Goal: Information Seeking & Learning: Learn about a topic

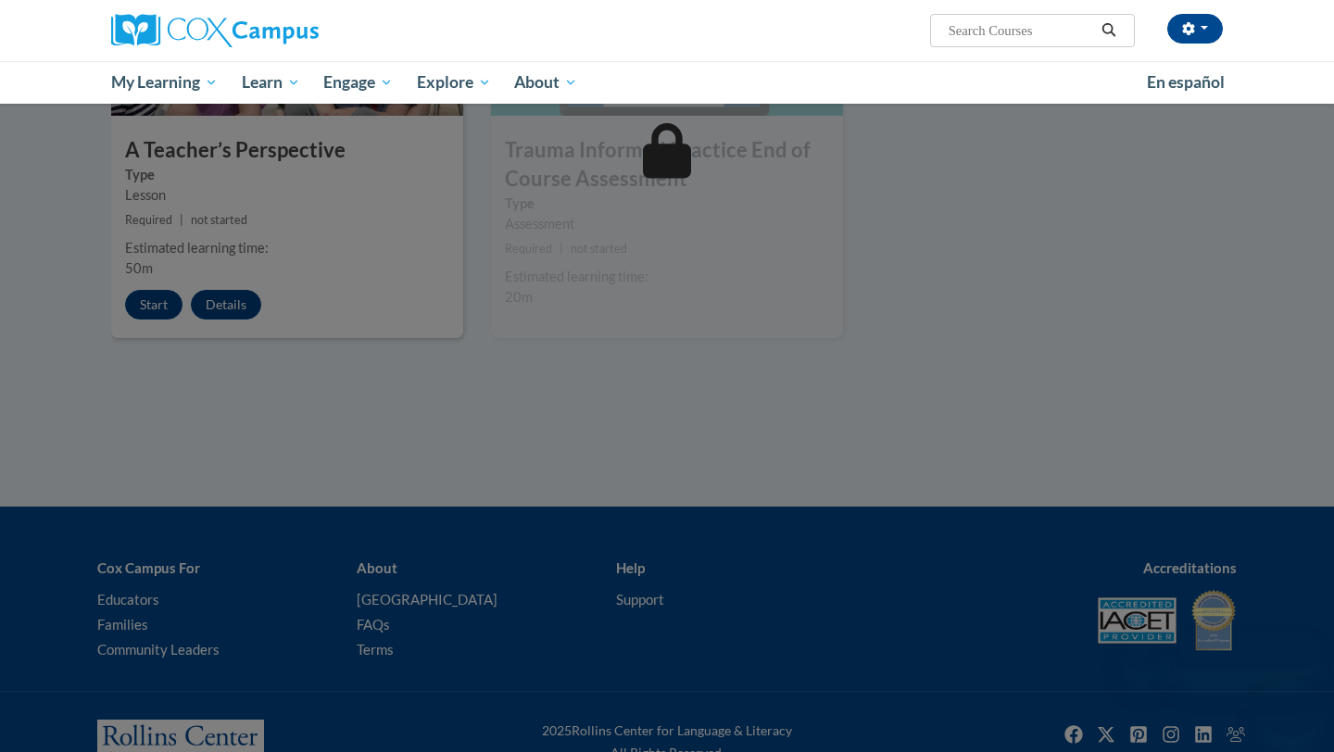
scroll to position [1061, 0]
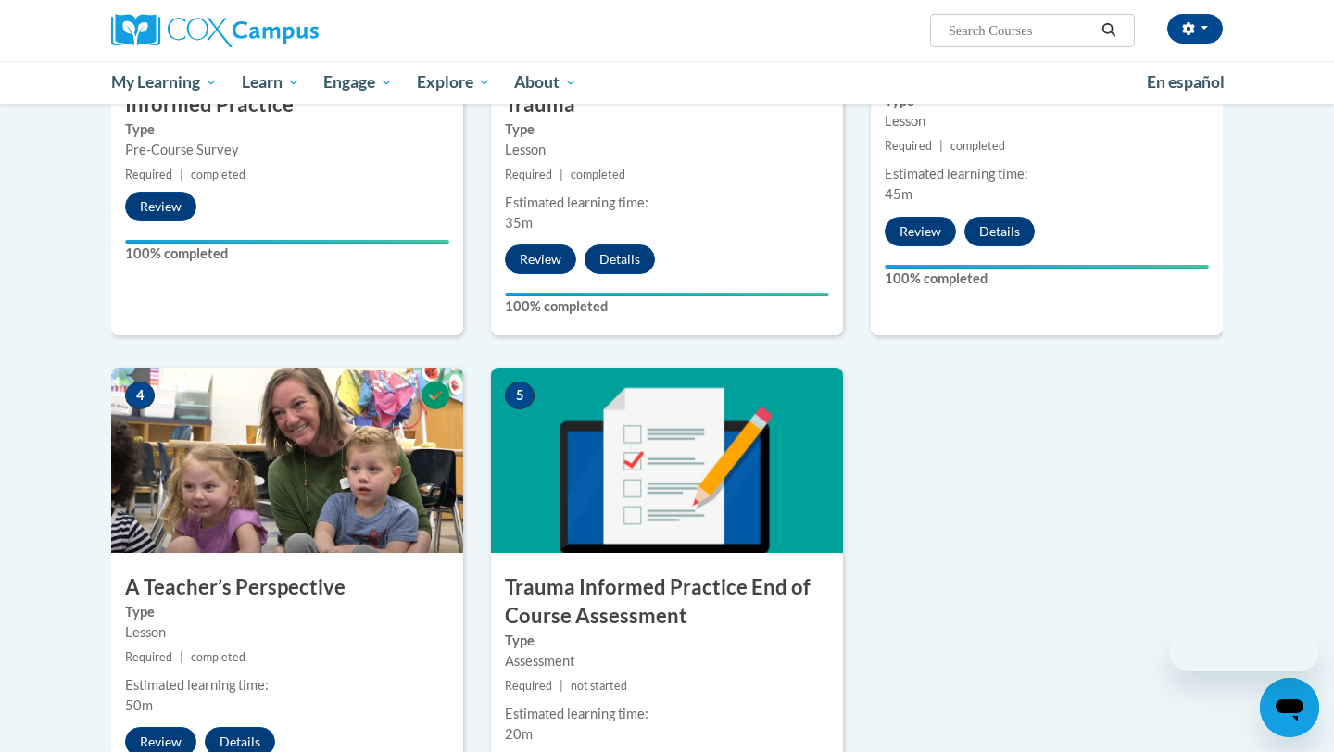
scroll to position [1151, 0]
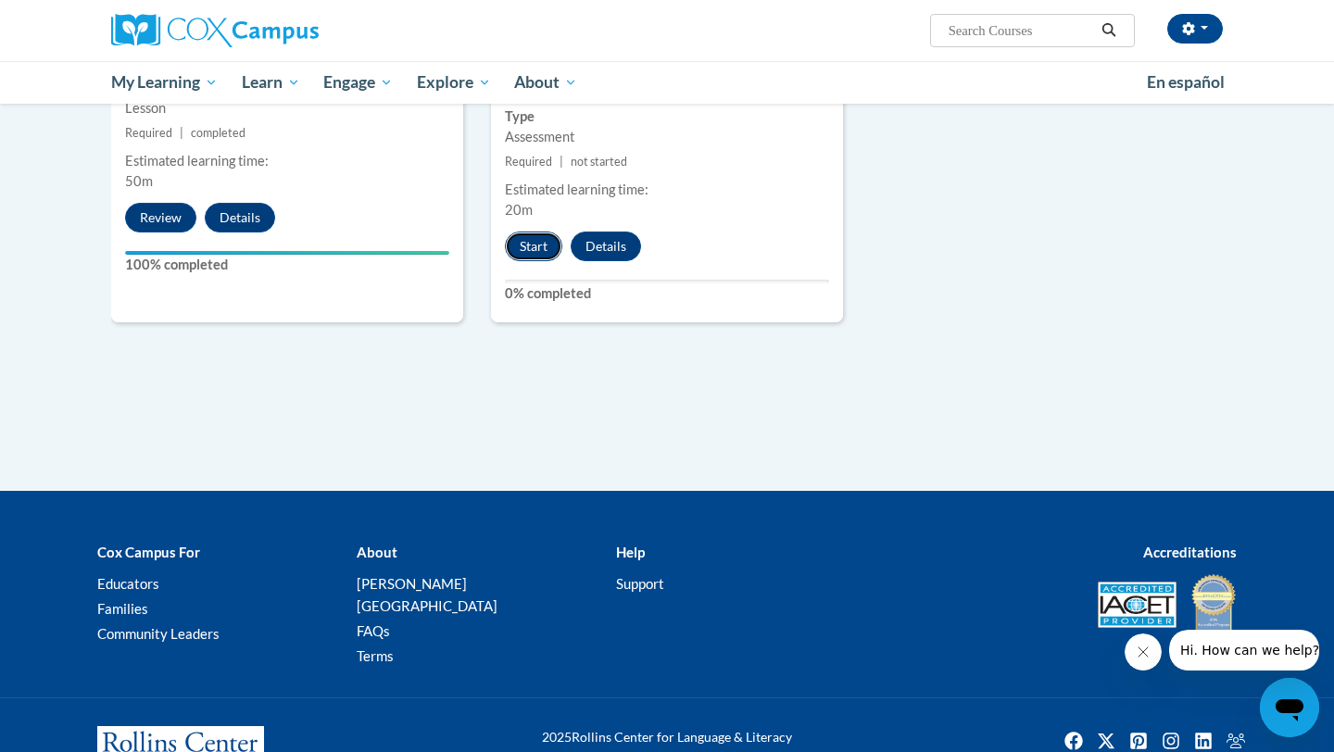
click at [533, 249] on button "Start" at bounding box center [533, 247] width 57 height 30
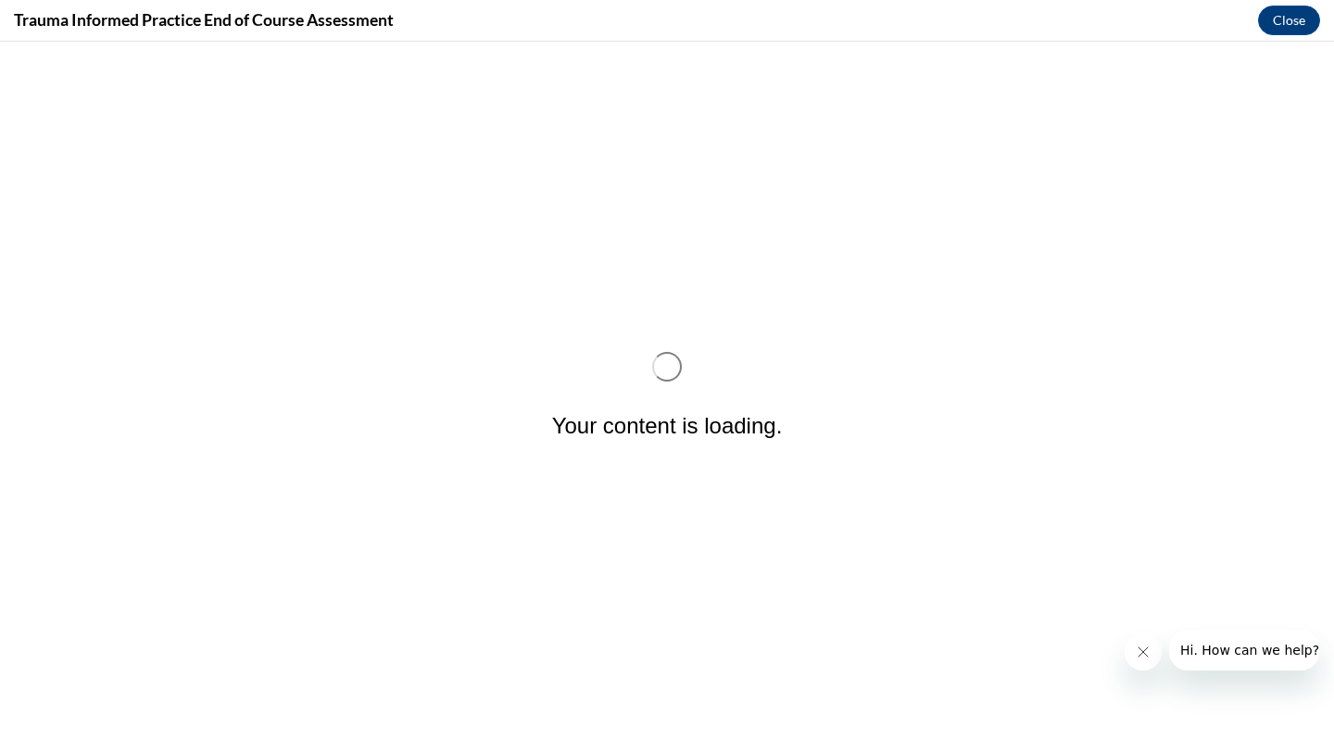
scroll to position [0, 0]
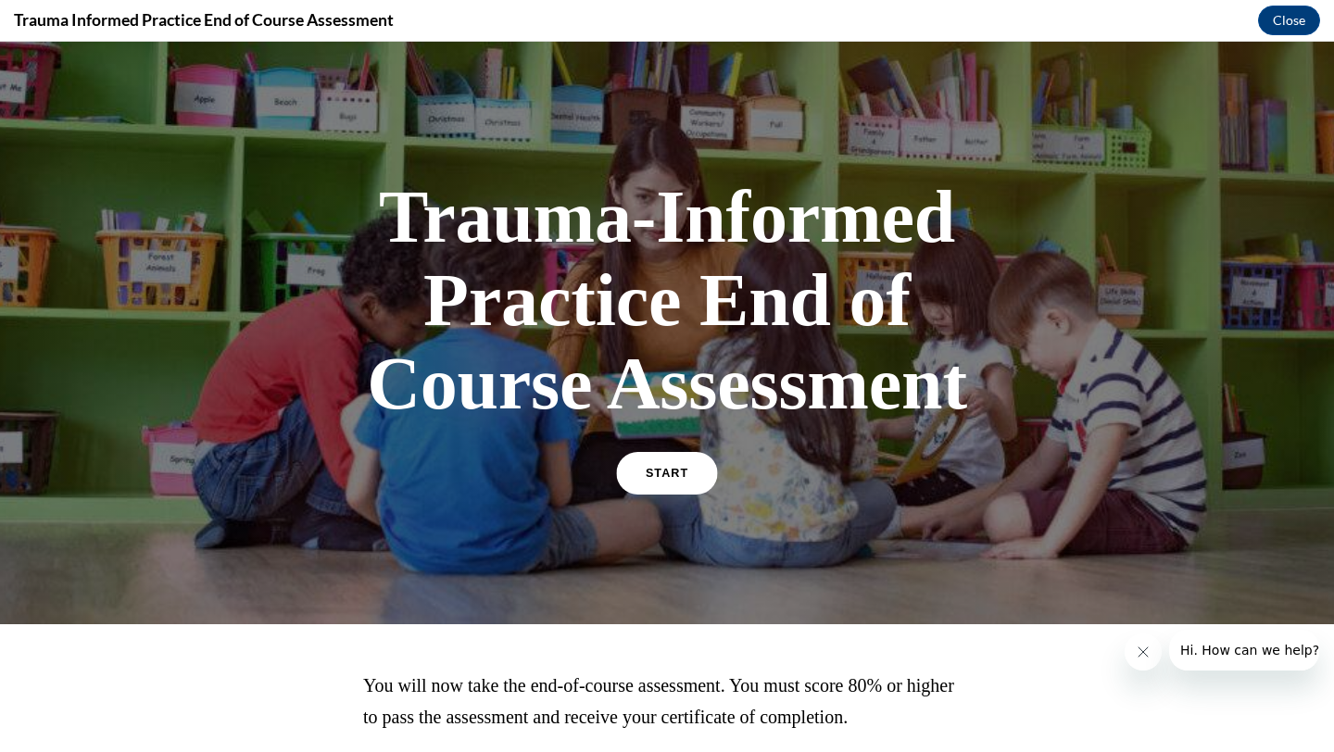
click at [694, 472] on link "START" at bounding box center [666, 473] width 101 height 43
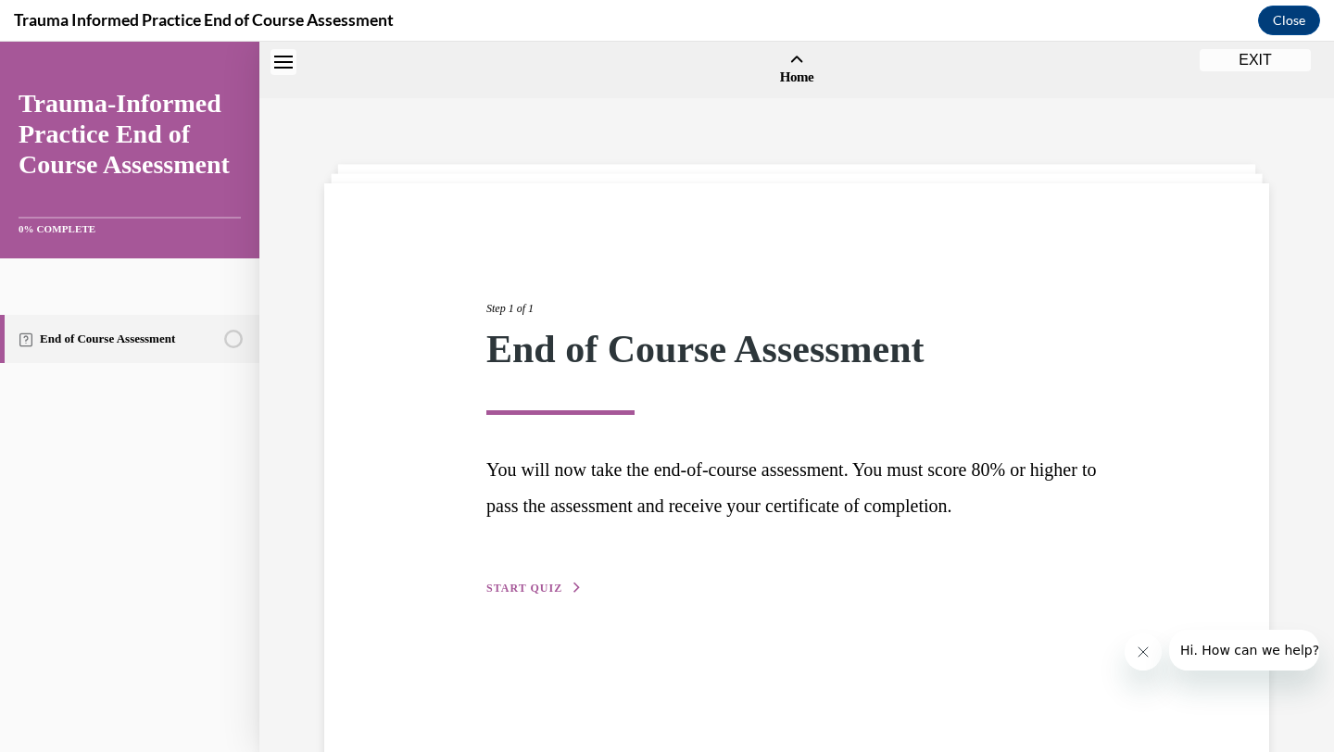
scroll to position [57, 0]
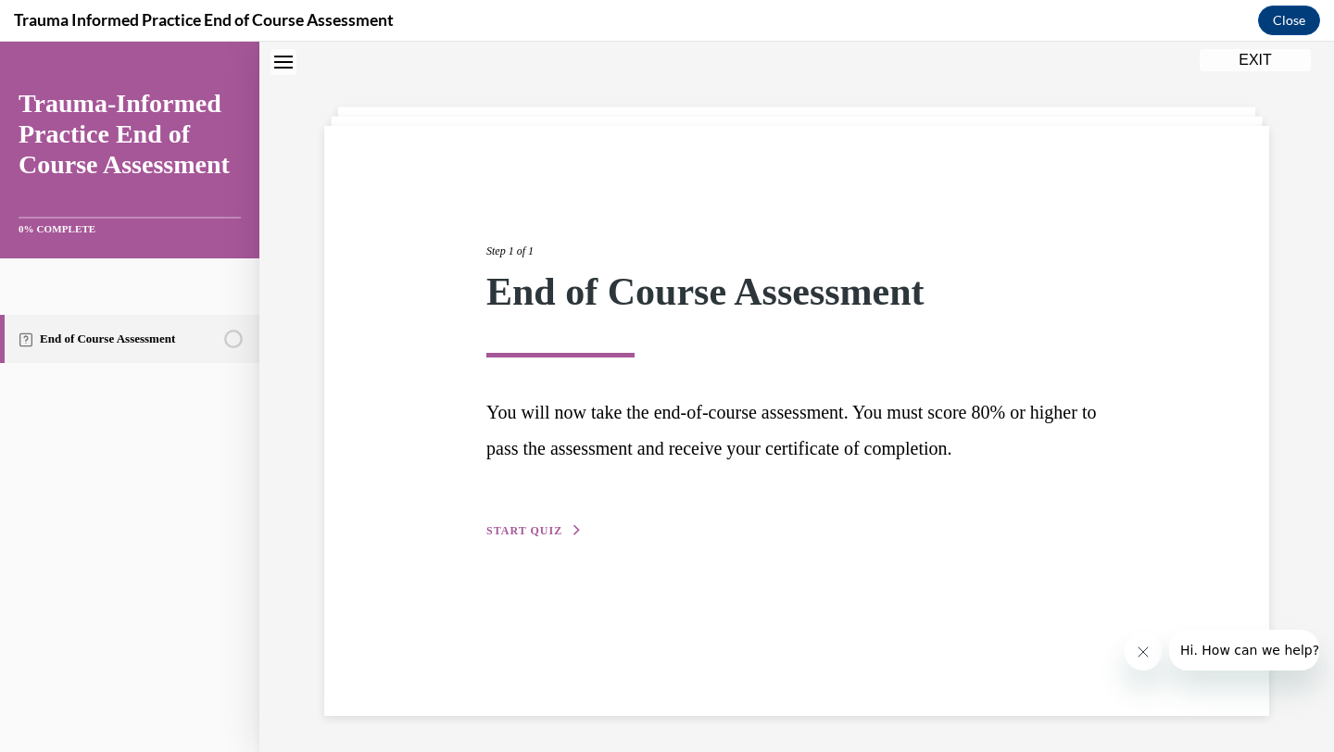
click at [503, 519] on div "Step 1 of 1 End of Course Assessment You will now take the end-of-course assess…" at bounding box center [796, 370] width 648 height 341
click at [508, 530] on span "START QUIZ" at bounding box center [524, 530] width 76 height 13
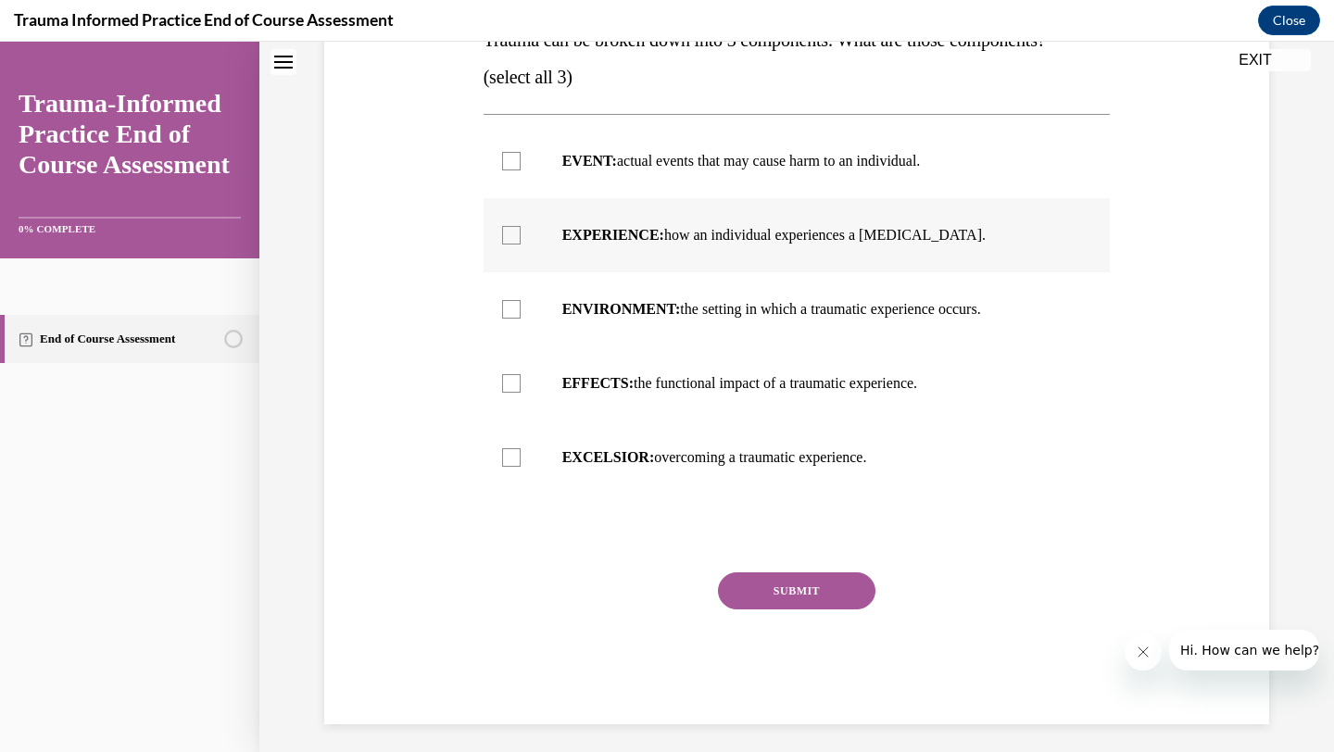
scroll to position [341, 0]
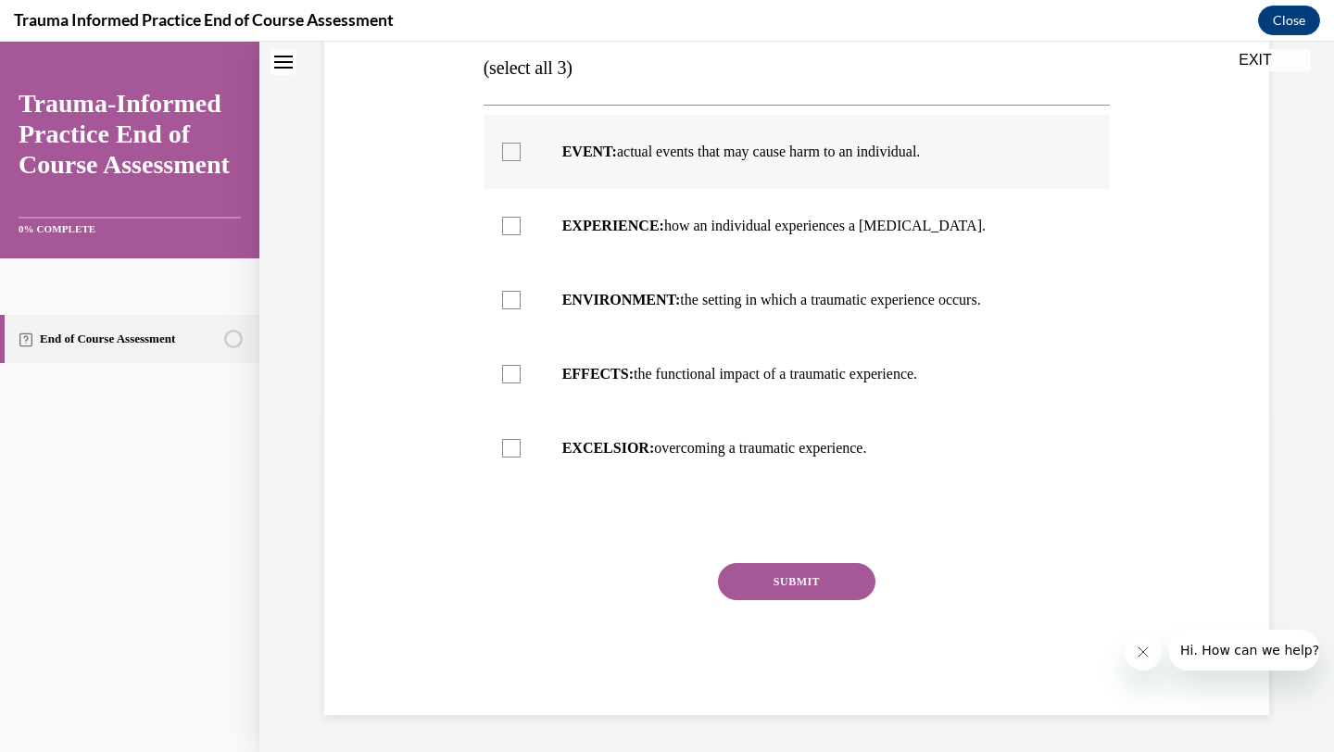
click at [509, 156] on div at bounding box center [511, 152] width 19 height 19
click at [509, 156] on input "EVENT: actual events that may cause harm to an individual." at bounding box center [511, 152] width 19 height 19
checkbox input "true"
click at [512, 233] on div at bounding box center [511, 226] width 19 height 19
click at [512, 233] on input "EXPERIENCE: how an individual experiences a [MEDICAL_DATA]." at bounding box center [511, 226] width 19 height 19
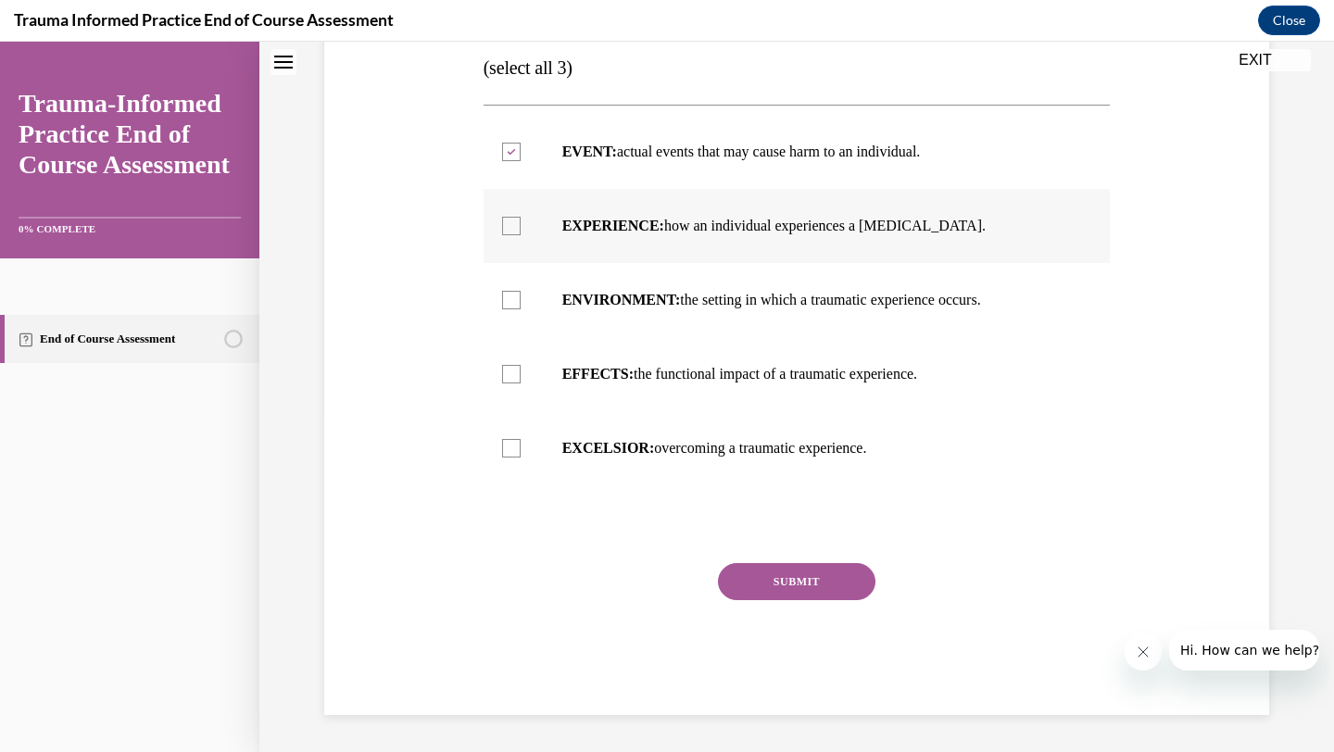
checkbox input "true"
click at [514, 295] on div at bounding box center [511, 300] width 19 height 19
click at [514, 295] on input "ENVIRONMENT: the setting in which a traumatic experience occurs." at bounding box center [511, 300] width 19 height 19
checkbox input "true"
click at [519, 377] on div at bounding box center [511, 374] width 19 height 19
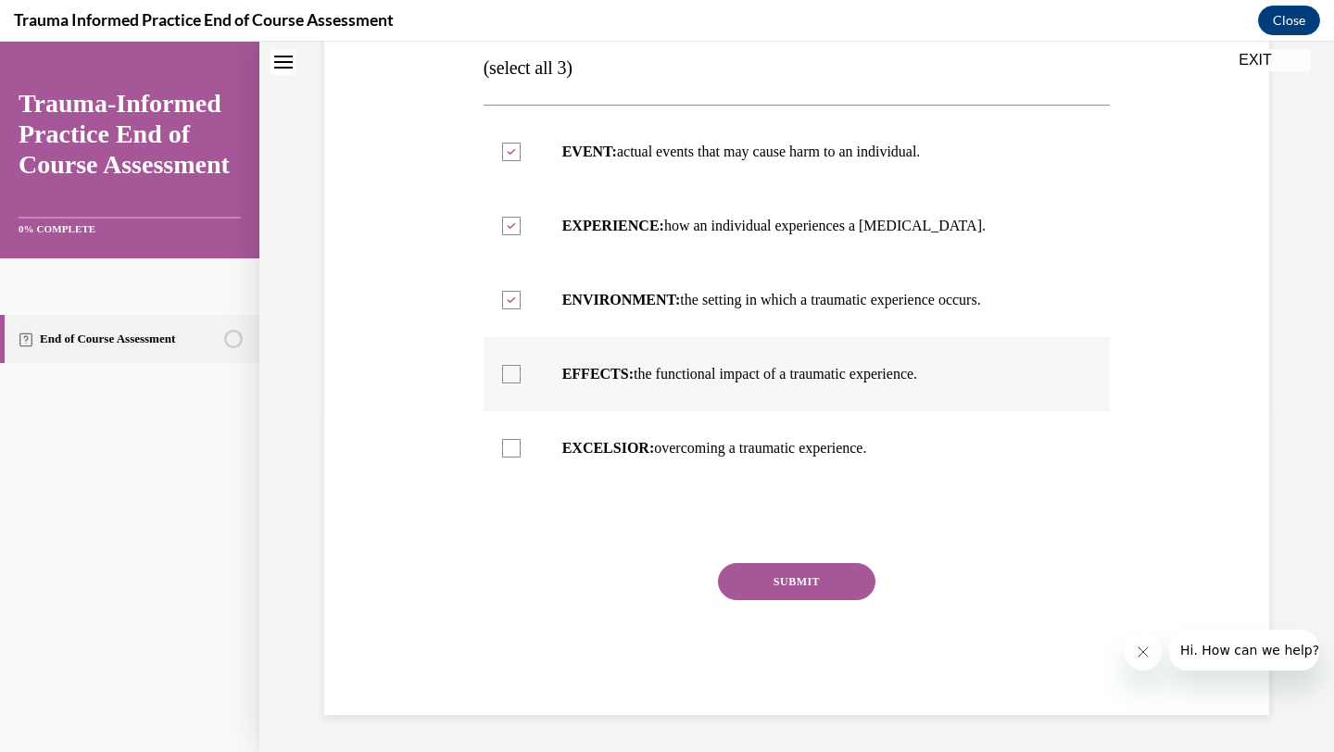
click at [519, 377] on input "EFFECTS: the functional impact of a traumatic experience." at bounding box center [511, 374] width 19 height 19
checkbox input "true"
click at [806, 591] on button "SUBMIT" at bounding box center [796, 581] width 157 height 37
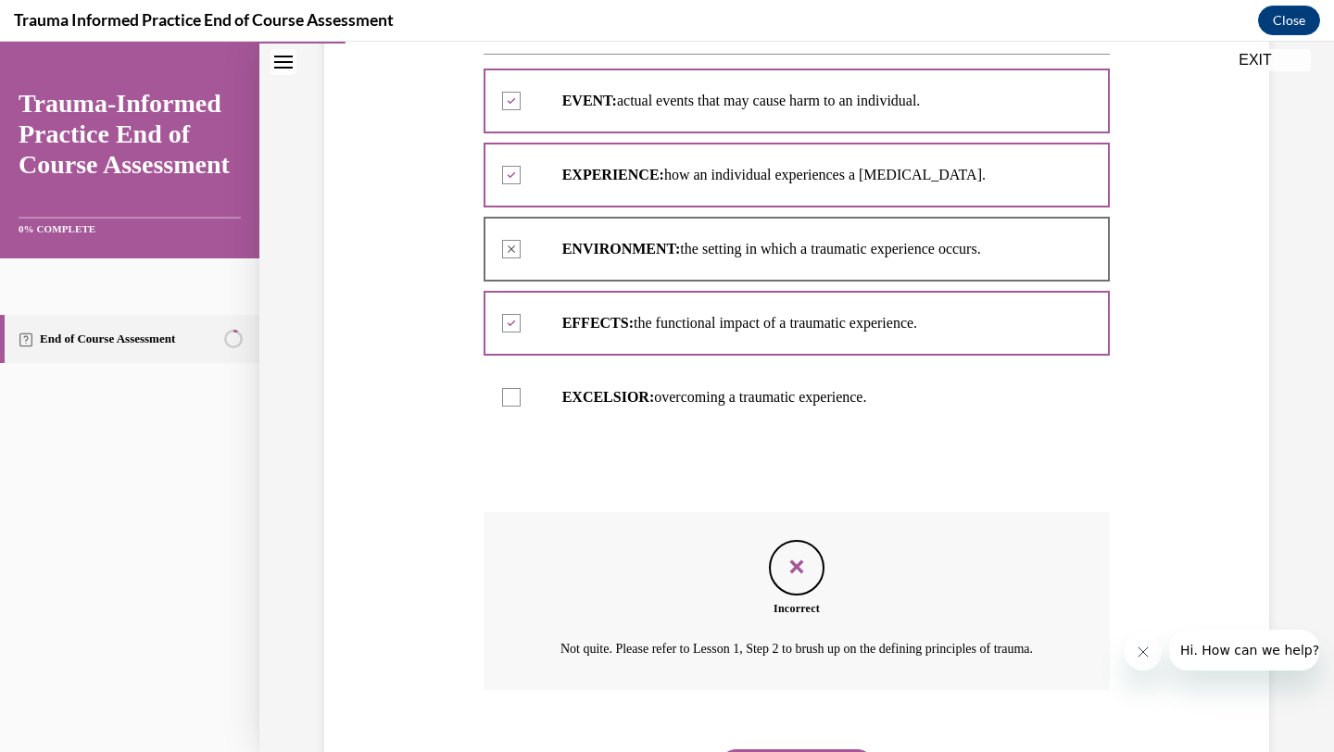
scroll to position [512, 0]
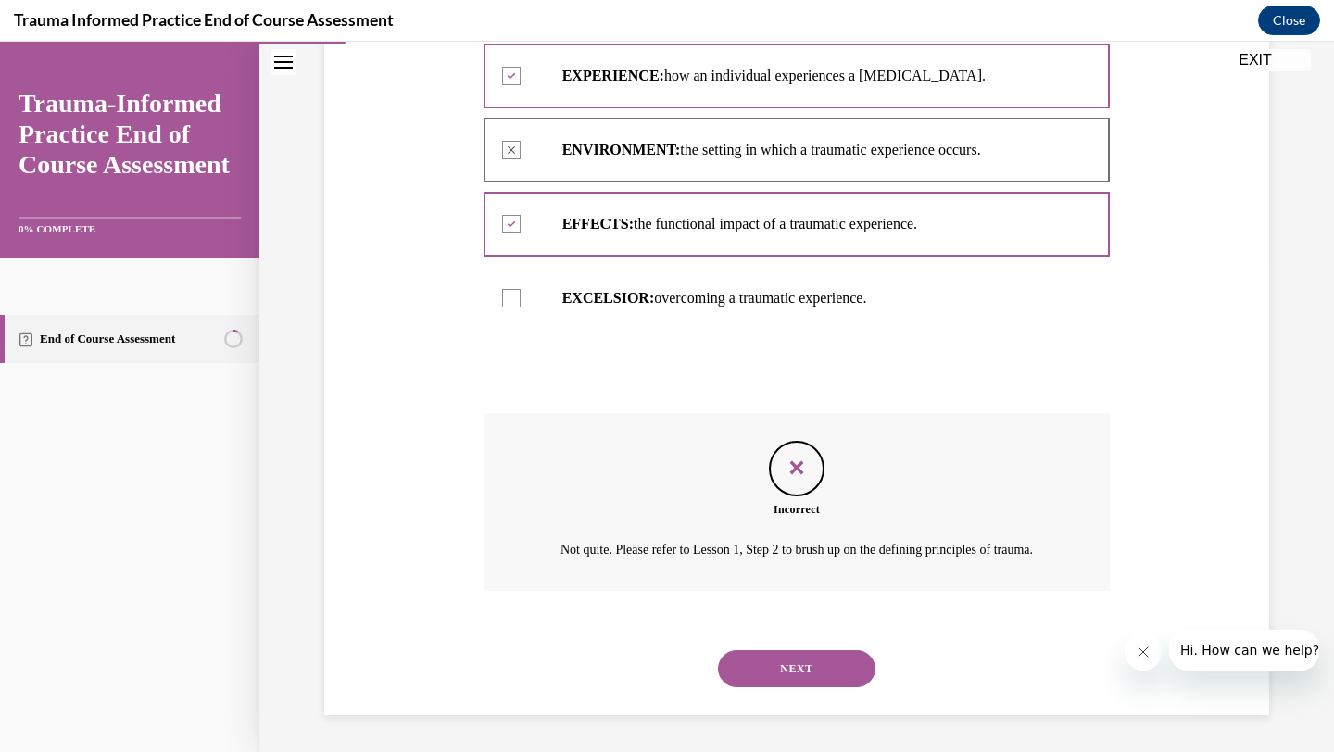
click at [814, 661] on button "NEXT" at bounding box center [796, 668] width 157 height 37
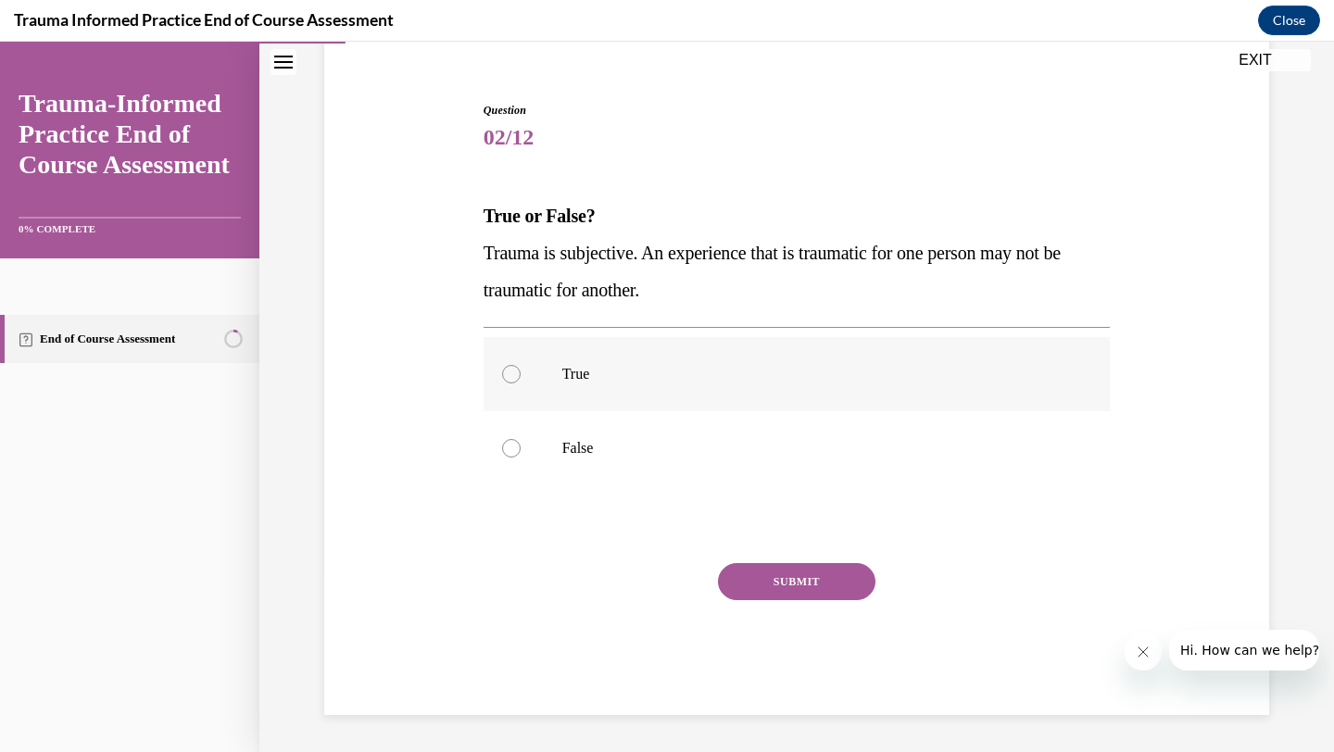
click at [501, 355] on label "True" at bounding box center [796, 374] width 627 height 74
click at [502, 365] on input "True" at bounding box center [511, 374] width 19 height 19
radio input "true"
click at [805, 579] on button "SUBMIT" at bounding box center [796, 581] width 157 height 37
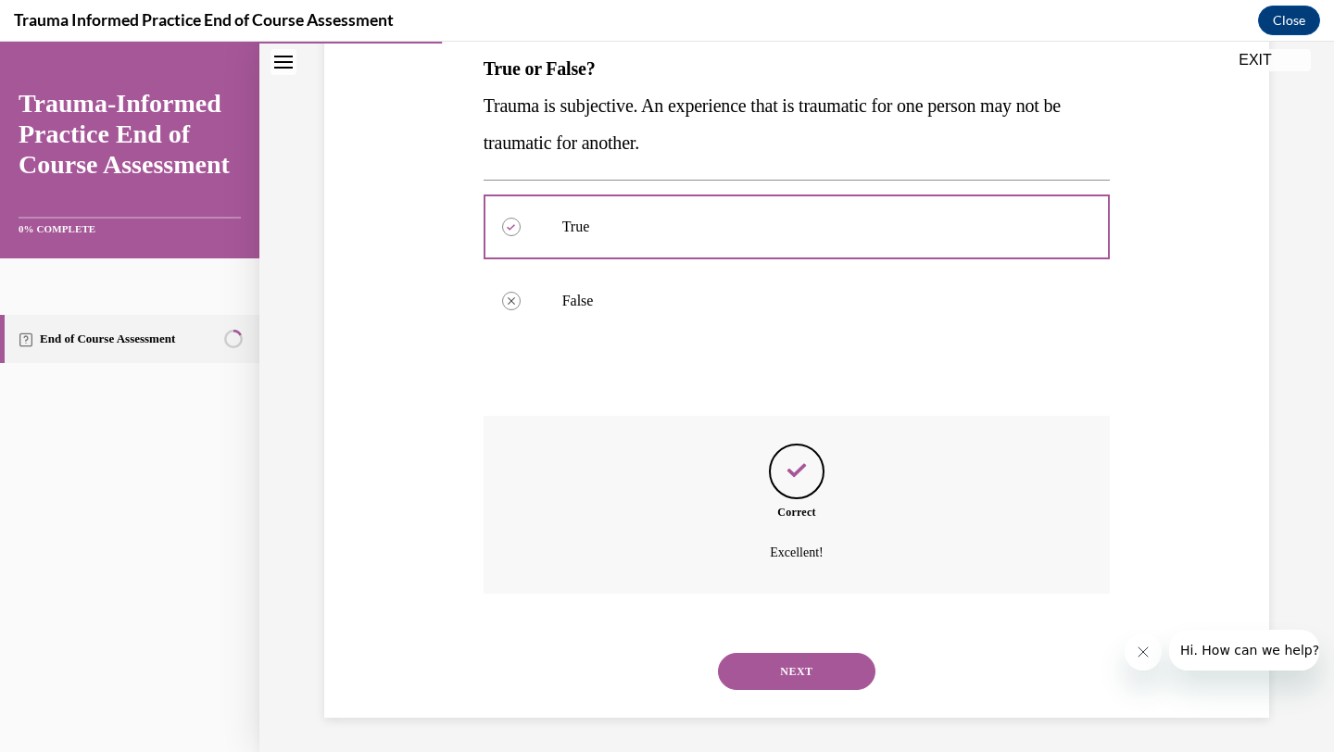
scroll to position [306, 0]
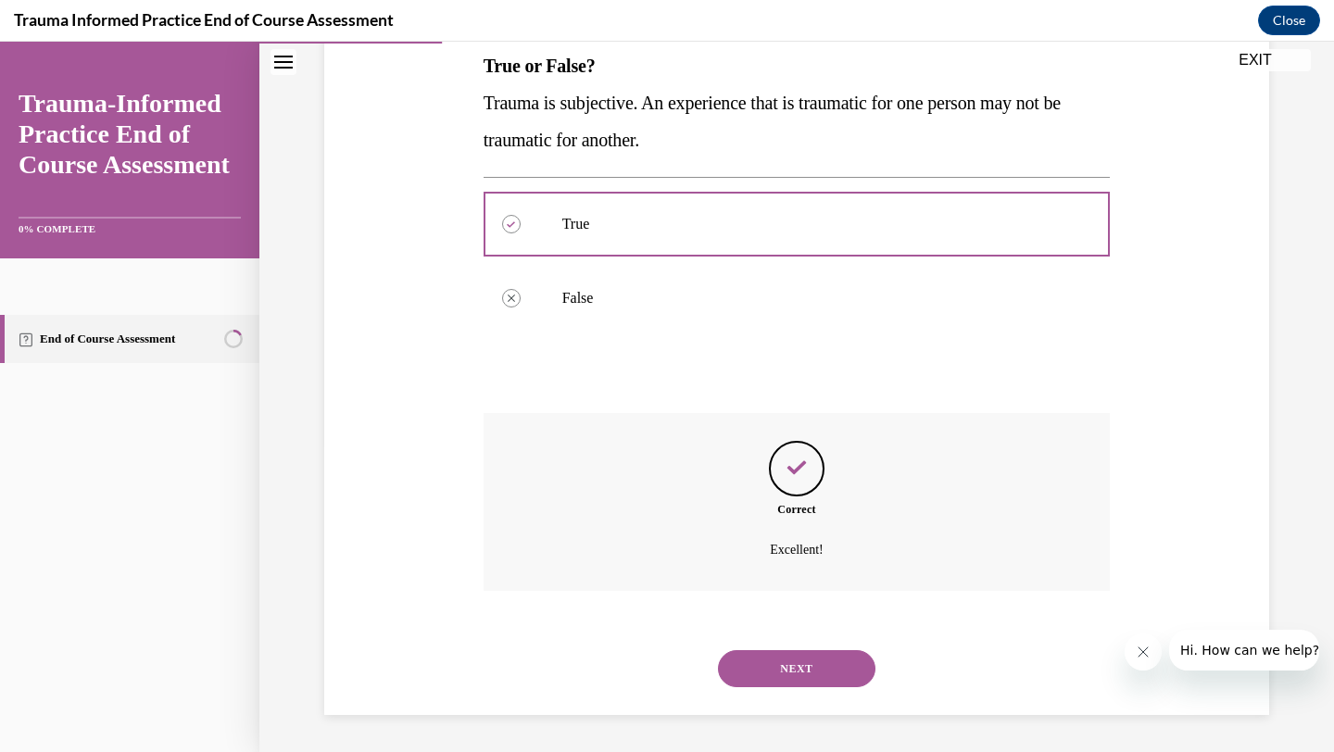
click at [826, 659] on button "NEXT" at bounding box center [796, 668] width 157 height 37
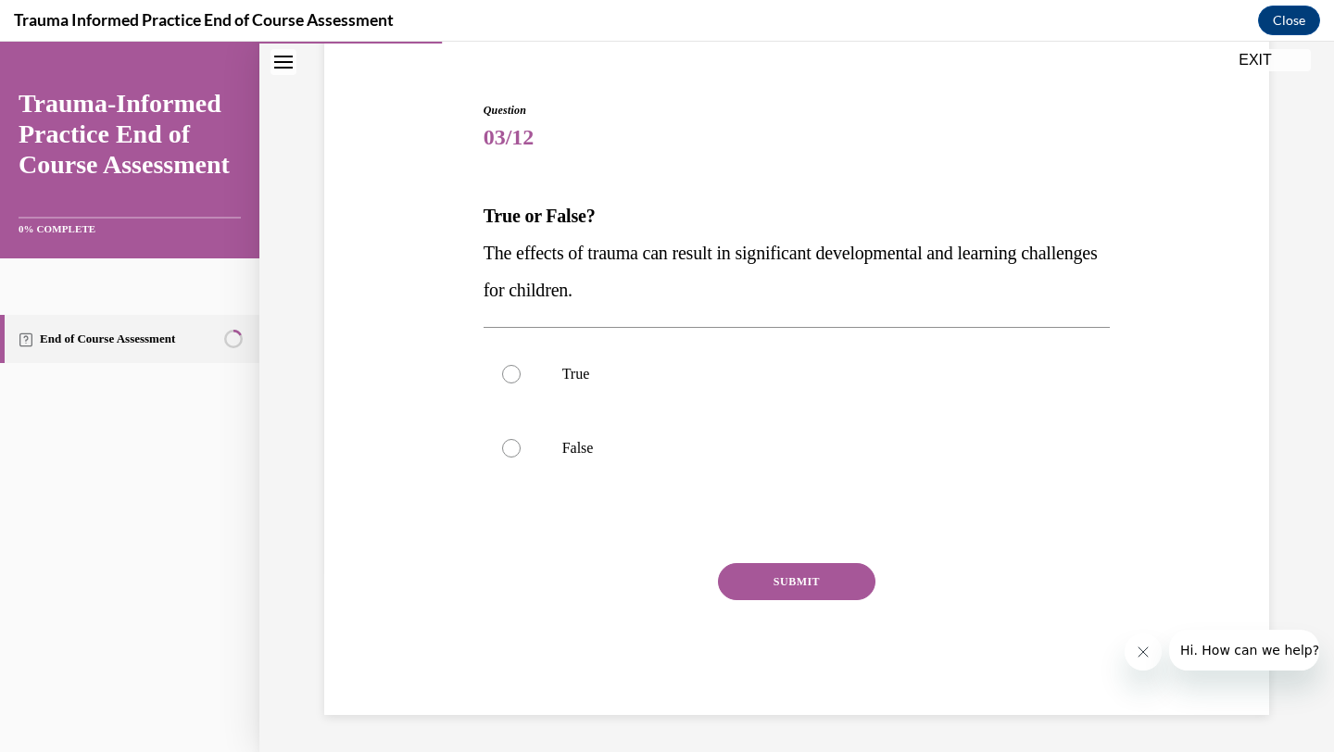
scroll to position [156, 0]
click at [514, 368] on label "True" at bounding box center [796, 374] width 627 height 74
click at [514, 368] on input "True" at bounding box center [511, 374] width 19 height 19
radio input "true"
click at [753, 572] on button "SUBMIT" at bounding box center [796, 581] width 157 height 37
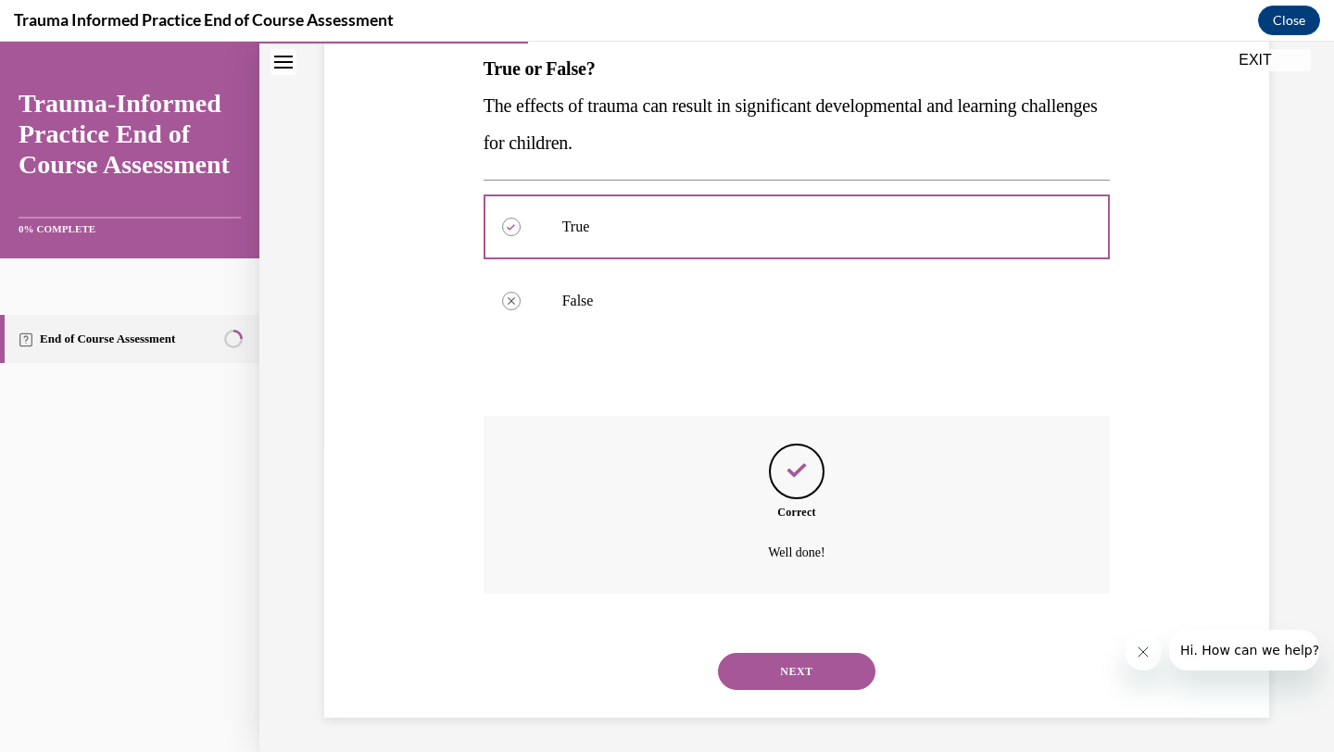
scroll to position [306, 0]
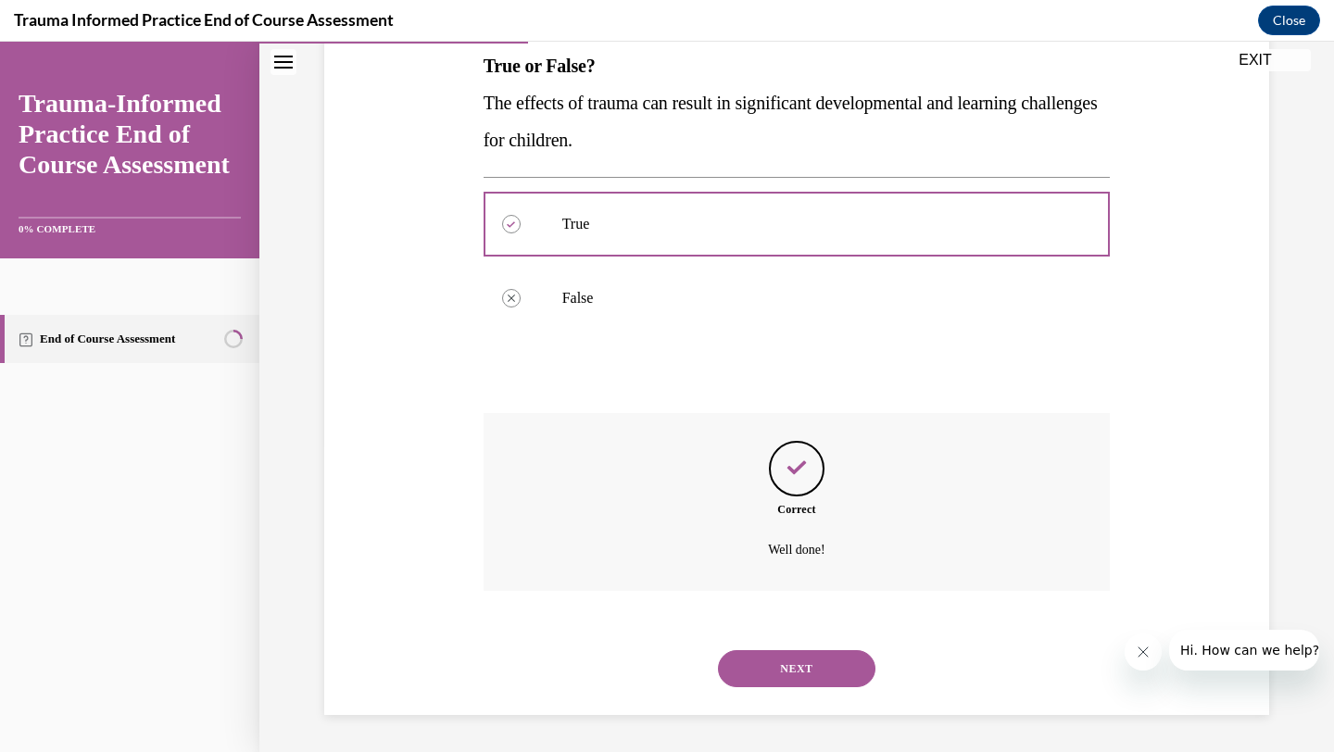
click at [753, 666] on button "NEXT" at bounding box center [796, 668] width 157 height 37
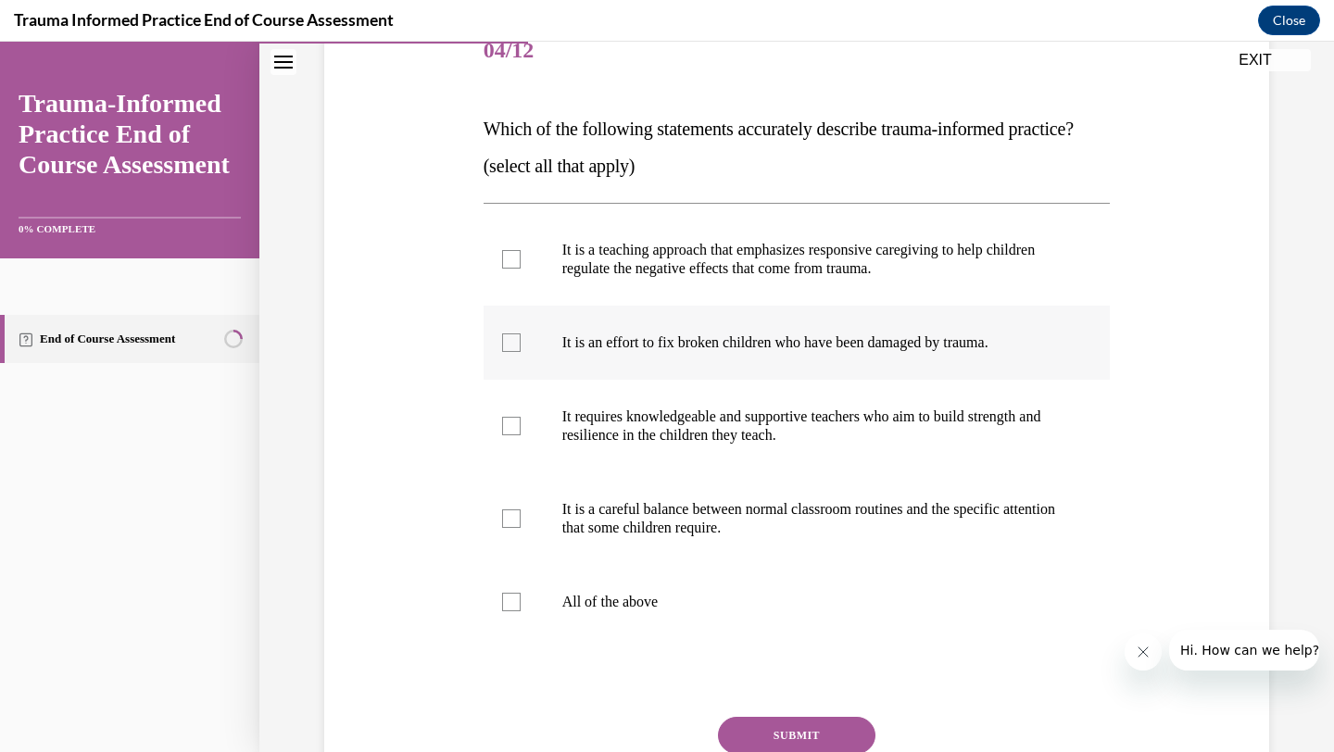
scroll to position [245, 0]
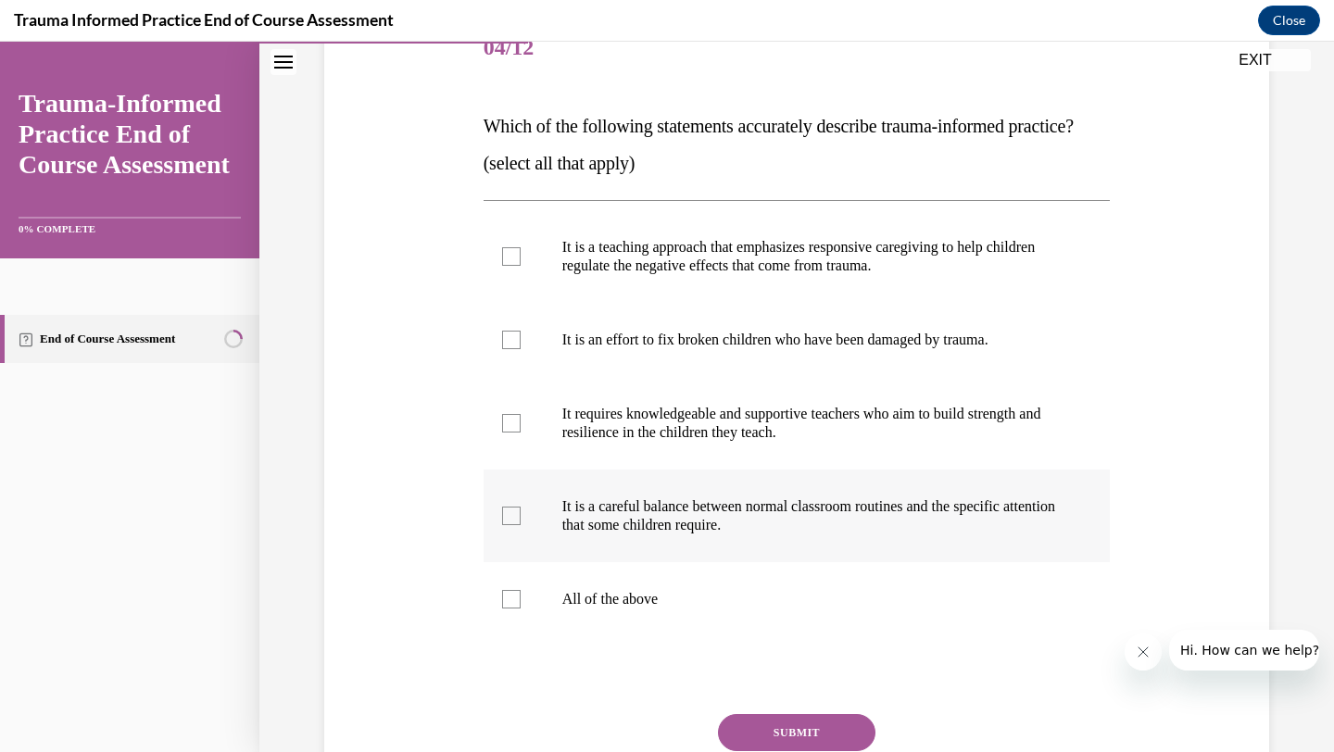
click at [502, 525] on div at bounding box center [511, 516] width 19 height 19
click at [502, 525] on input "It is a careful balance between normal classroom routines and the specific atte…" at bounding box center [511, 516] width 19 height 19
checkbox input "true"
click at [506, 470] on label "It requires knowledgeable and supportive teachers who aim to build strength and…" at bounding box center [796, 423] width 627 height 93
click at [506, 433] on input "It requires knowledgeable and supportive teachers who aim to build strength and…" at bounding box center [511, 423] width 19 height 19
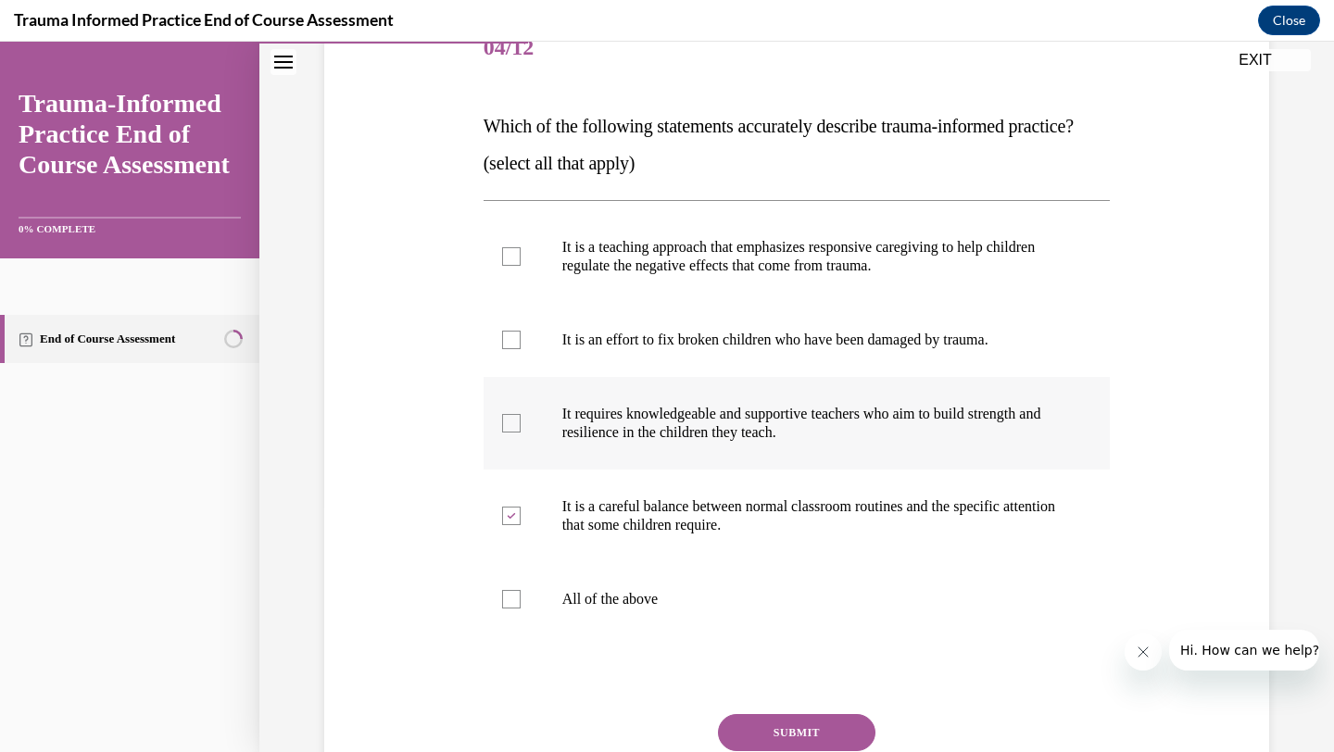
checkbox input "true"
drag, startPoint x: 508, startPoint y: 302, endPoint x: 508, endPoint y: 324, distance: 22.2
click at [508, 302] on label "It is a teaching approach that emphasizes responsive caregiving to help childre…" at bounding box center [796, 256] width 627 height 93
click at [508, 303] on label "It is a teaching approach that emphasizes responsive caregiving to help childre…" at bounding box center [796, 256] width 627 height 93
click at [508, 266] on input "It is a teaching approach that emphasizes responsive caregiving to help childre…" at bounding box center [511, 256] width 19 height 19
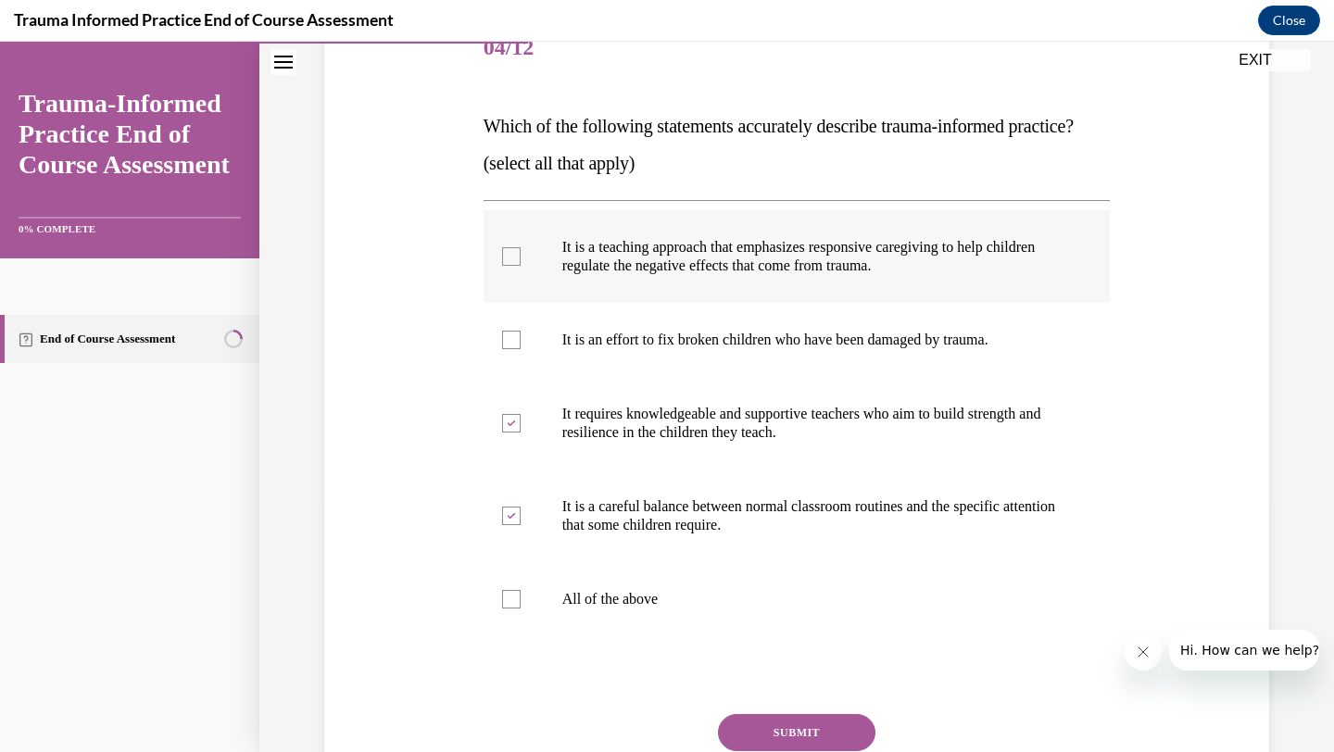
checkbox input "true"
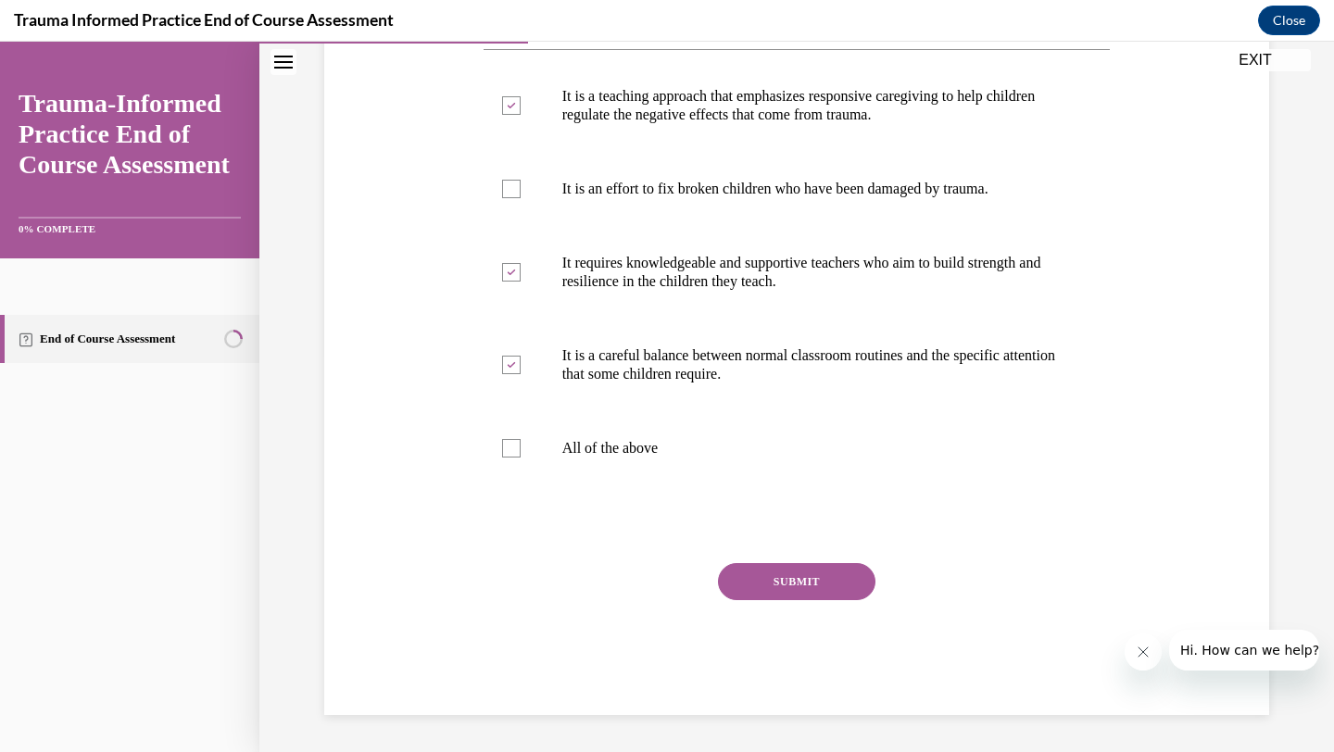
click at [807, 584] on button "SUBMIT" at bounding box center [796, 581] width 157 height 37
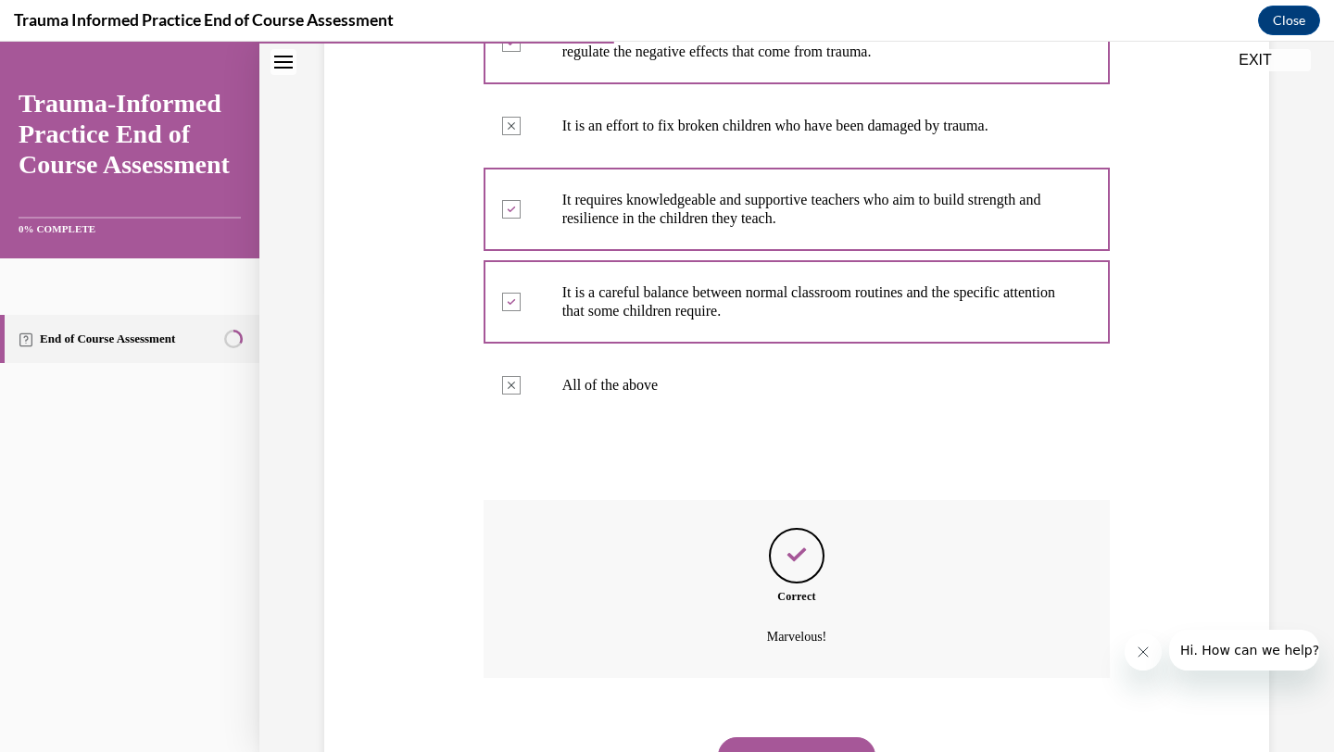
scroll to position [584, 0]
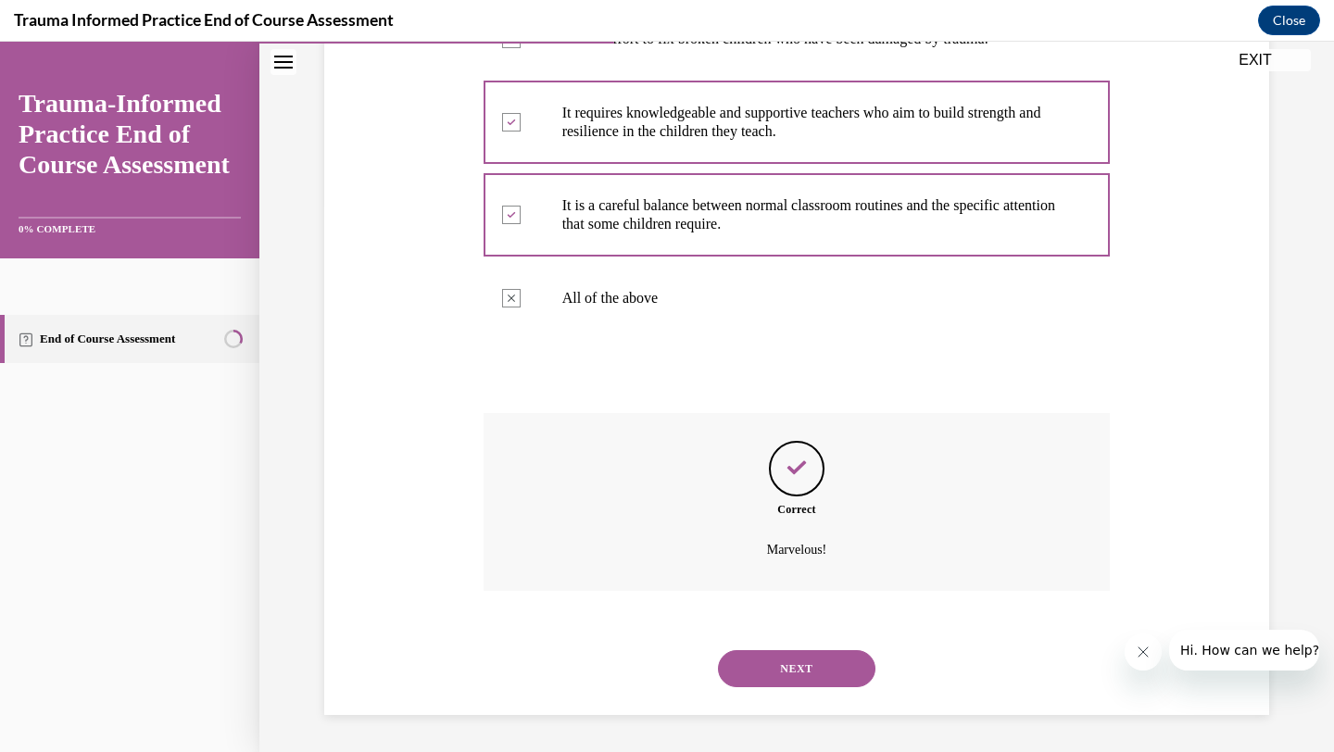
click at [771, 669] on button "NEXT" at bounding box center [796, 668] width 157 height 37
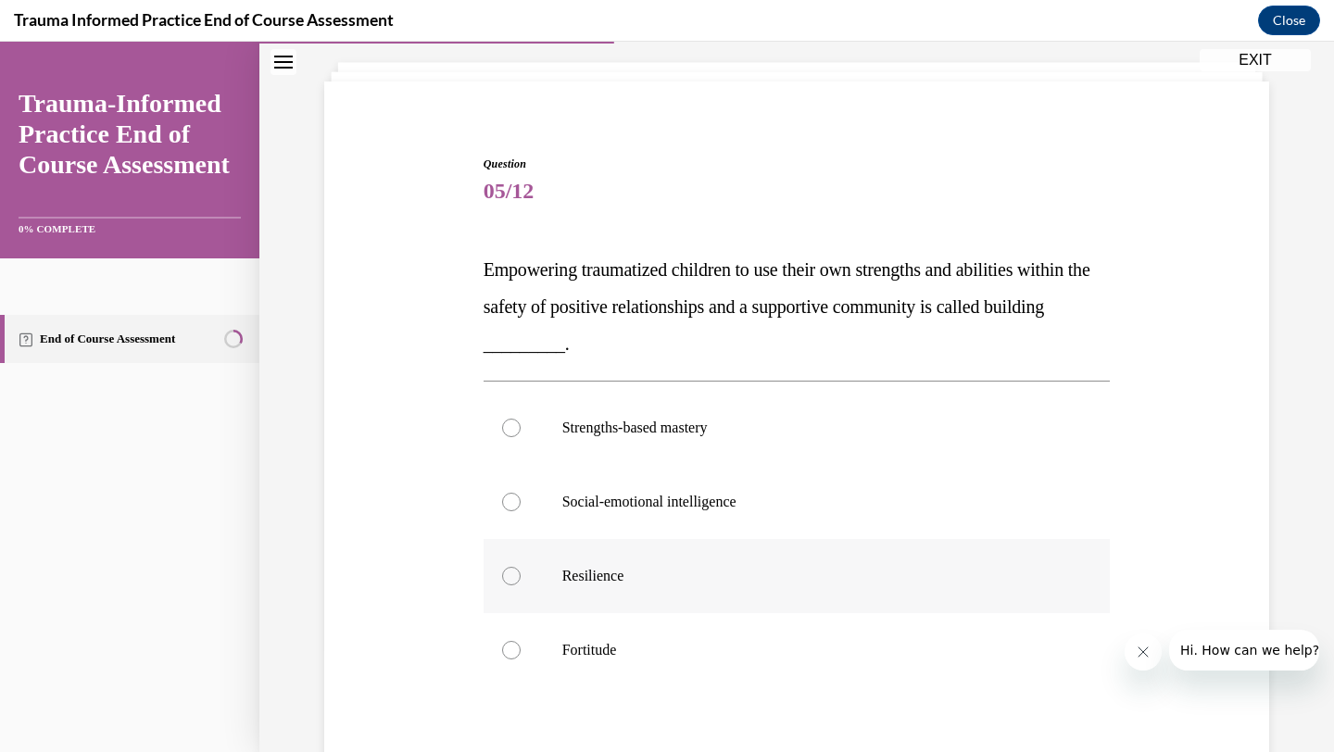
scroll to position [144, 0]
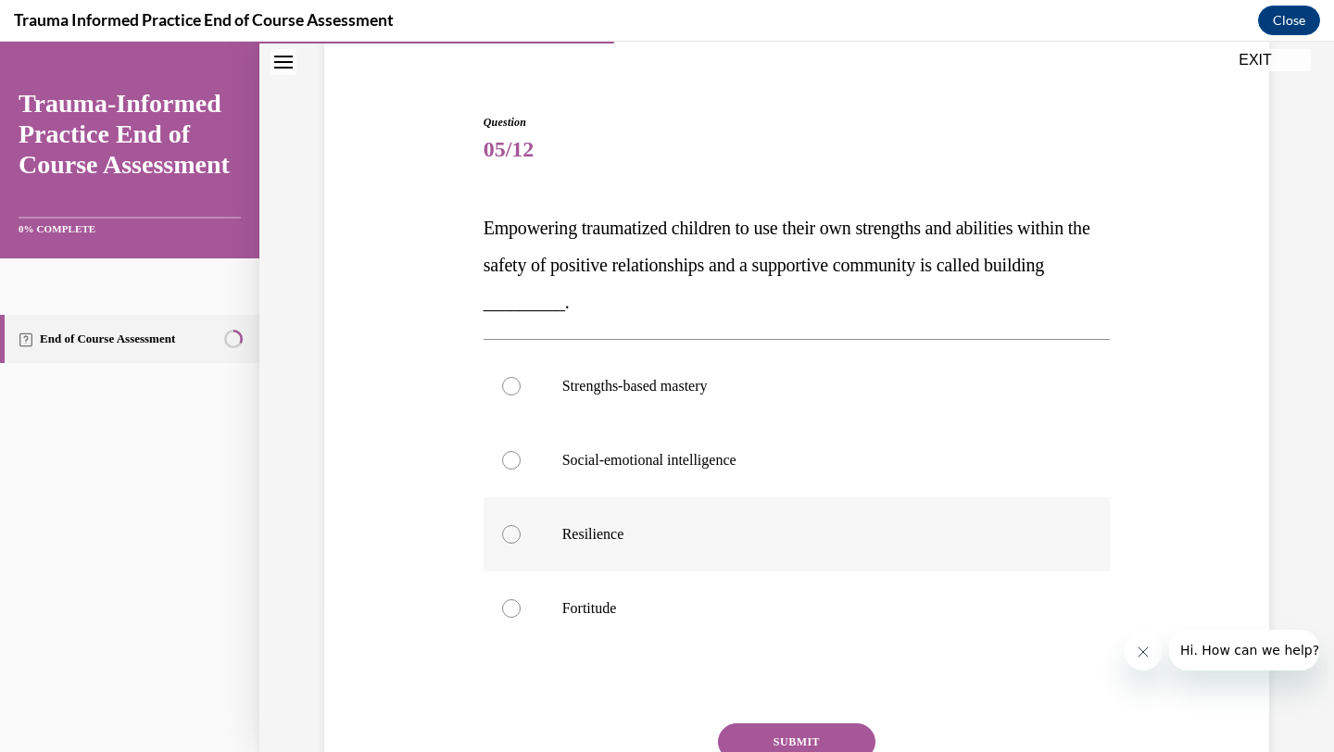
click at [601, 530] on p "Resilience" at bounding box center [813, 534] width 502 height 19
click at [521, 530] on input "Resilience" at bounding box center [511, 534] width 19 height 19
radio input "true"
click at [759, 736] on button "SUBMIT" at bounding box center [796, 741] width 157 height 37
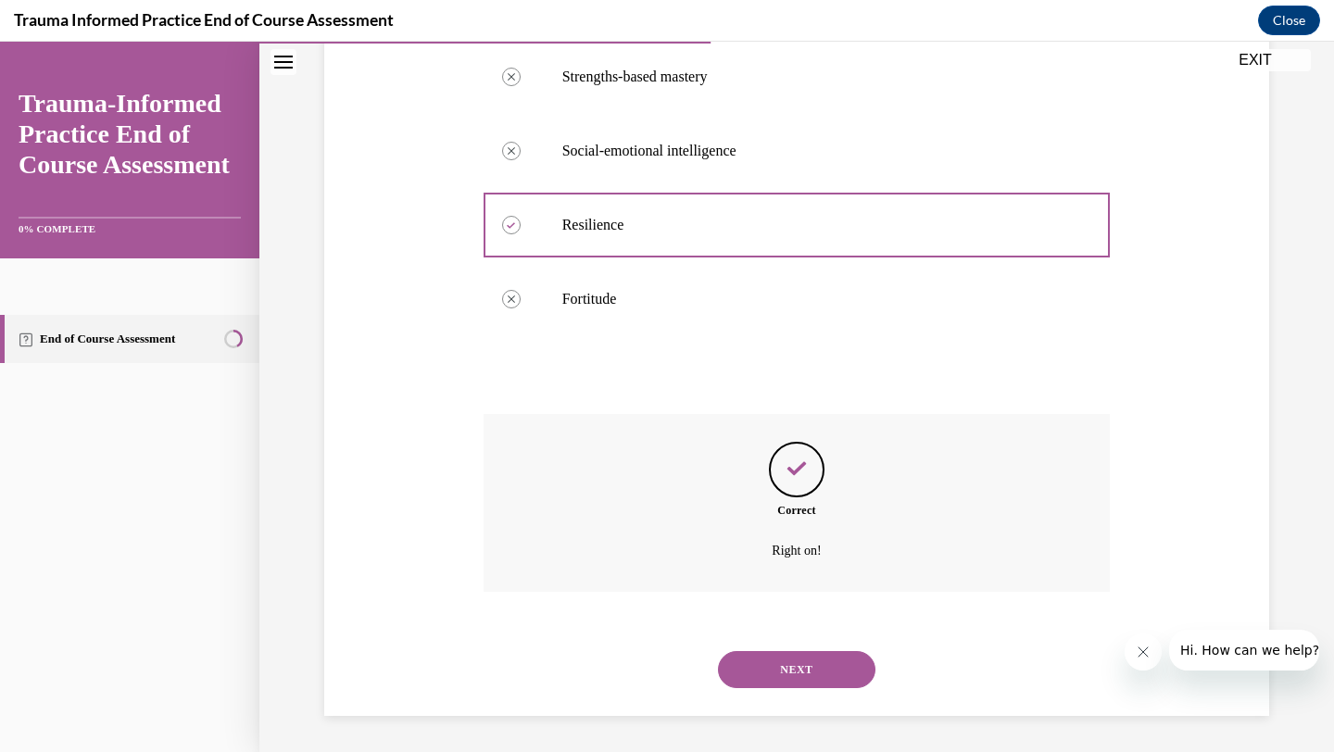
scroll to position [454, 0]
click at [785, 659] on button "NEXT" at bounding box center [796, 668] width 157 height 37
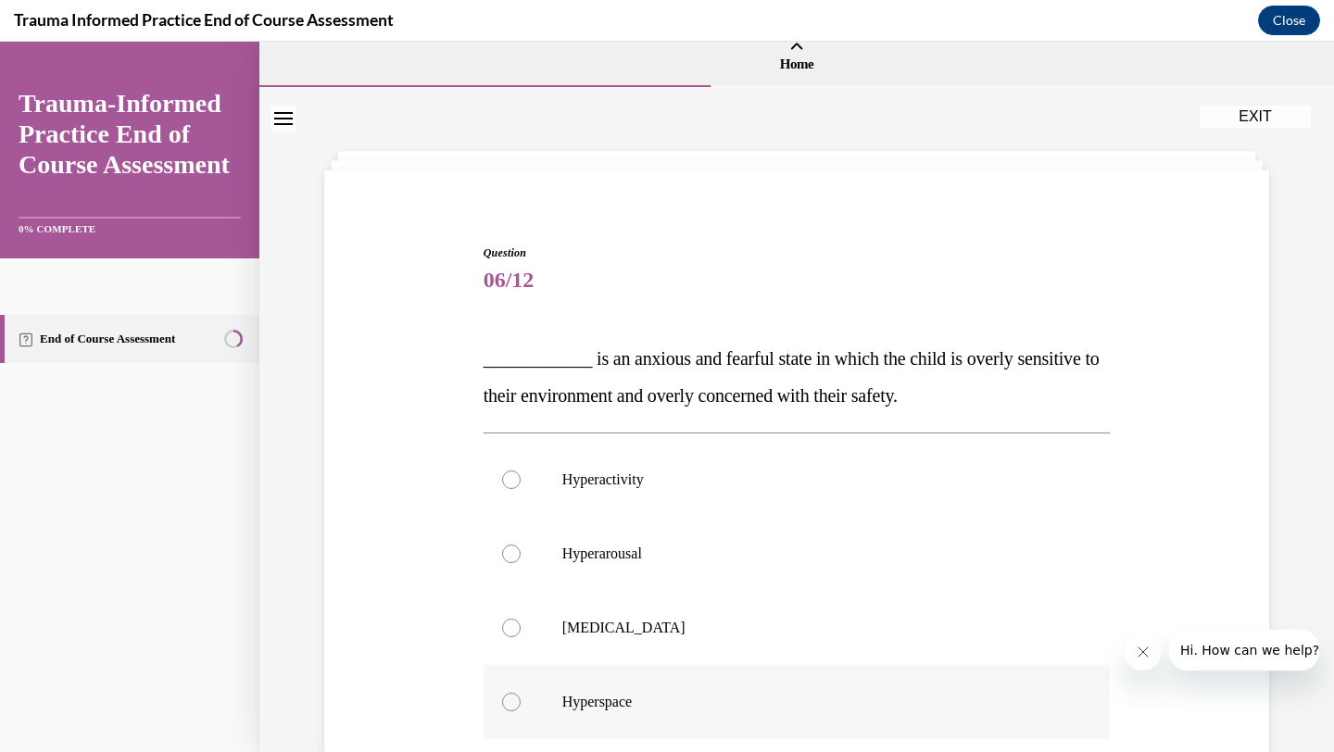
scroll to position [56, 0]
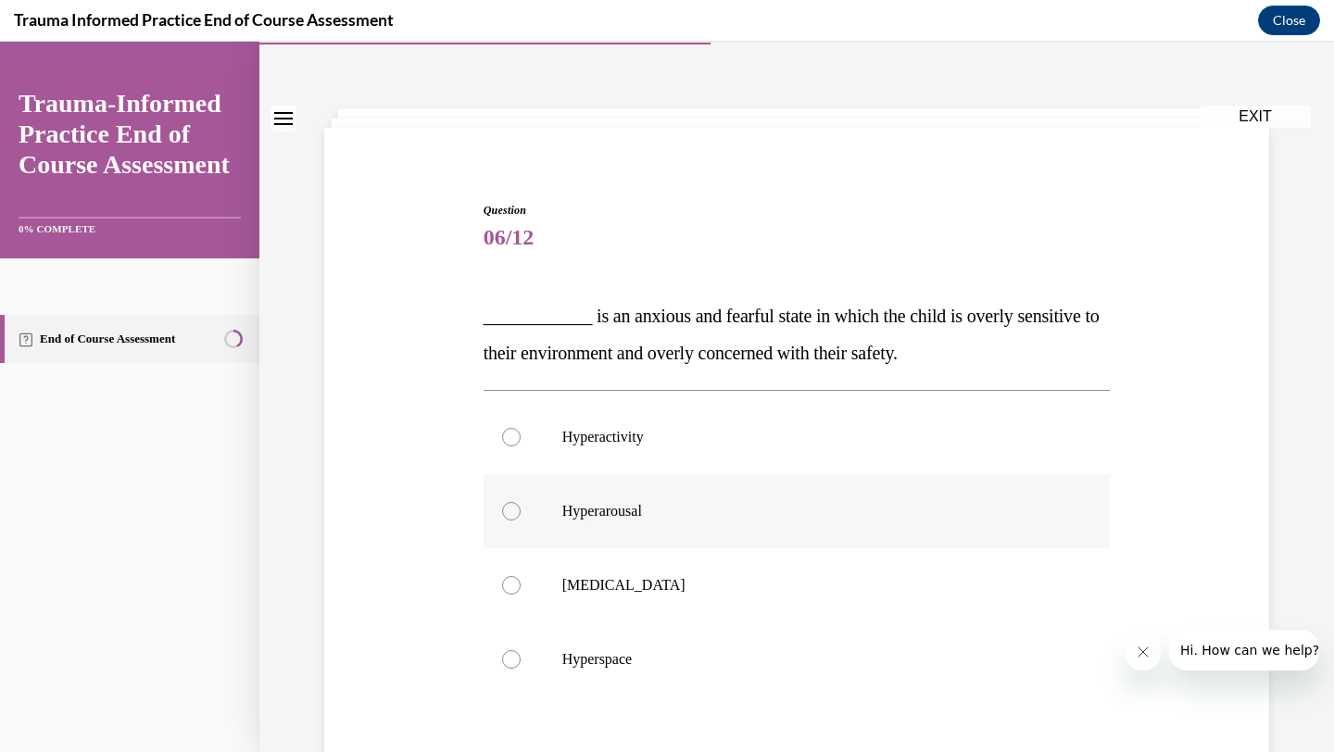
click at [546, 524] on label "Hyperarousal" at bounding box center [796, 511] width 627 height 74
click at [521, 521] on input "Hyperarousal" at bounding box center [511, 511] width 19 height 19
radio input "true"
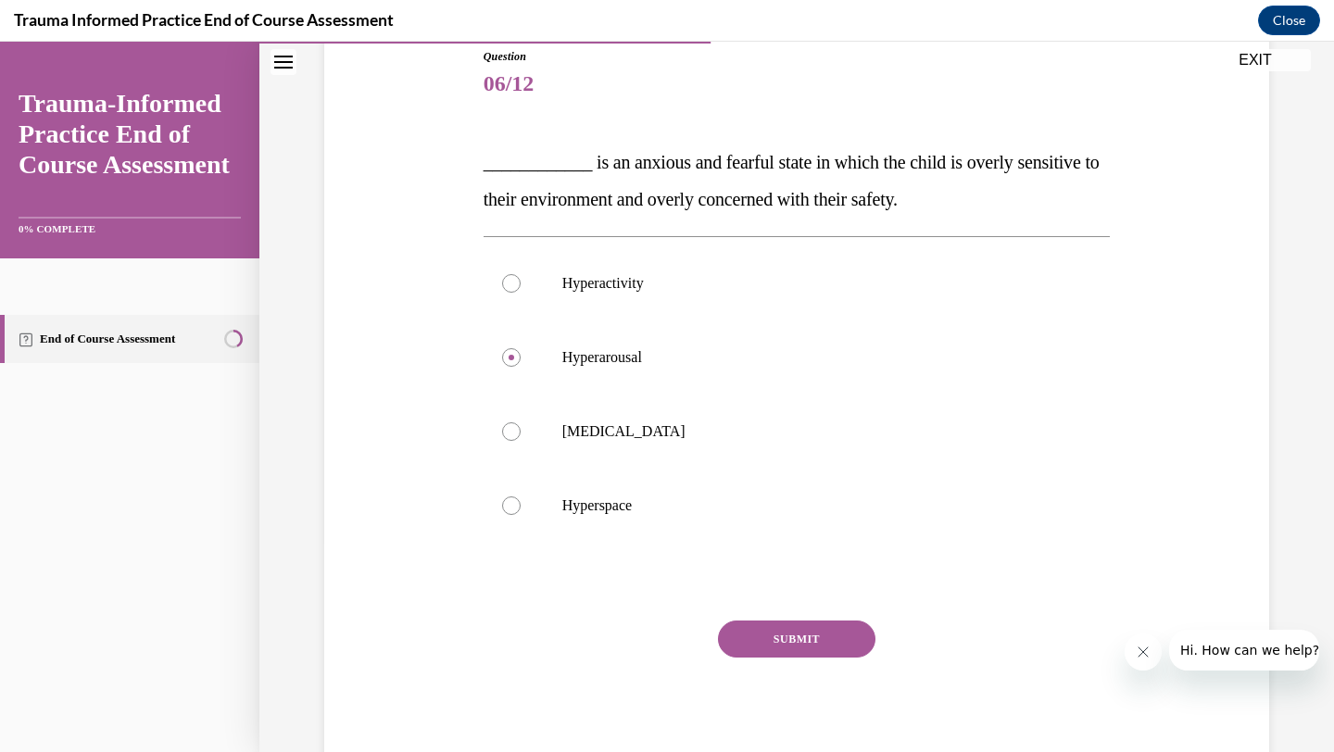
click at [780, 635] on button "SUBMIT" at bounding box center [796, 639] width 157 height 37
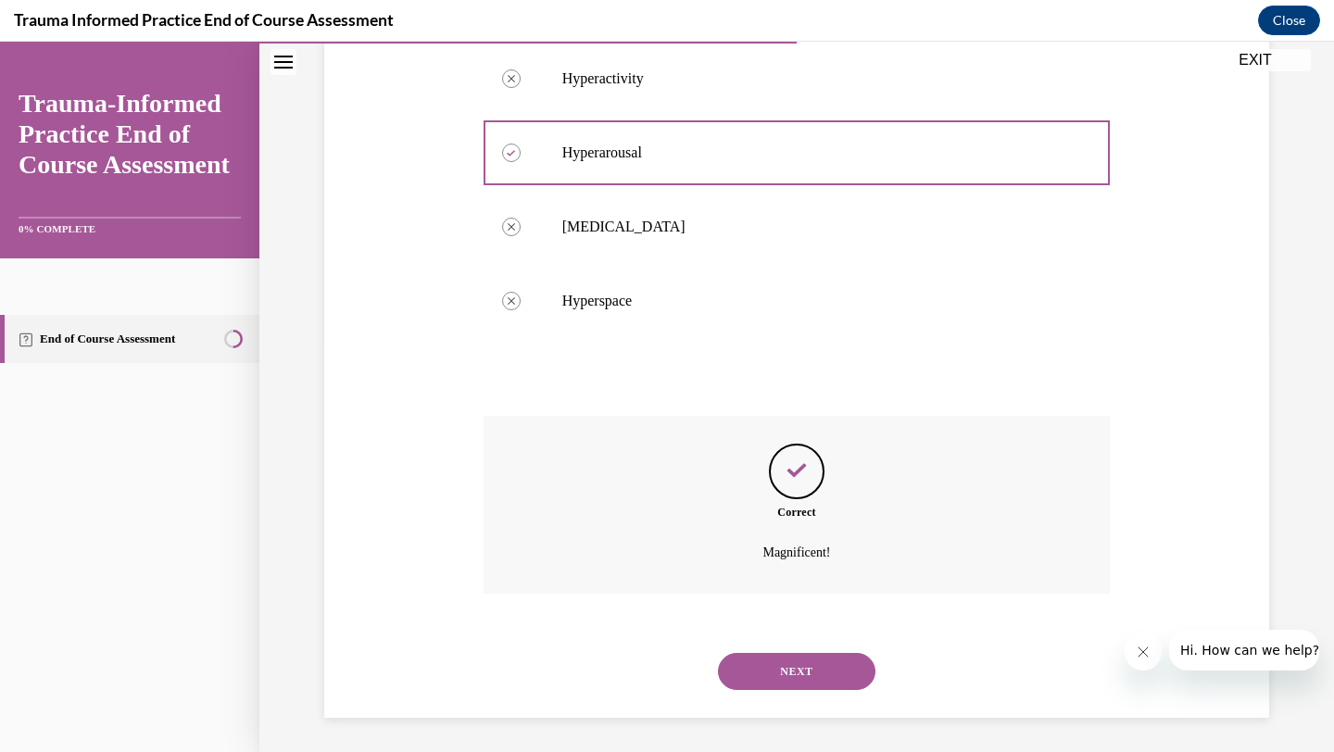
scroll to position [417, 0]
click at [786, 669] on button "NEXT" at bounding box center [796, 668] width 157 height 37
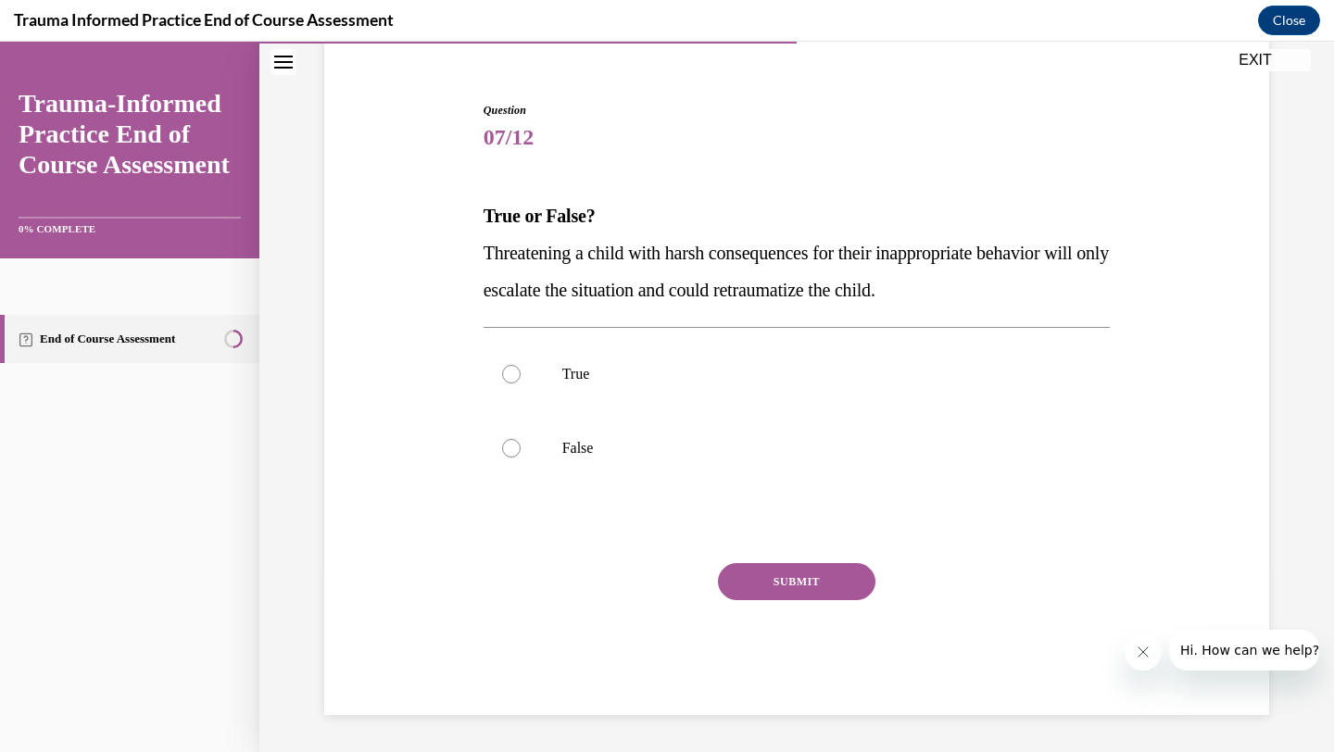
scroll to position [156, 0]
click at [518, 376] on label "True" at bounding box center [796, 374] width 627 height 74
click at [518, 376] on input "True" at bounding box center [511, 374] width 19 height 19
radio input "true"
click at [763, 577] on button "SUBMIT" at bounding box center [796, 581] width 157 height 37
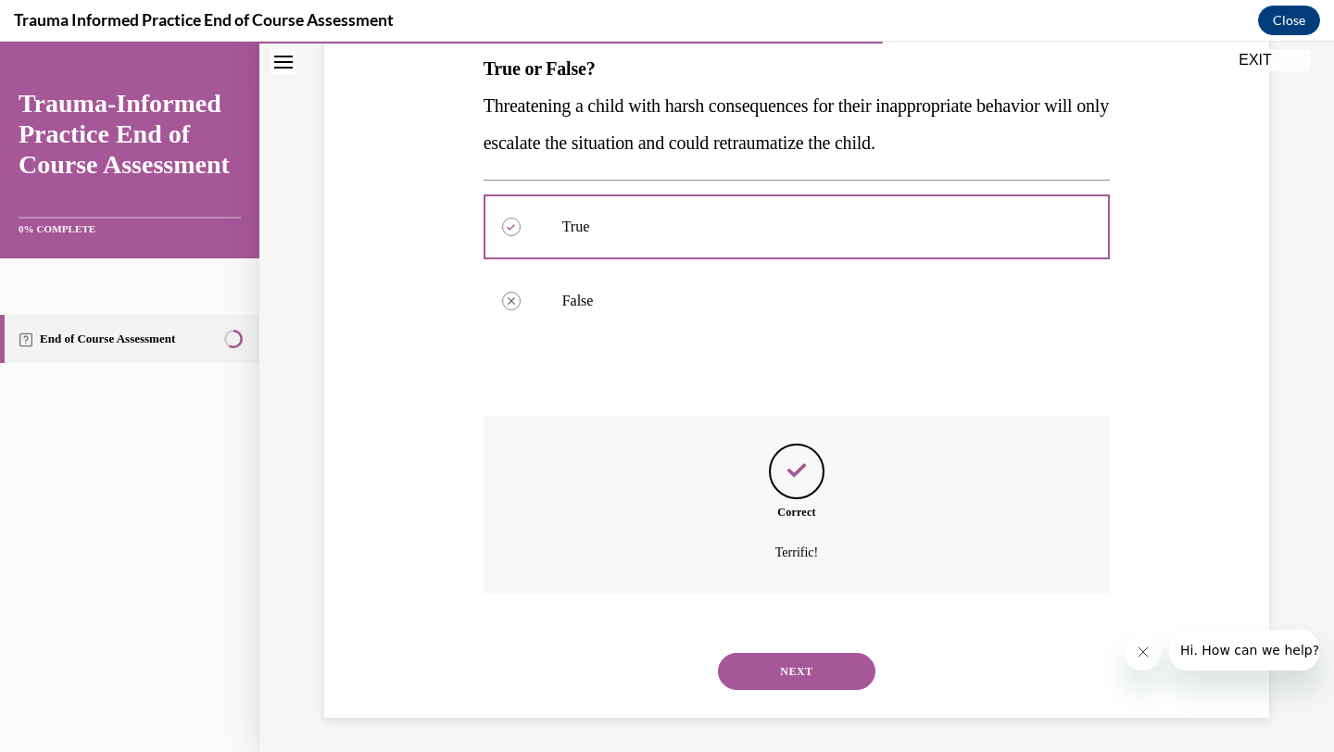
scroll to position [306, 0]
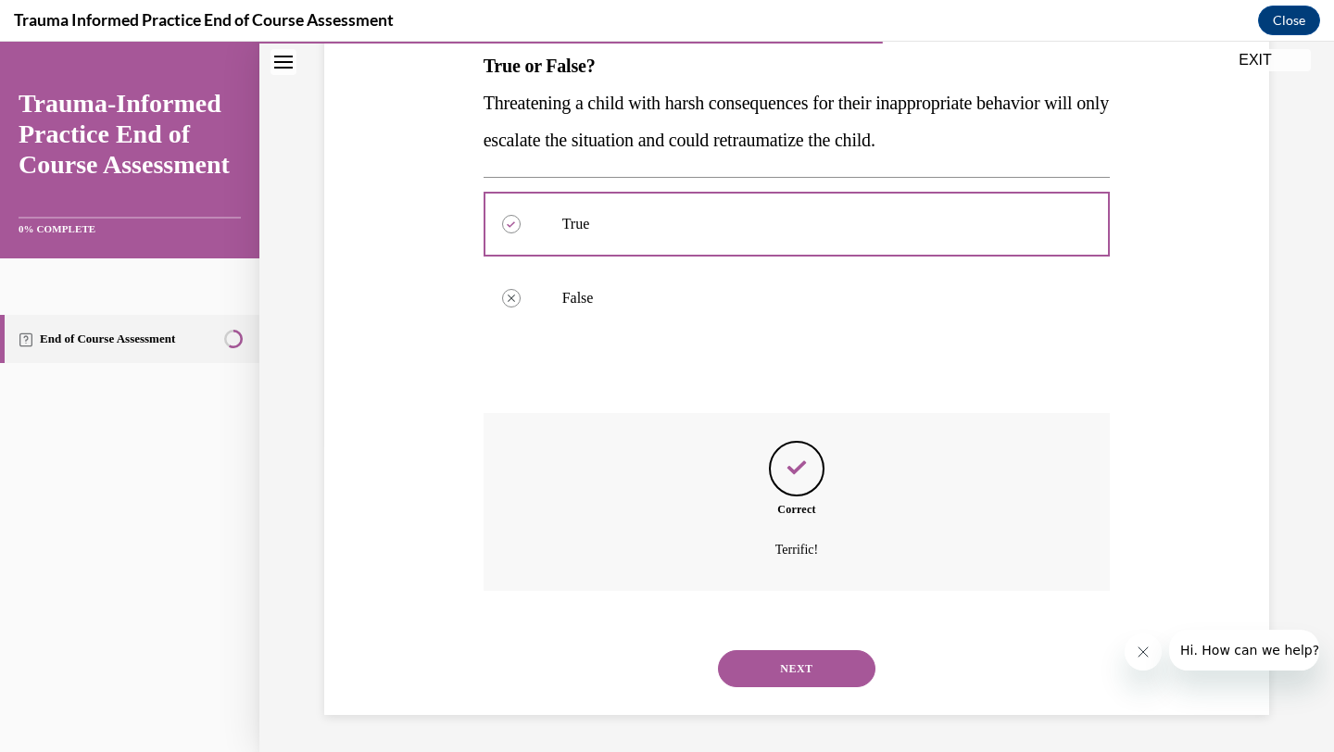
click at [769, 660] on button "NEXT" at bounding box center [796, 668] width 157 height 37
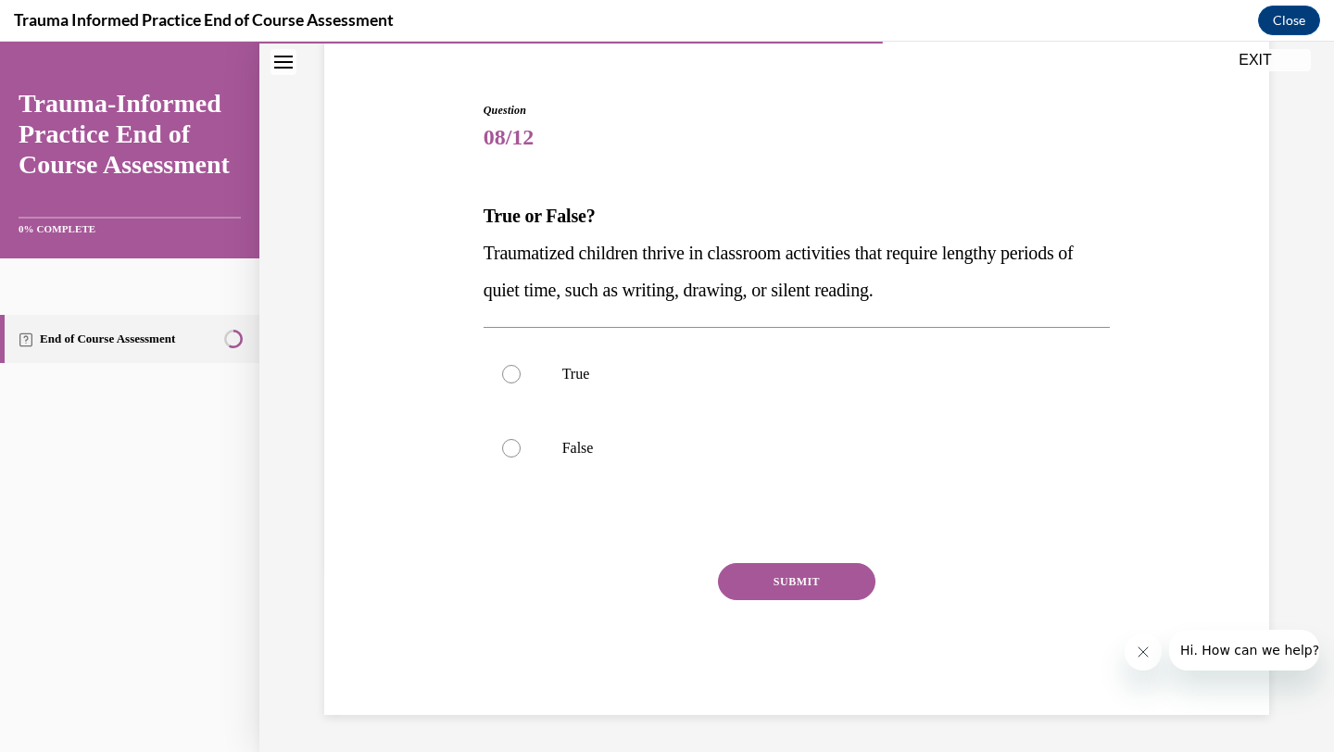
scroll to position [156, 0]
drag, startPoint x: 490, startPoint y: 434, endPoint x: 556, endPoint y: 452, distance: 68.1
click at [495, 435] on label "False" at bounding box center [796, 448] width 627 height 74
click at [502, 439] on input "False" at bounding box center [511, 448] width 19 height 19
radio input "true"
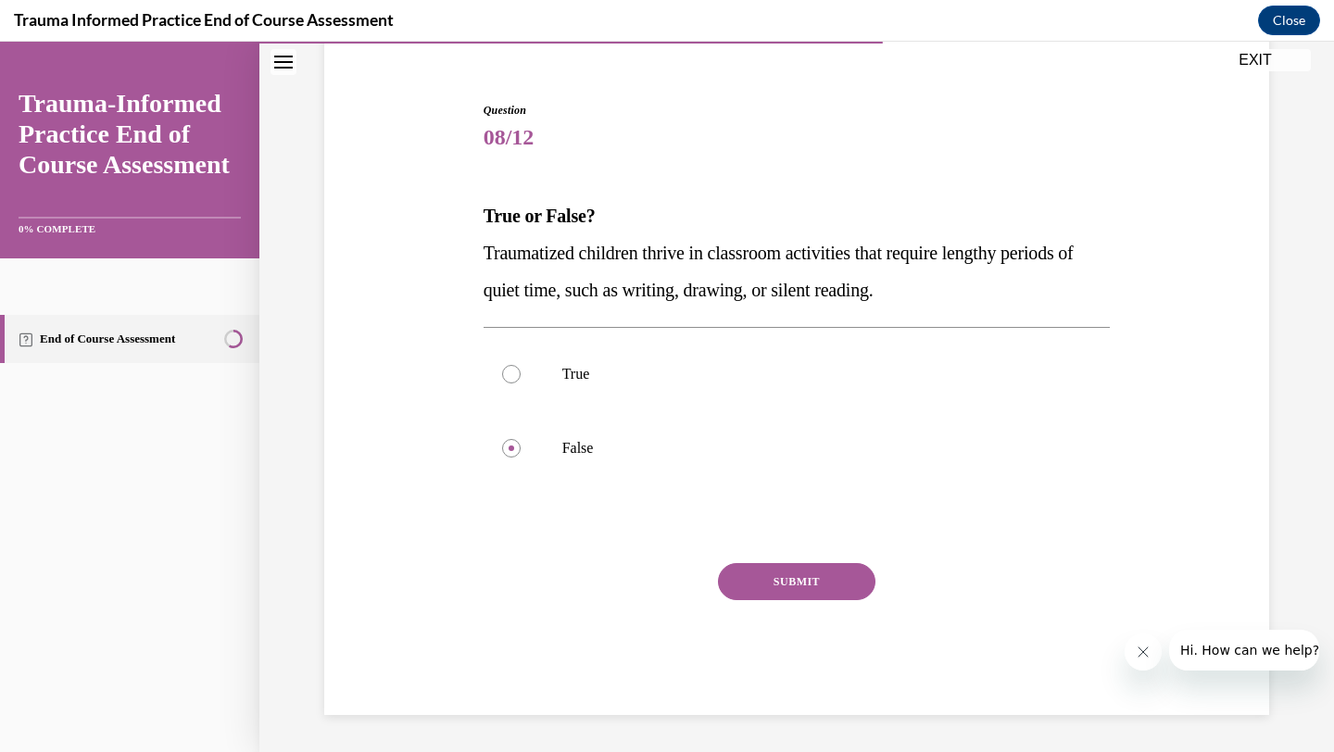
click at [841, 587] on button "SUBMIT" at bounding box center [796, 581] width 157 height 37
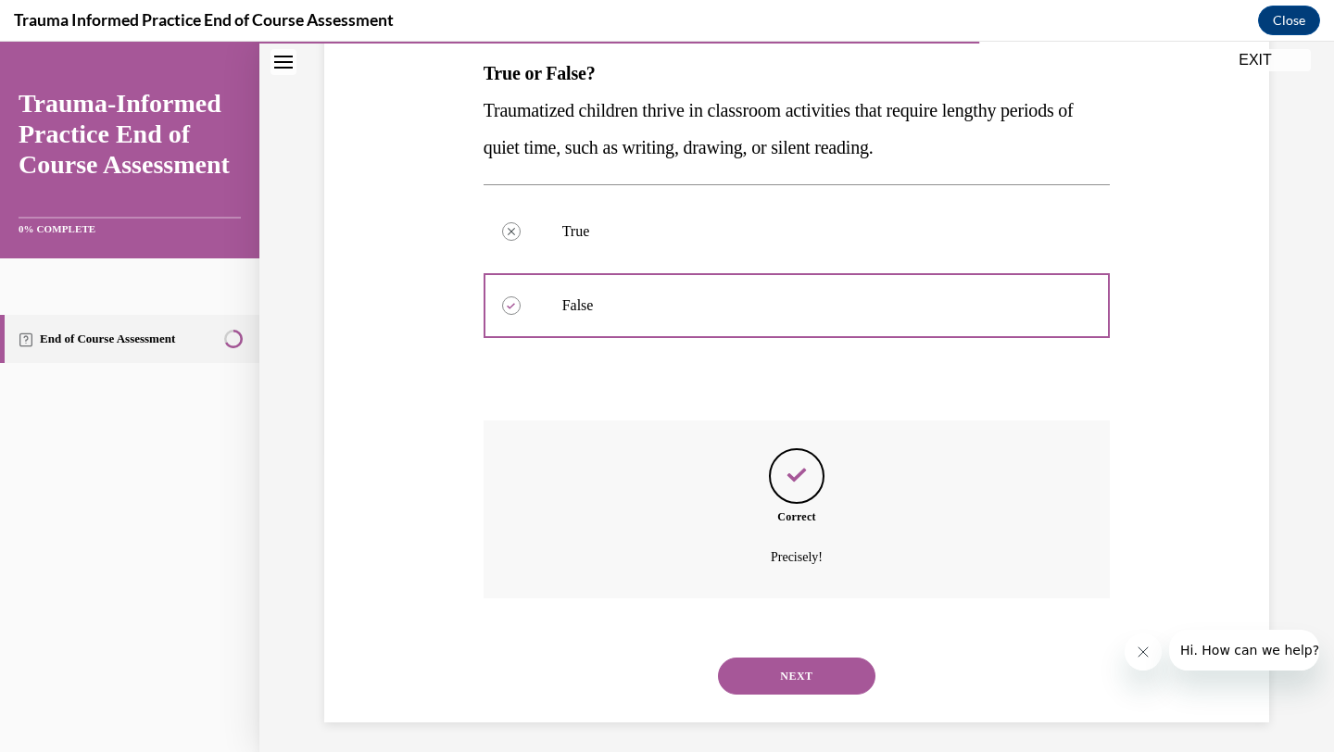
scroll to position [306, 0]
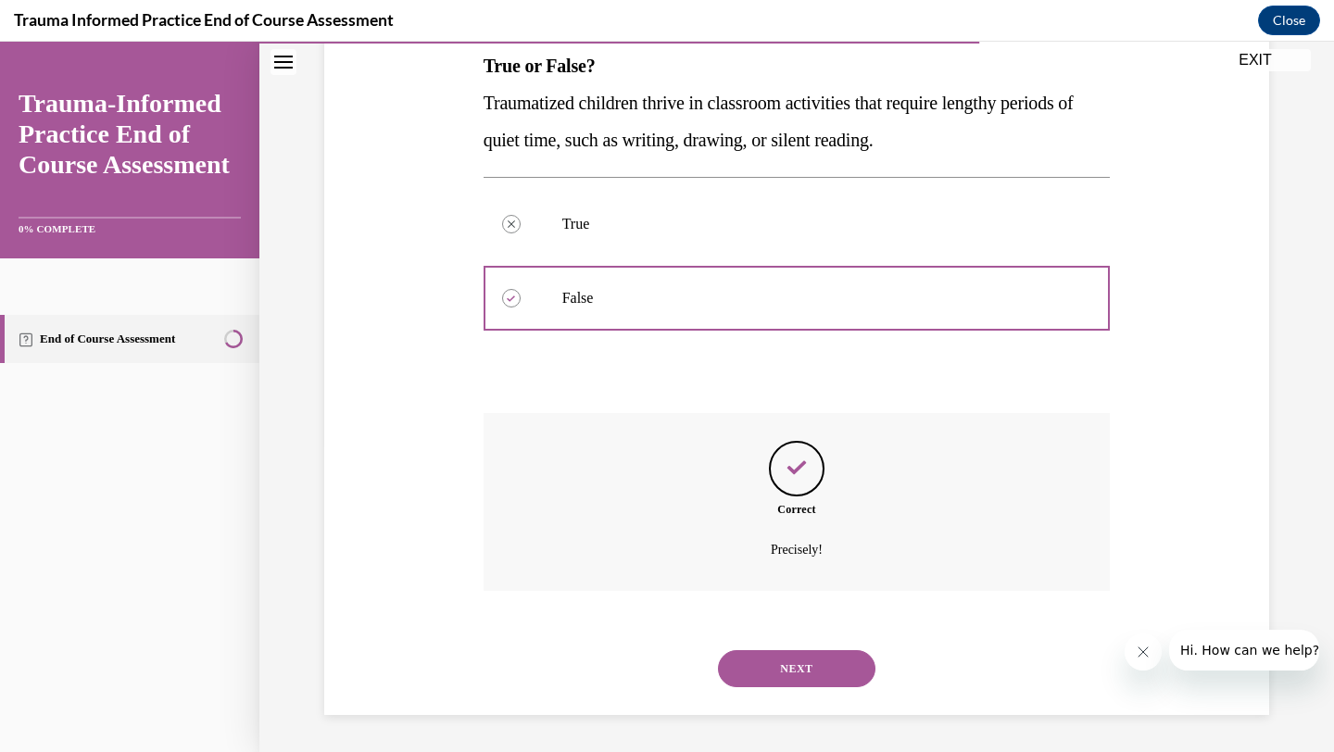
click at [831, 653] on button "NEXT" at bounding box center [796, 668] width 157 height 37
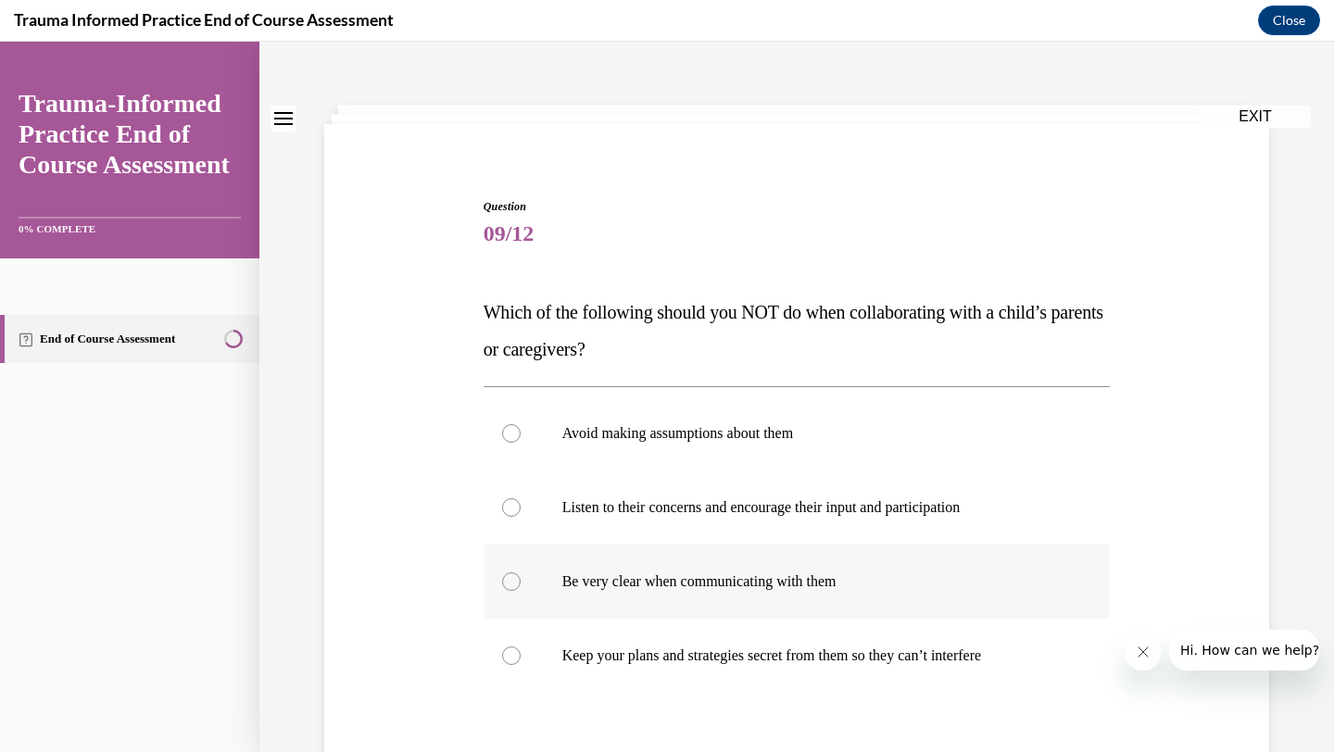
scroll to position [98, 0]
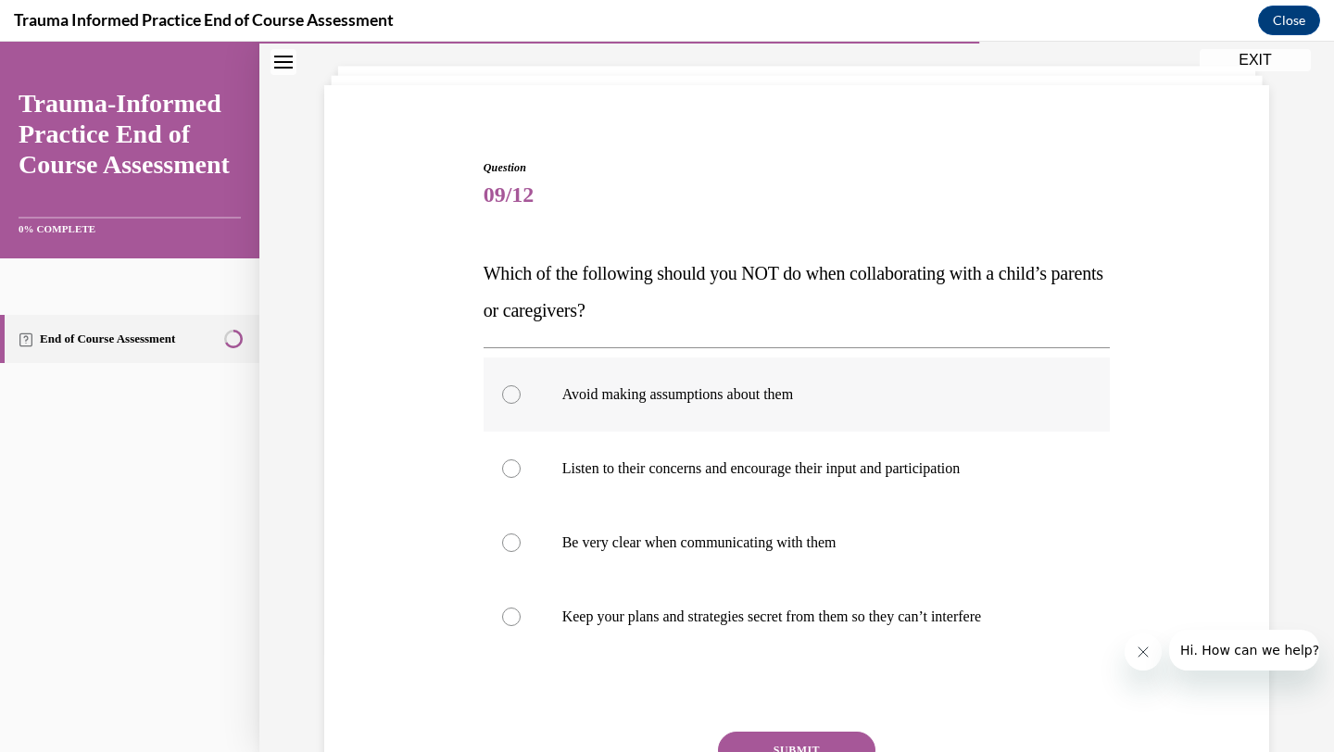
click at [502, 390] on div at bounding box center [511, 394] width 19 height 19
click at [502, 390] on input "Avoid making assumptions about them" at bounding box center [511, 394] width 19 height 19
radio input "true"
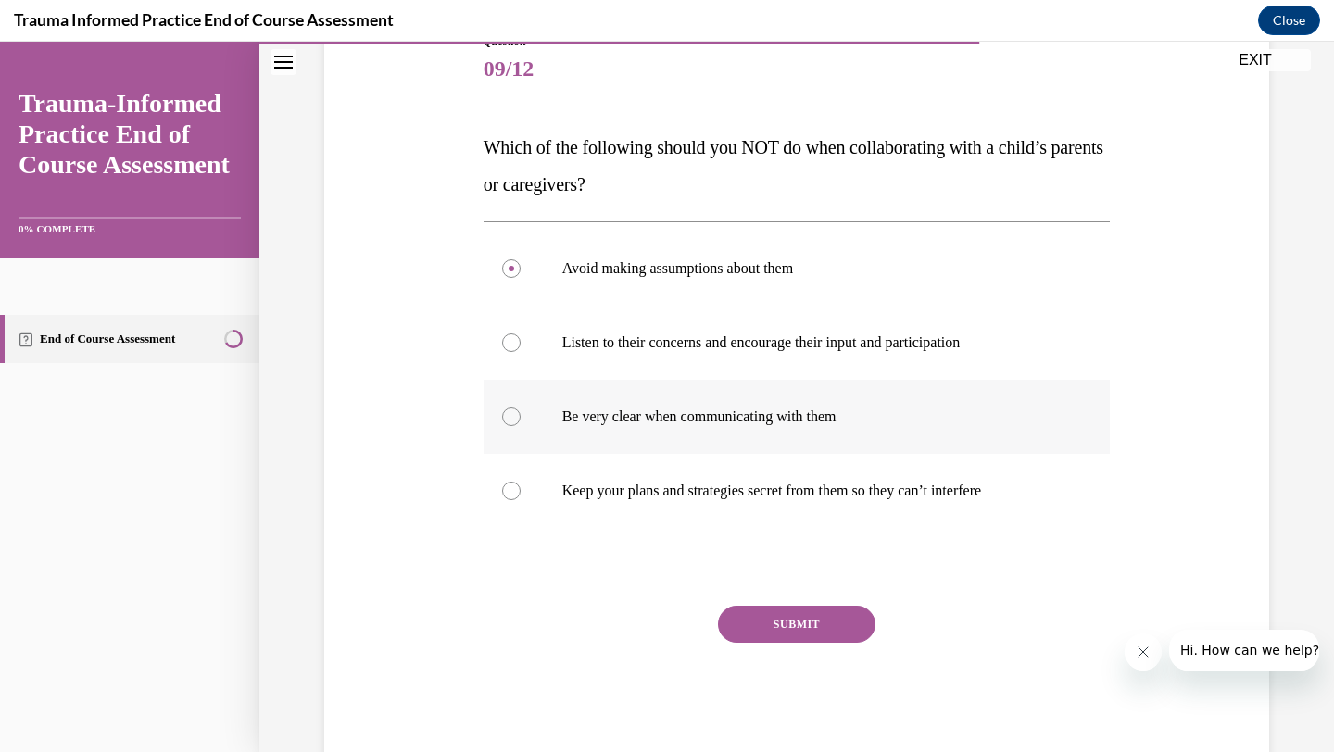
scroll to position [229, 0]
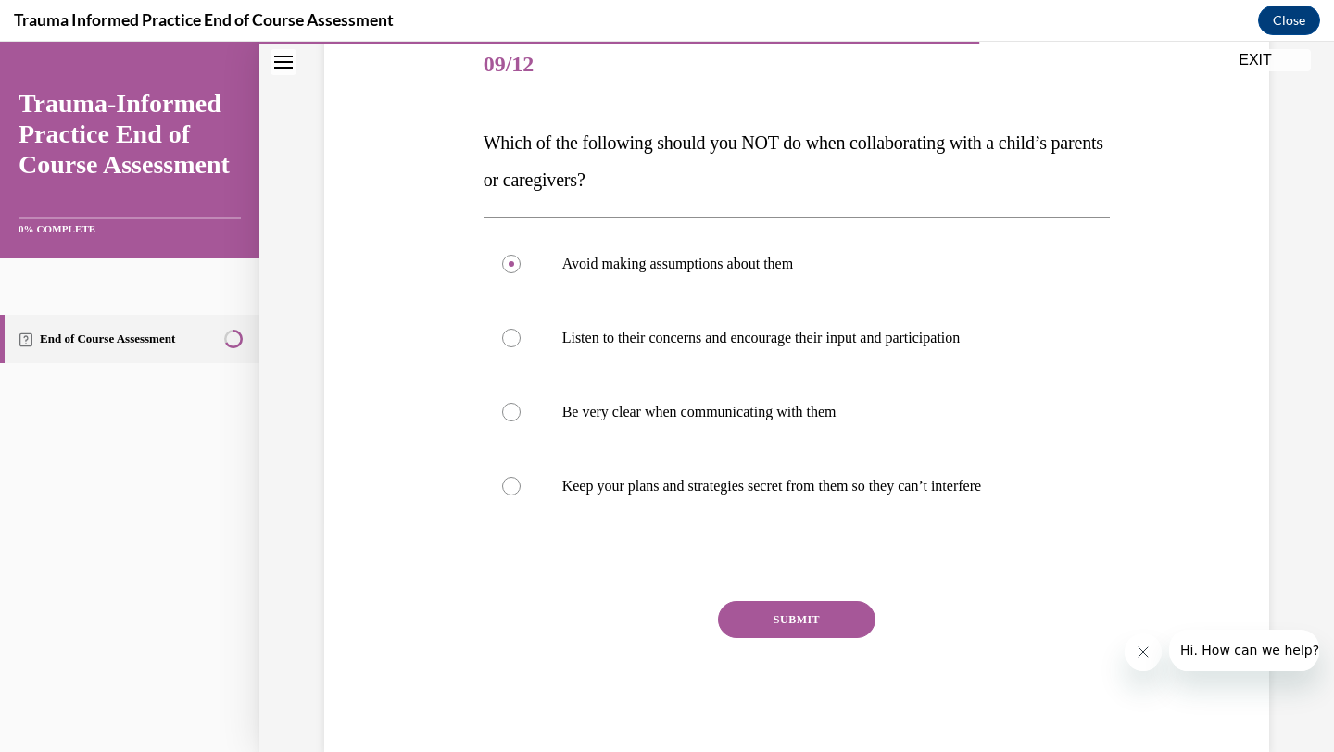
click at [772, 605] on button "SUBMIT" at bounding box center [796, 619] width 157 height 37
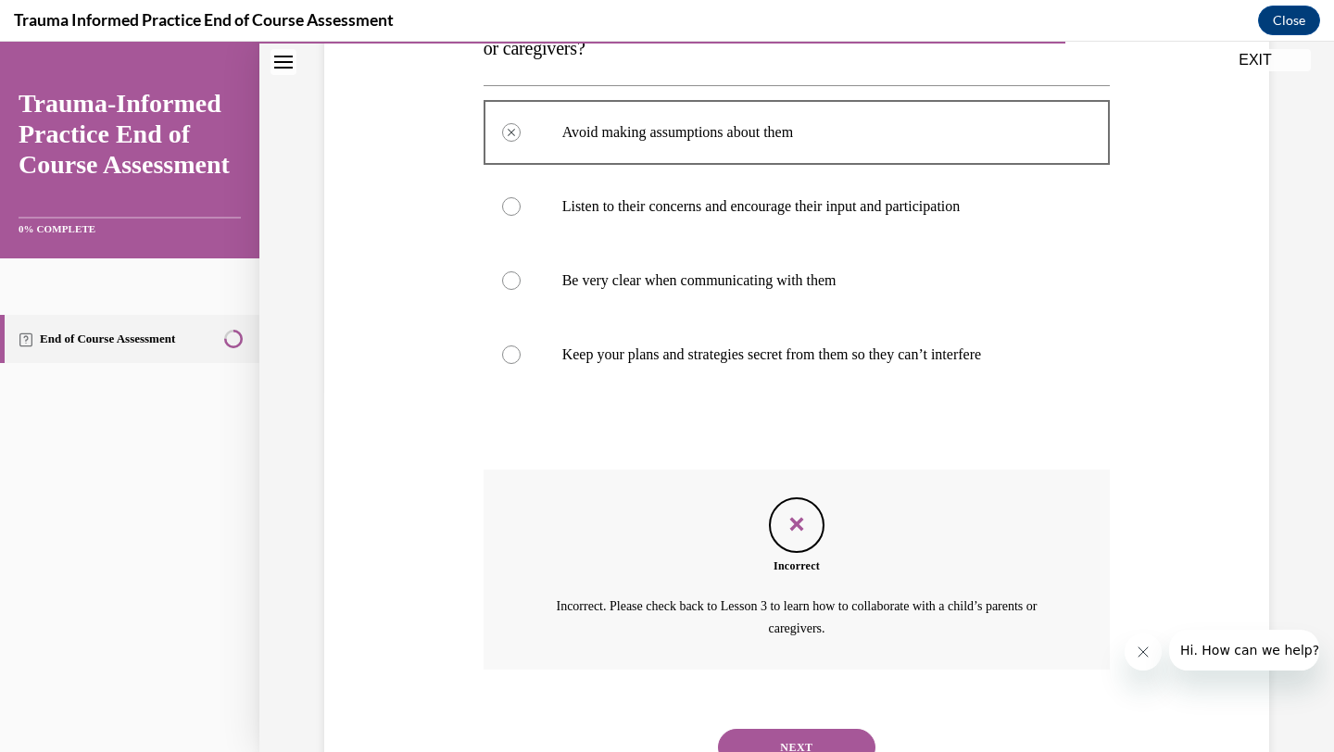
scroll to position [81, 0]
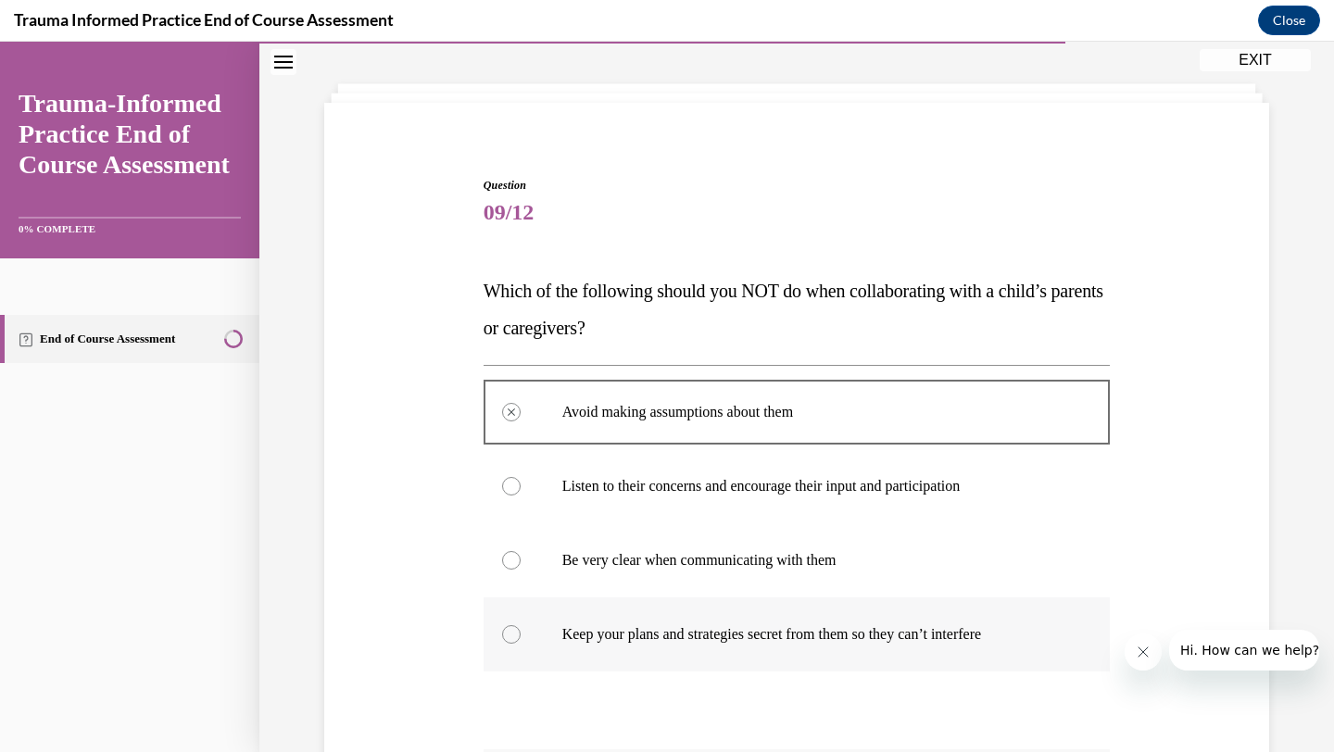
click at [521, 637] on label "Keep your plans and strategies secret from them so they can’t interfere" at bounding box center [796, 634] width 627 height 74
click at [502, 634] on div at bounding box center [511, 634] width 19 height 19
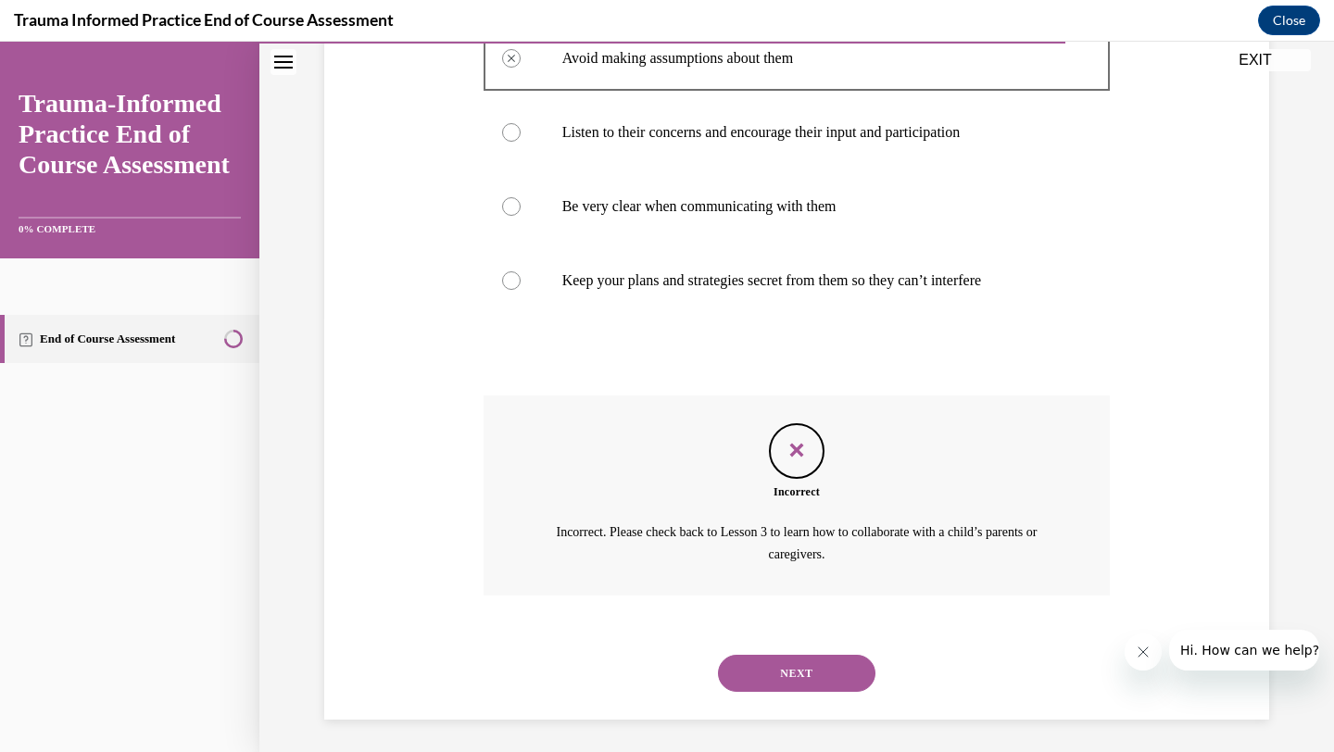
scroll to position [438, 0]
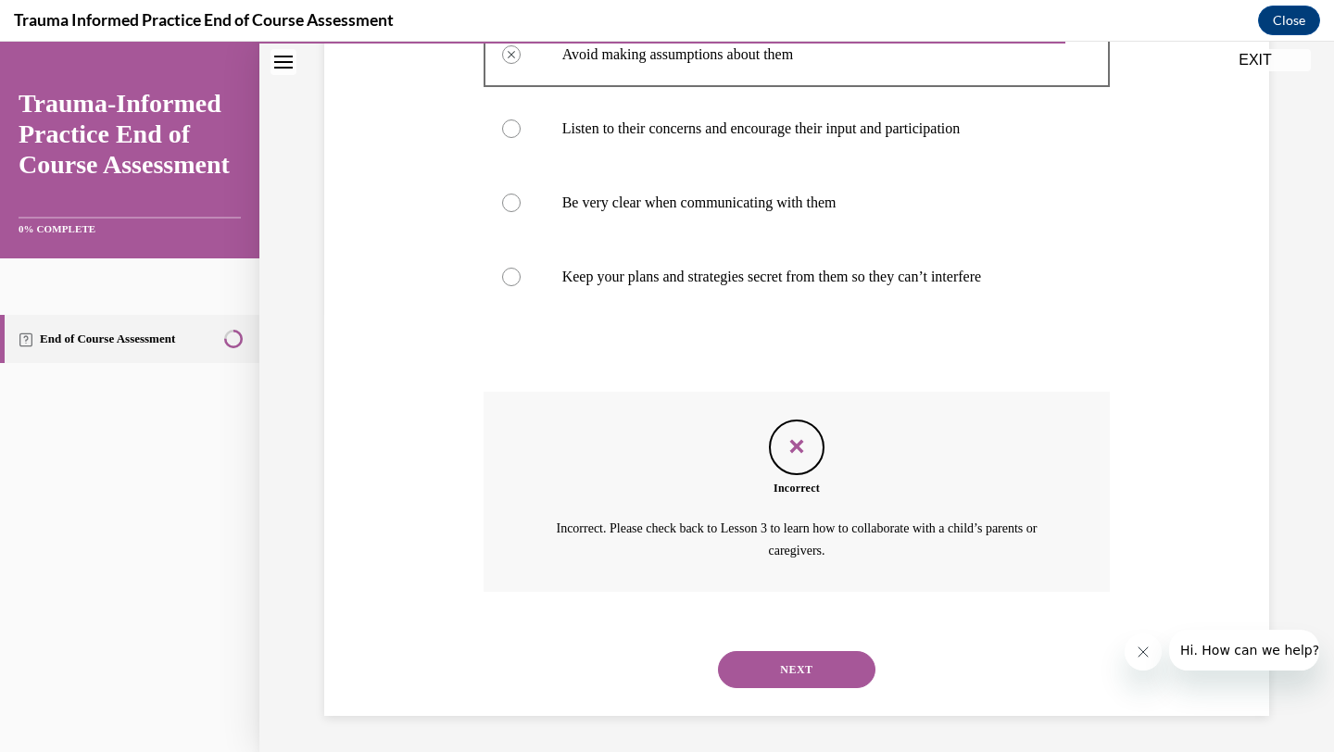
click at [775, 673] on button "NEXT" at bounding box center [796, 669] width 157 height 37
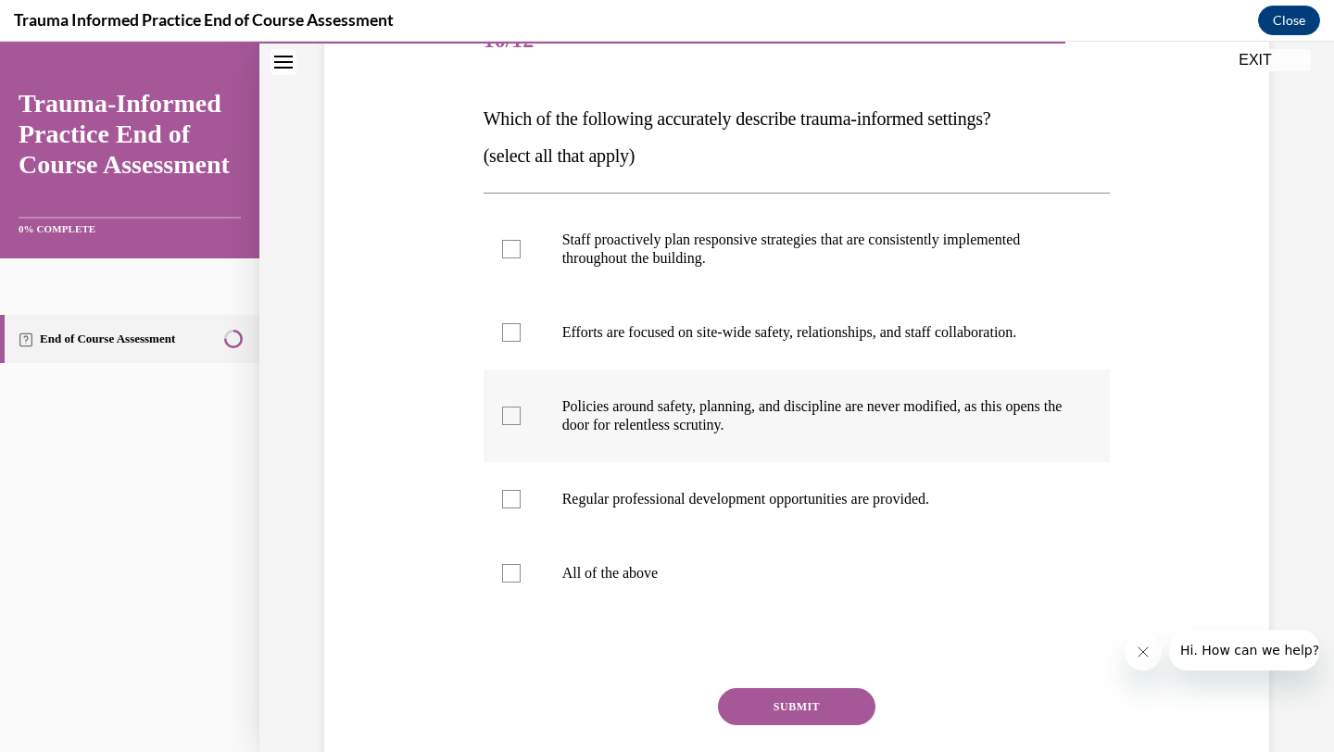
scroll to position [283, 0]
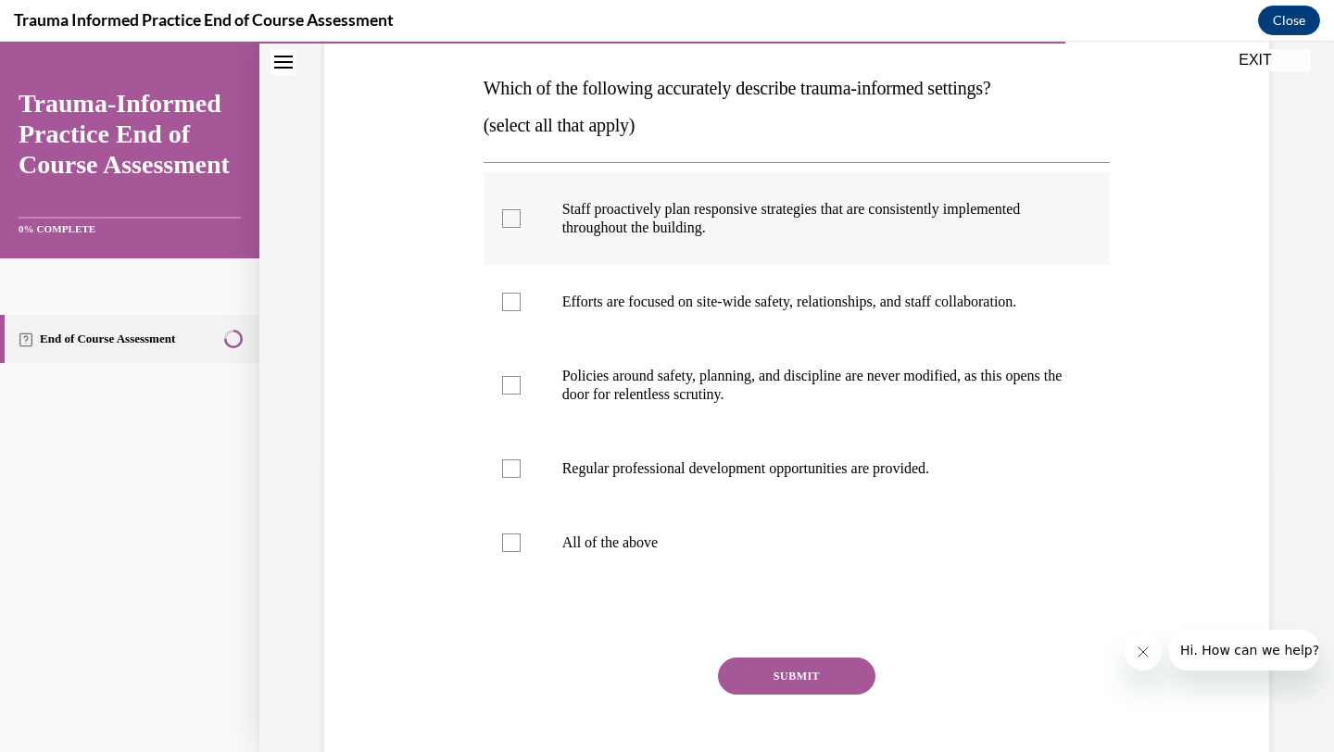
click at [502, 224] on div at bounding box center [511, 218] width 19 height 19
click at [502, 224] on input "Staff proactively plan responsive strategies that are consistently implemented …" at bounding box center [511, 218] width 19 height 19
checkbox input "true"
click at [502, 308] on div at bounding box center [511, 302] width 19 height 19
click at [502, 308] on input "Efforts are focused on site-wide safety, relationships, and staff collaboration." at bounding box center [511, 302] width 19 height 19
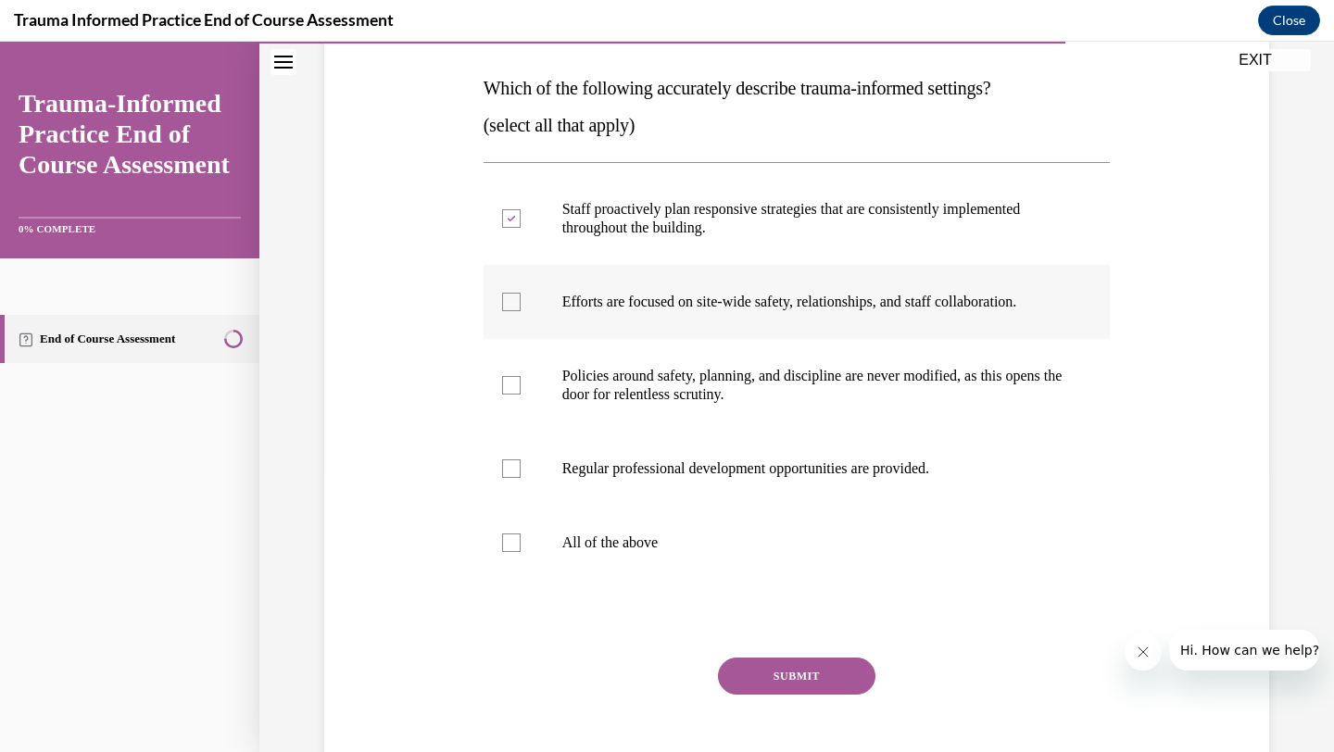
checkbox input "true"
click at [502, 465] on div at bounding box center [511, 468] width 19 height 19
click at [502, 465] on input "Regular professional development opportunities are provided." at bounding box center [511, 468] width 19 height 19
checkbox input "true"
click at [793, 685] on button "SUBMIT" at bounding box center [796, 676] width 157 height 37
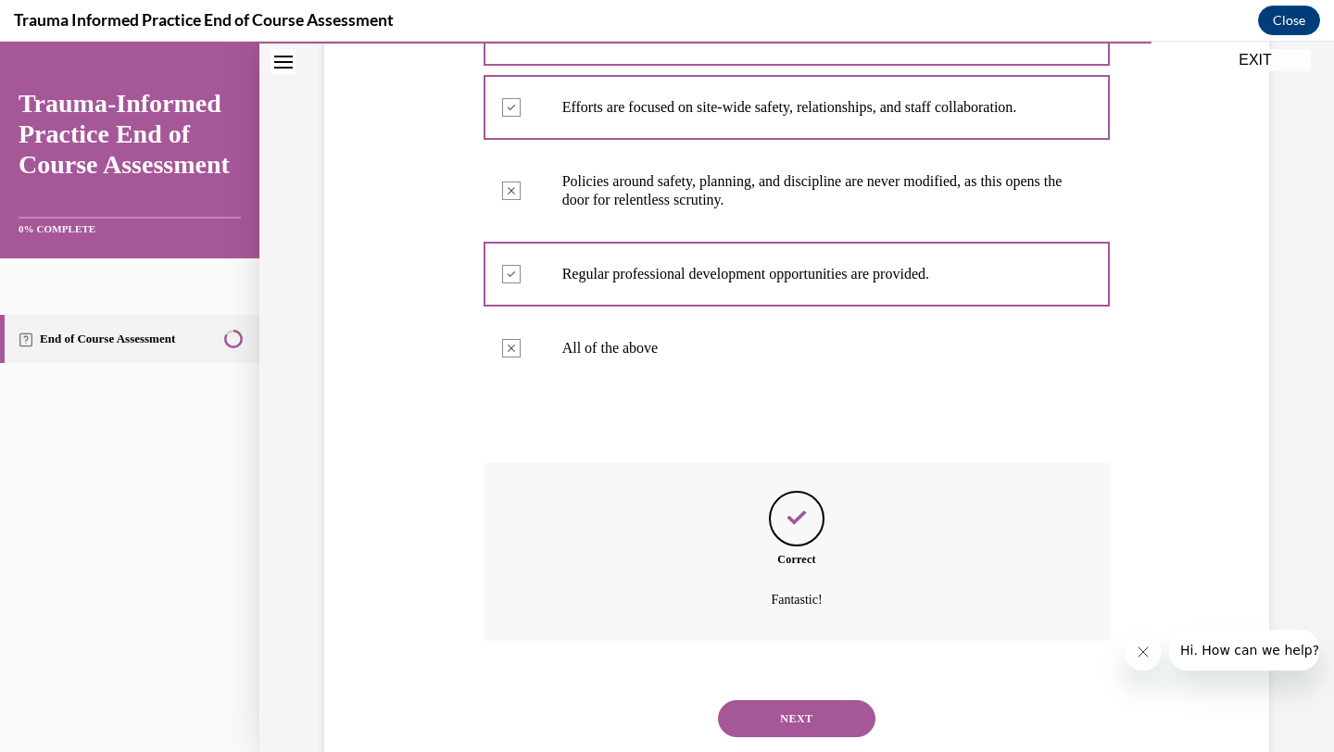
scroll to position [528, 0]
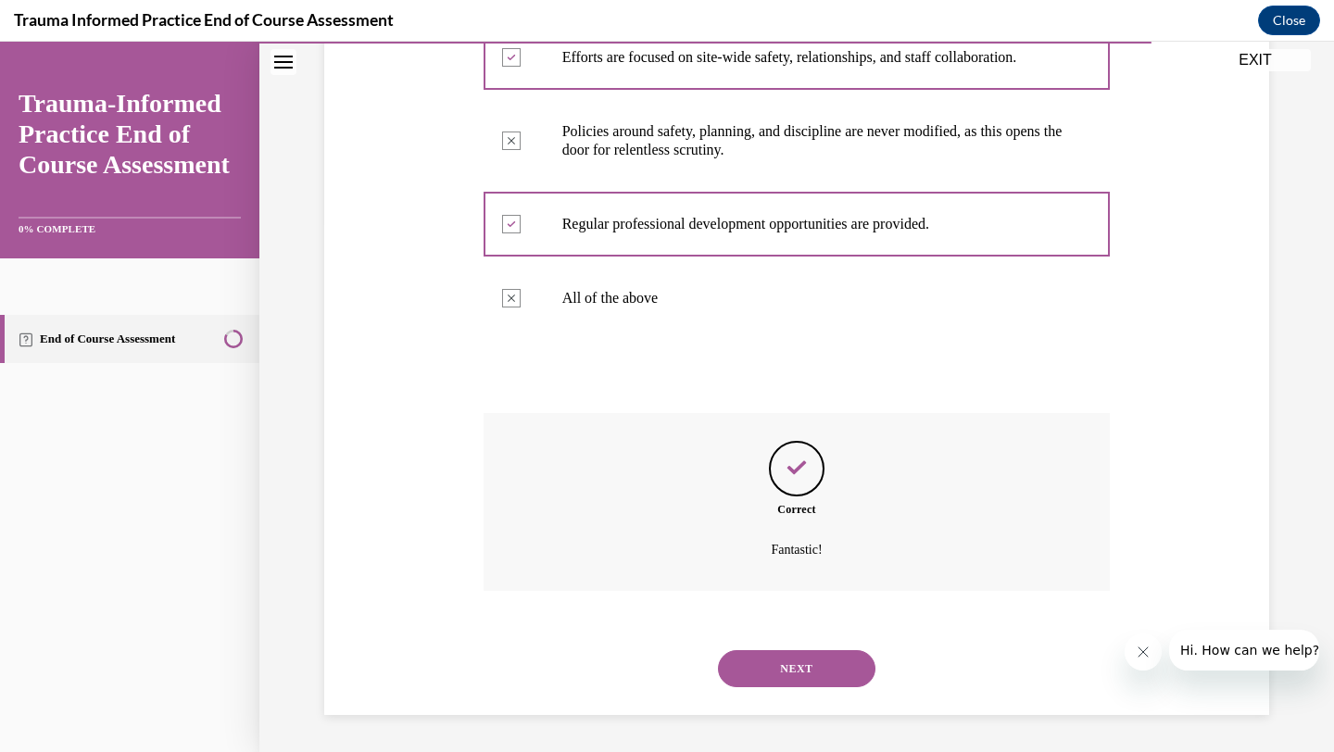
click at [789, 668] on button "NEXT" at bounding box center [796, 668] width 157 height 37
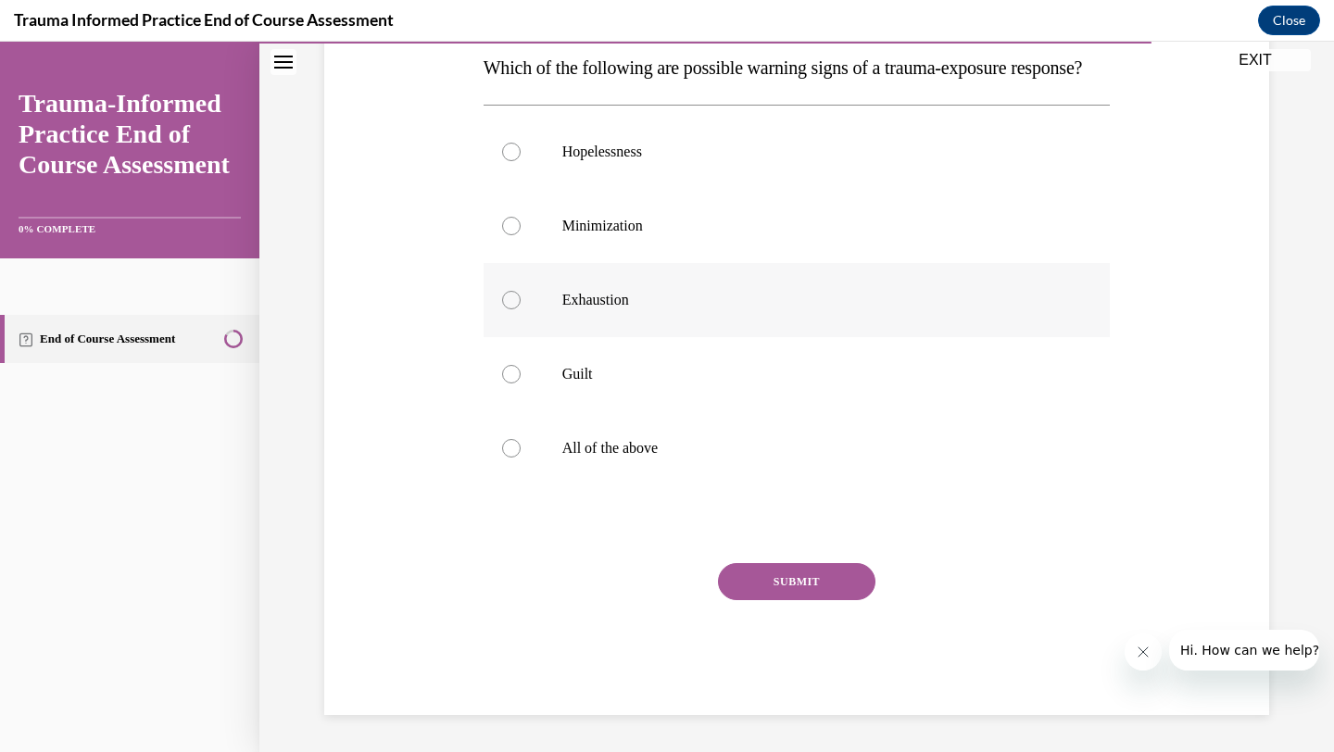
scroll to position [316, 0]
click at [506, 458] on div at bounding box center [511, 448] width 19 height 19
click at [506, 458] on input "All of the above" at bounding box center [511, 448] width 19 height 19
radio input "true"
click at [778, 600] on button "SUBMIT" at bounding box center [796, 581] width 157 height 37
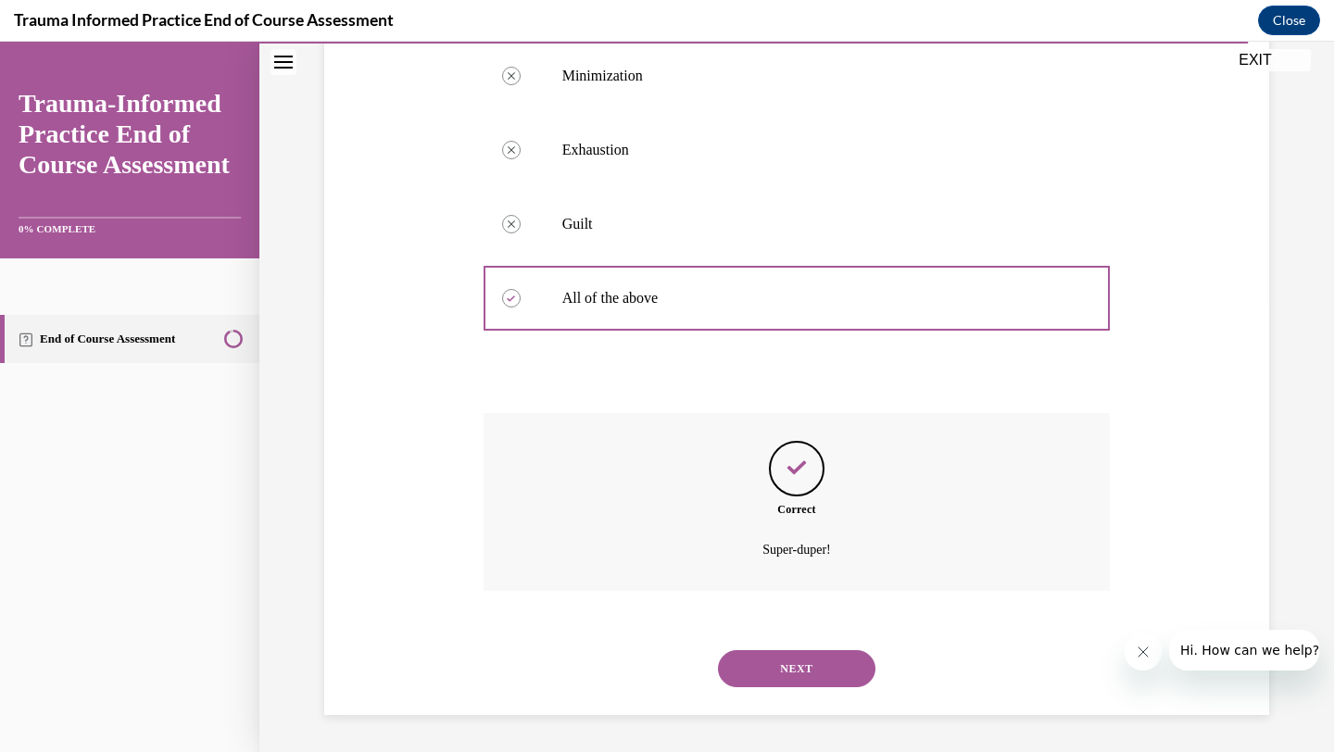
scroll to position [491, 0]
click at [809, 663] on button "NEXT" at bounding box center [796, 668] width 157 height 37
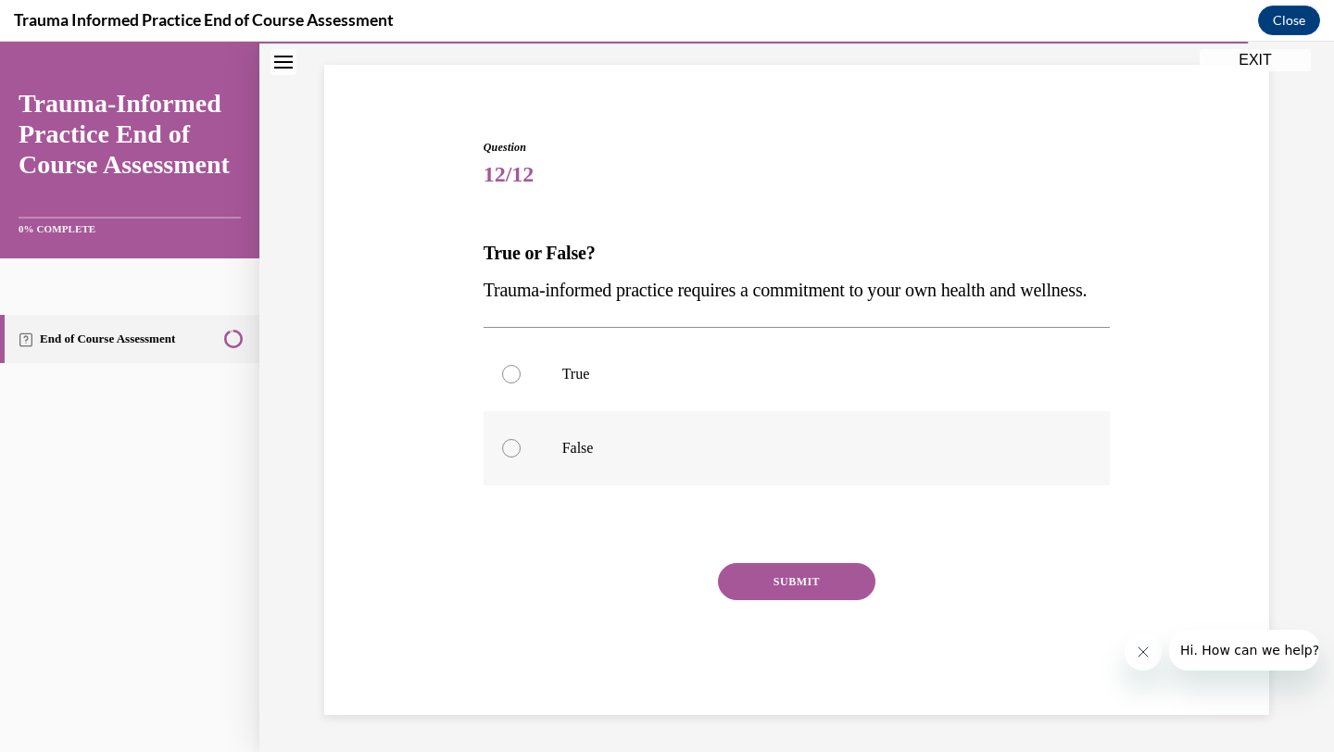
click at [519, 463] on label "False" at bounding box center [796, 448] width 627 height 74
click at [519, 458] on input "False" at bounding box center [511, 448] width 19 height 19
radio input "true"
click at [847, 589] on button "SUBMIT" at bounding box center [796, 581] width 157 height 37
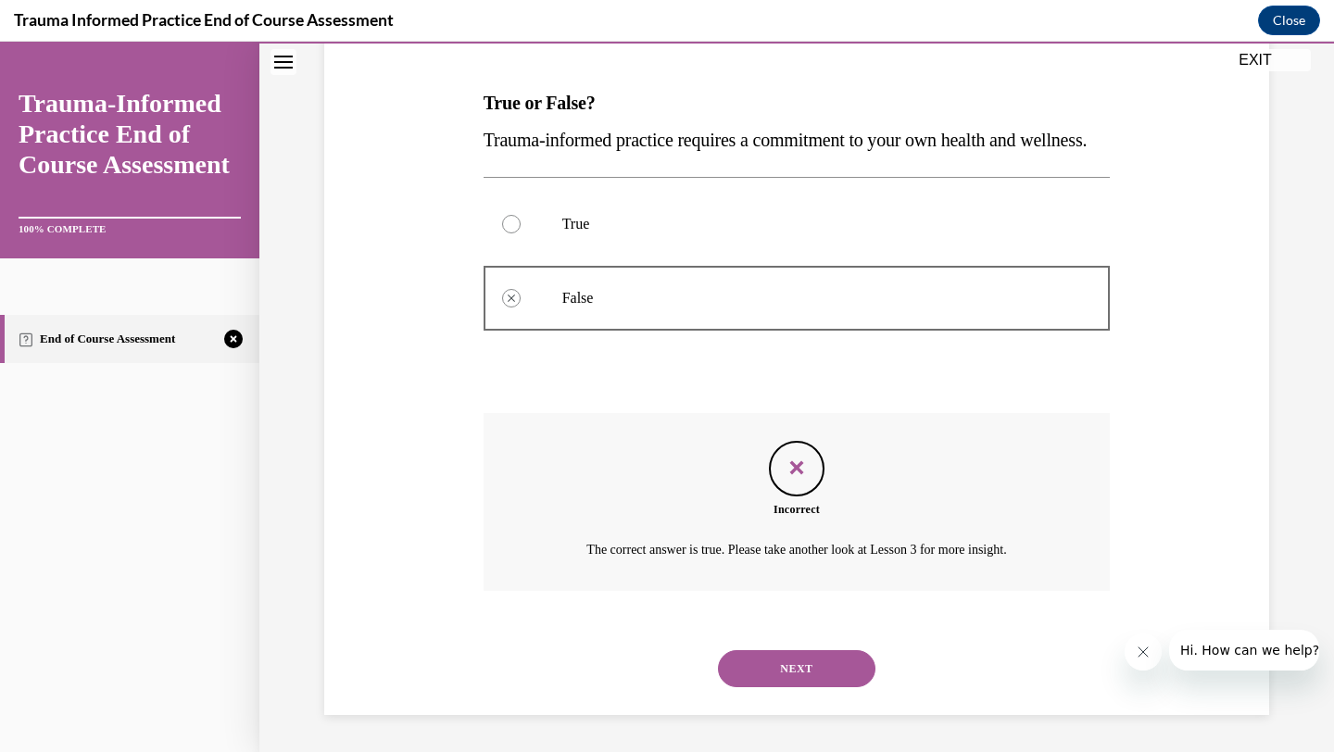
scroll to position [306, 0]
click at [834, 663] on button "NEXT" at bounding box center [796, 668] width 157 height 37
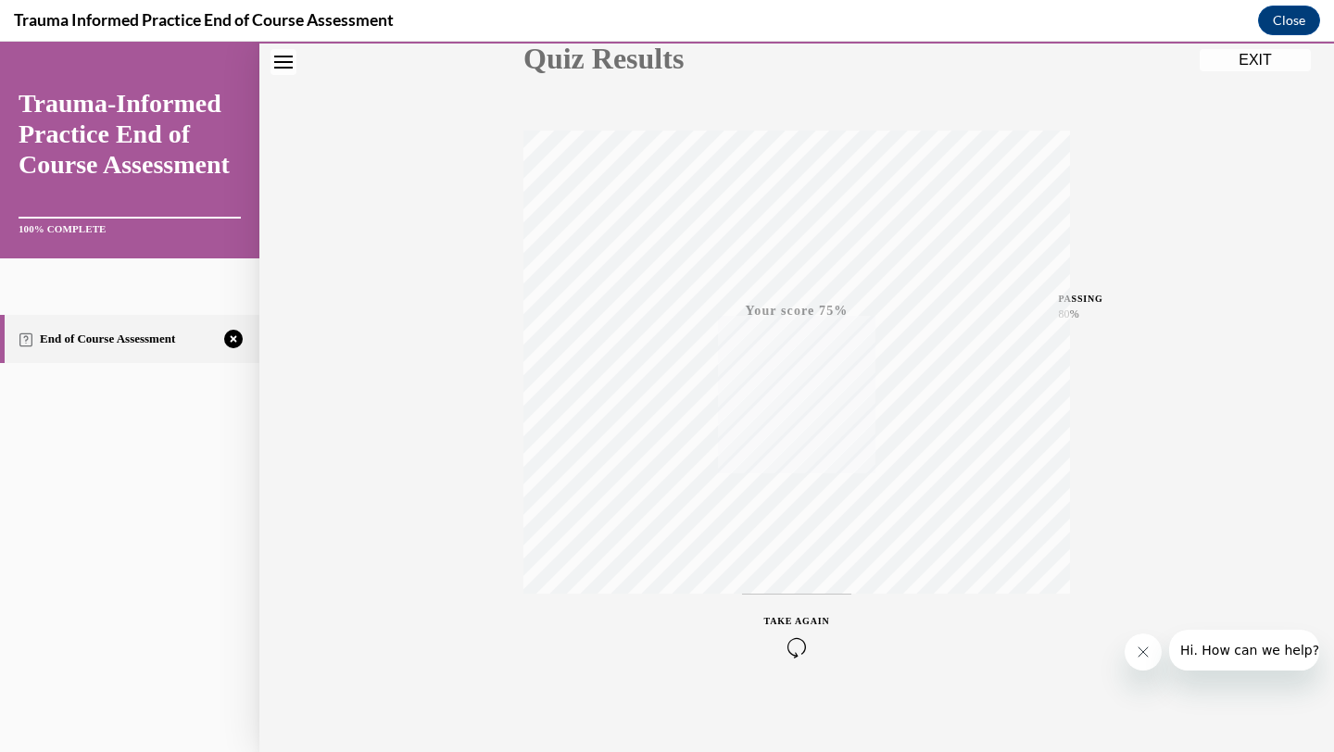
scroll to position [239, 0]
click at [788, 634] on icon "button" at bounding box center [797, 639] width 66 height 20
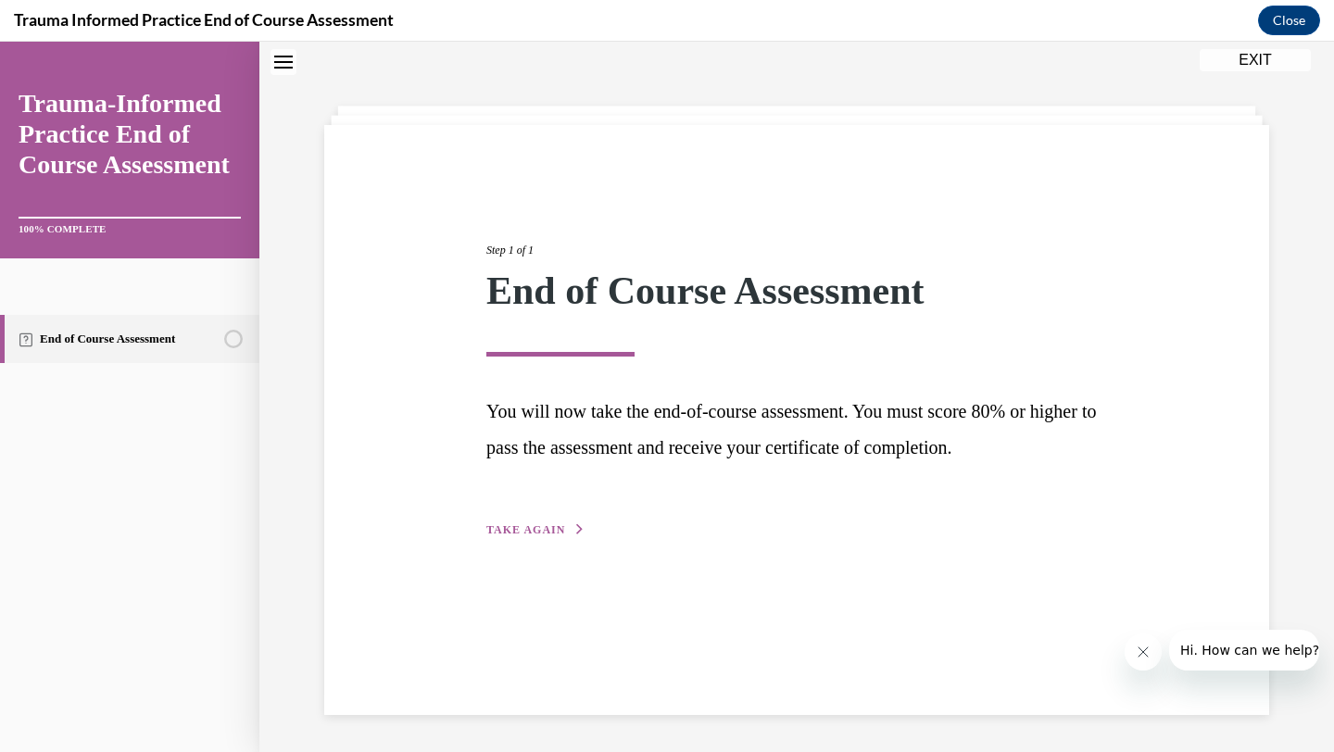
click at [500, 527] on span "TAKE AGAIN" at bounding box center [525, 529] width 79 height 13
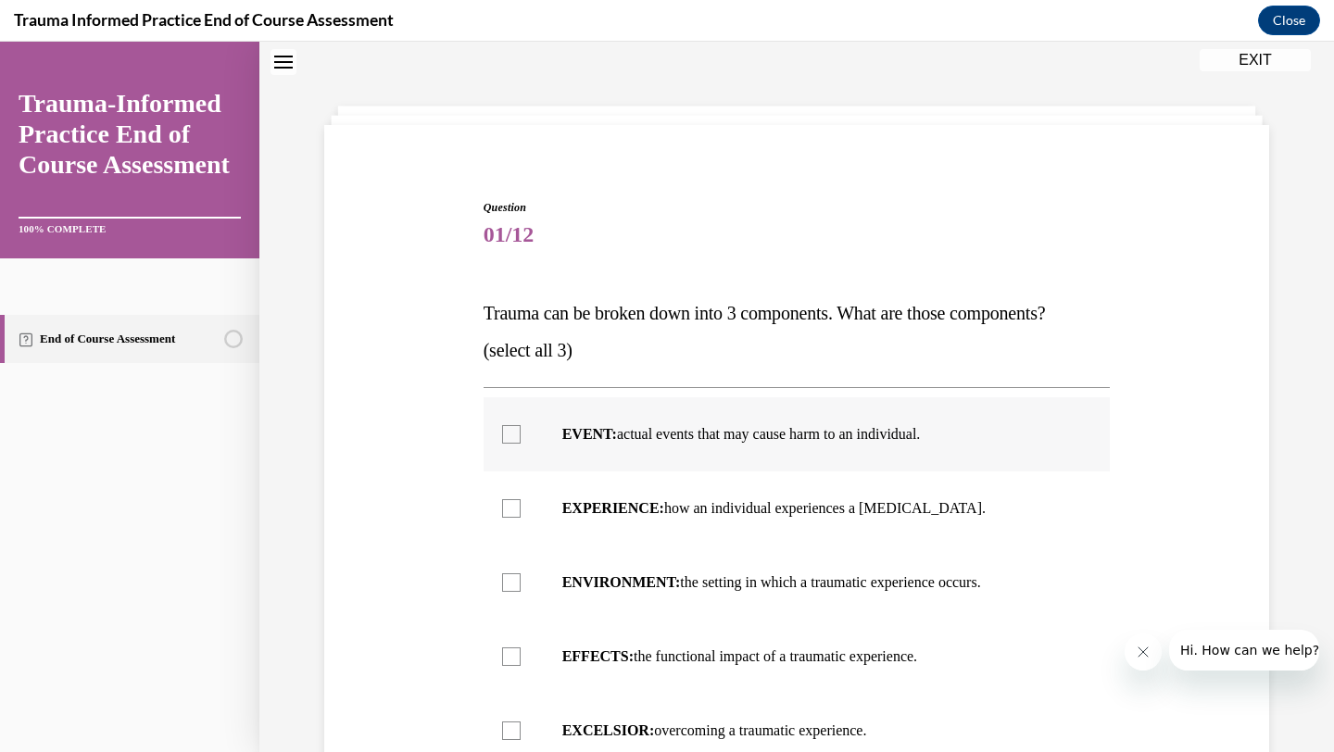
click at [502, 433] on div at bounding box center [511, 434] width 19 height 19
click at [502, 433] on input "EVENT: actual events that may cause harm to an individual." at bounding box center [511, 434] width 19 height 19
checkbox input "true"
click at [505, 510] on div at bounding box center [511, 508] width 19 height 19
click at [505, 510] on input "EXPERIENCE: how an individual experiences a [MEDICAL_DATA]." at bounding box center [511, 508] width 19 height 19
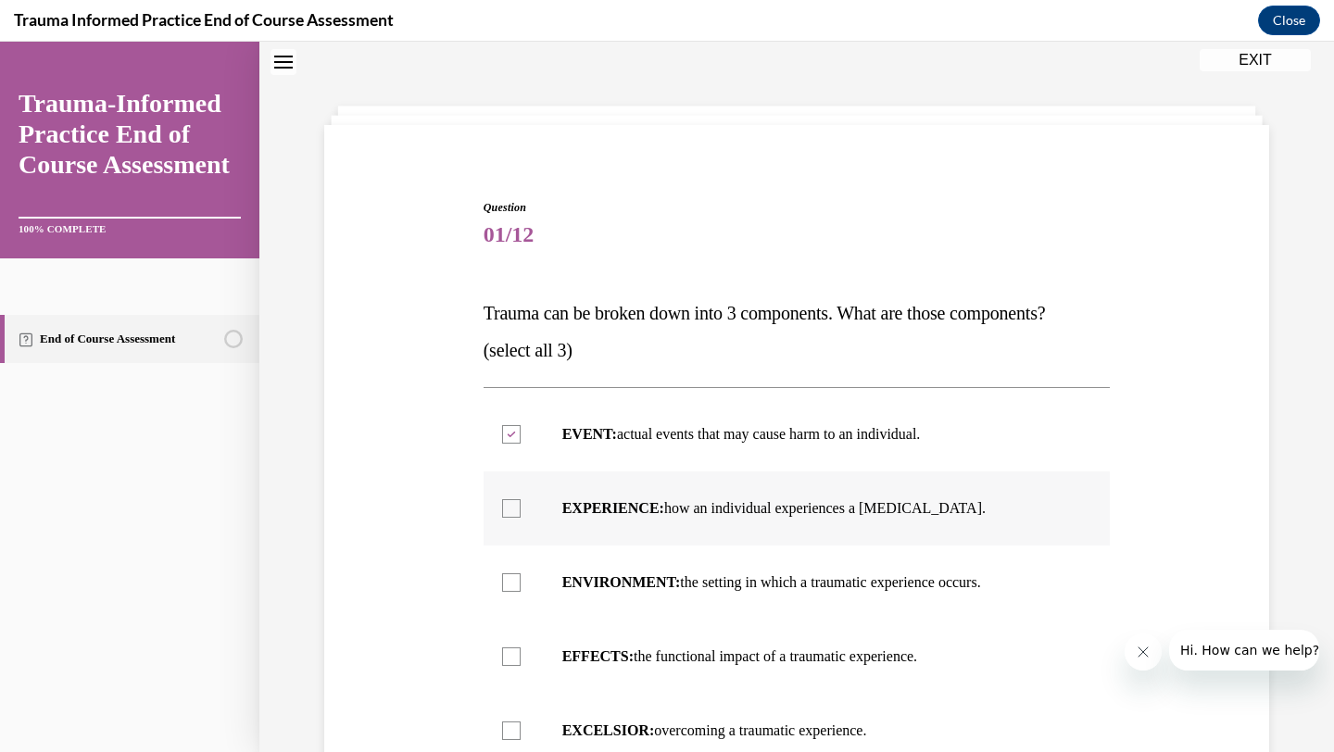
checkbox input "true"
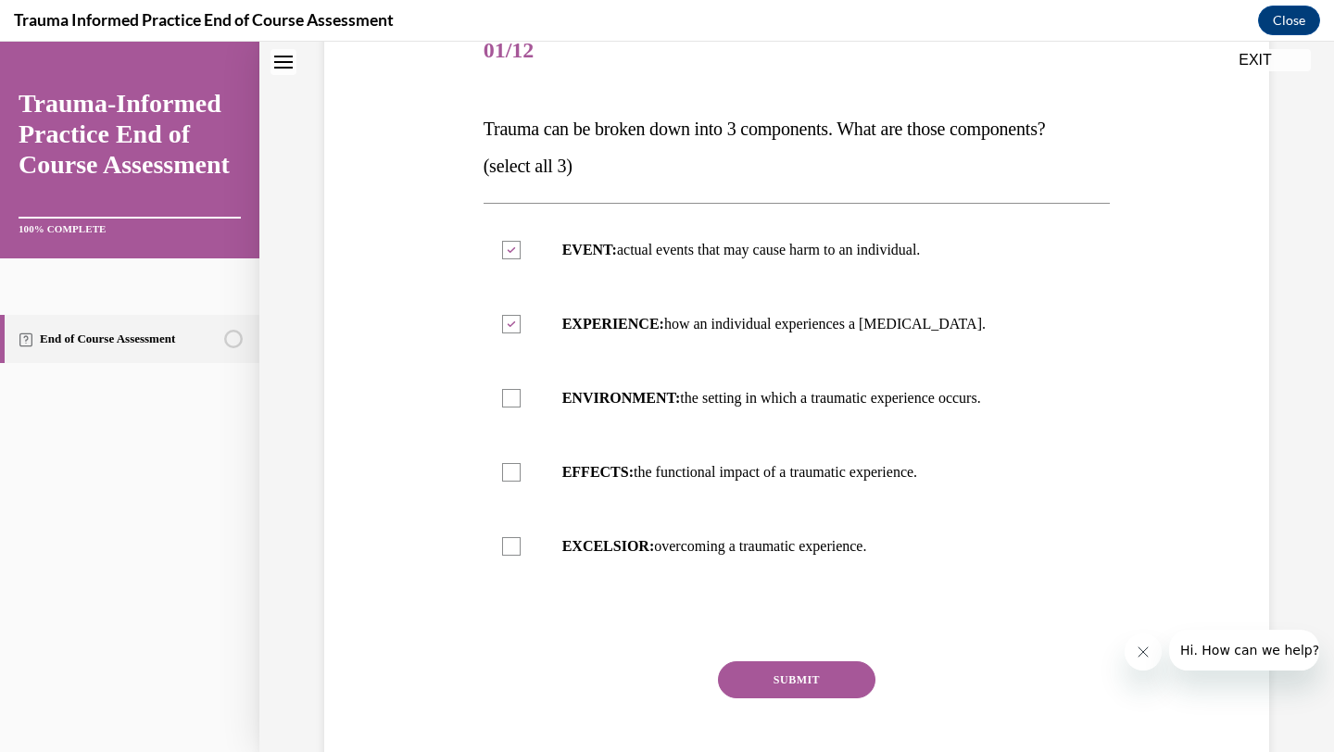
scroll to position [341, 0]
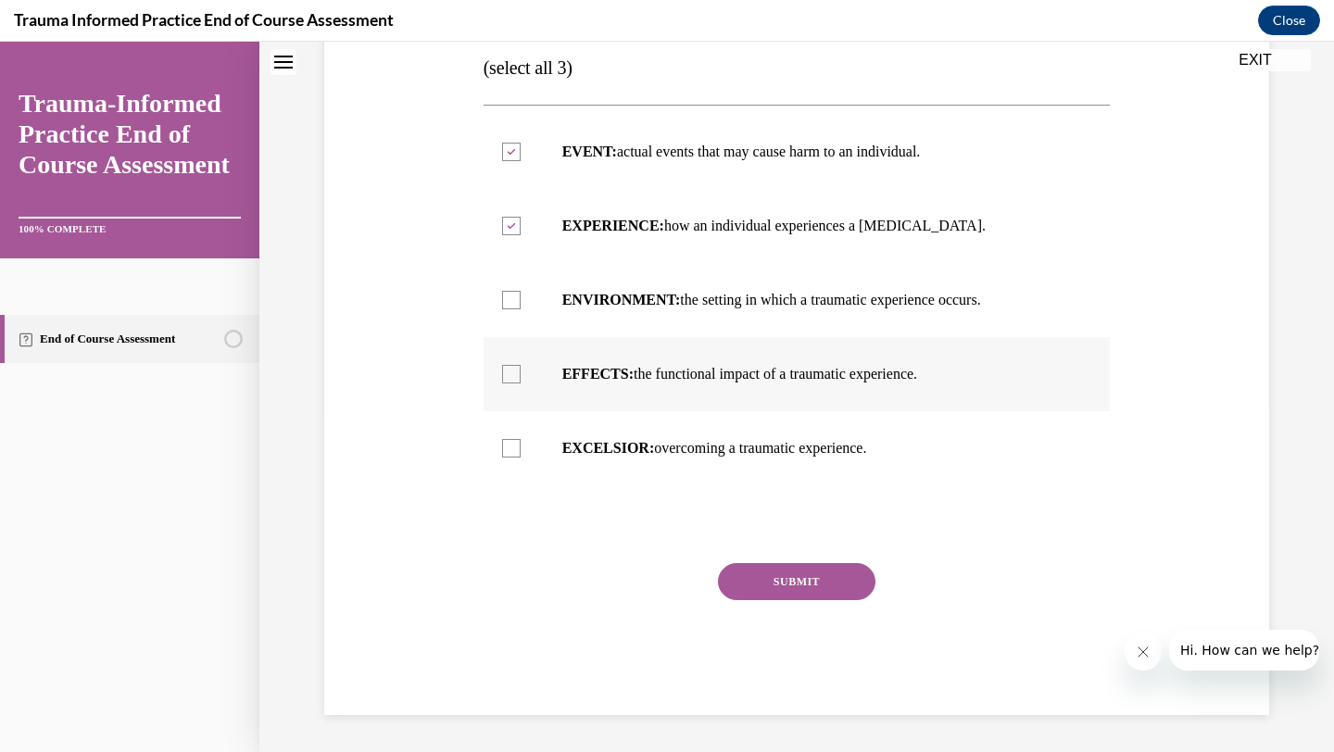
click at [509, 379] on div at bounding box center [511, 374] width 19 height 19
click at [509, 379] on input "EFFECTS: the functional impact of a traumatic experience." at bounding box center [511, 374] width 19 height 19
checkbox input "true"
click at [789, 589] on button "SUBMIT" at bounding box center [796, 581] width 157 height 37
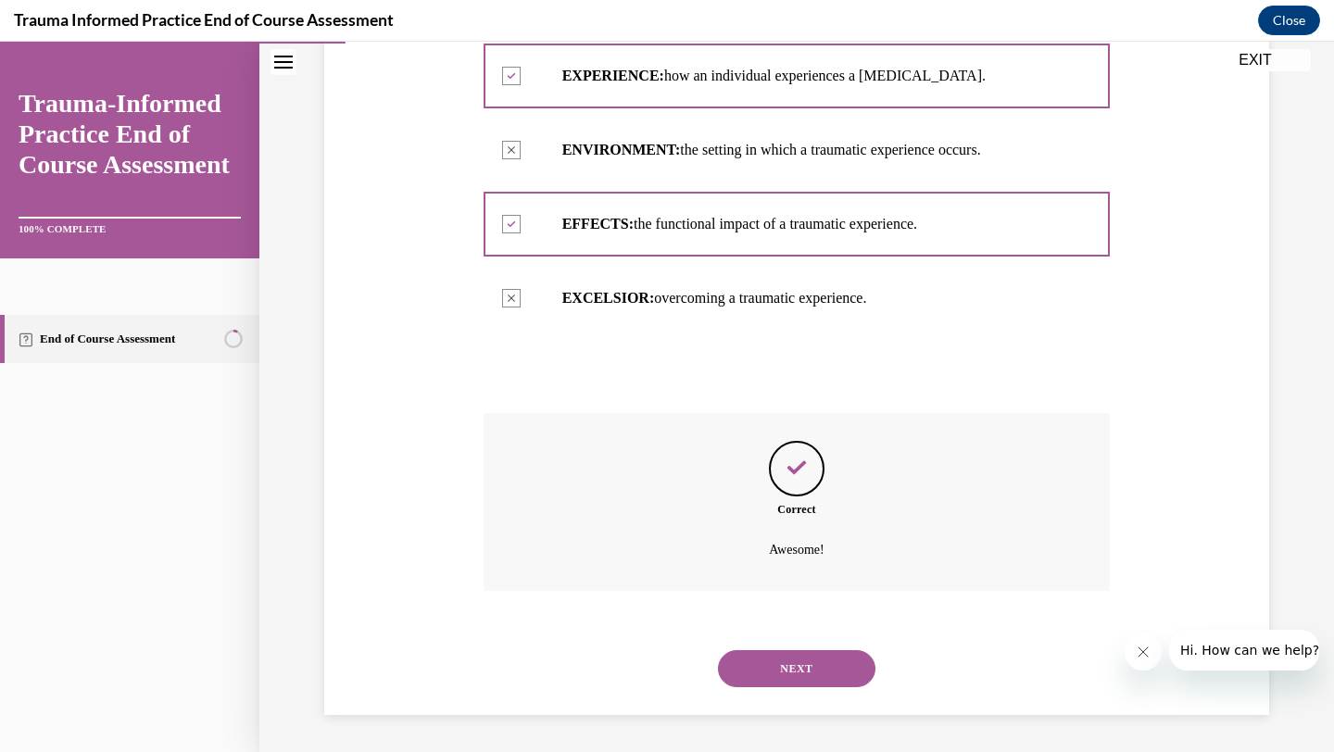
click at [805, 661] on button "NEXT" at bounding box center [796, 668] width 157 height 37
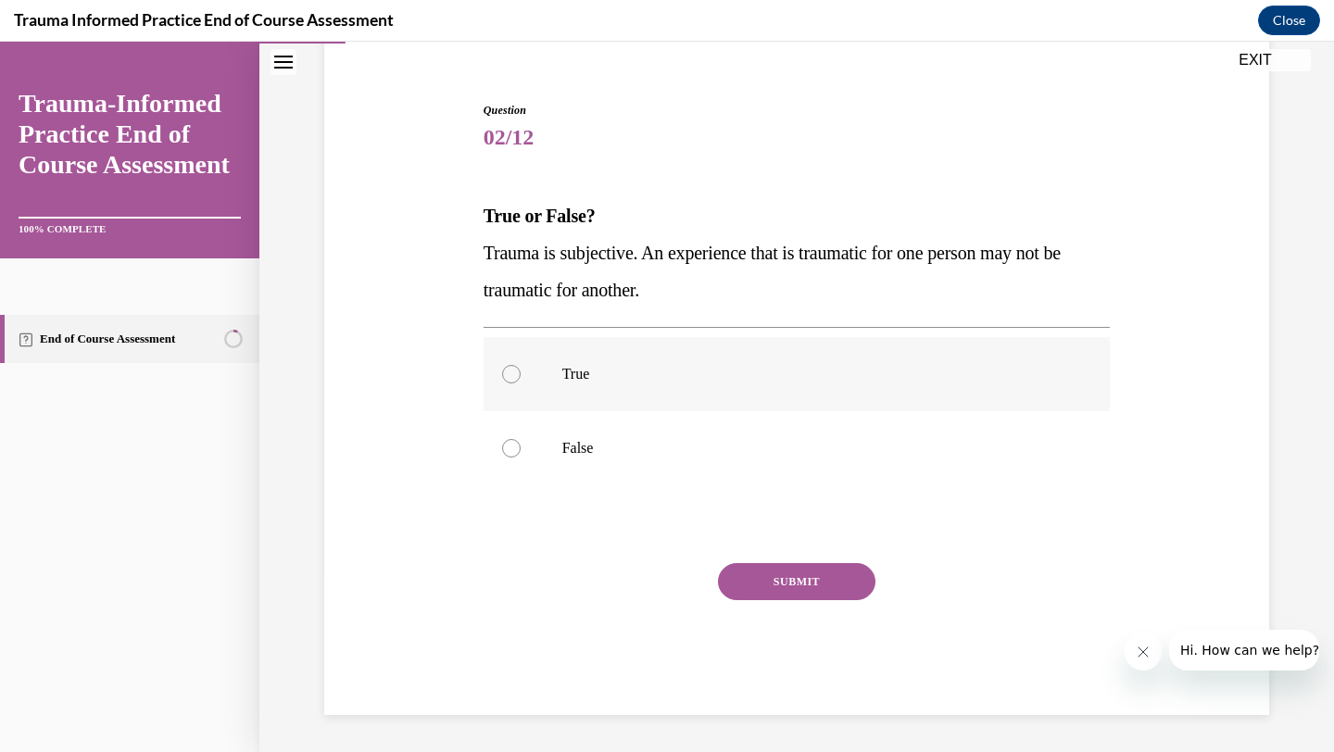
click at [502, 374] on div at bounding box center [511, 374] width 19 height 19
click at [502, 374] on input "True" at bounding box center [511, 374] width 19 height 19
radio input "true"
click at [759, 581] on button "SUBMIT" at bounding box center [796, 581] width 157 height 37
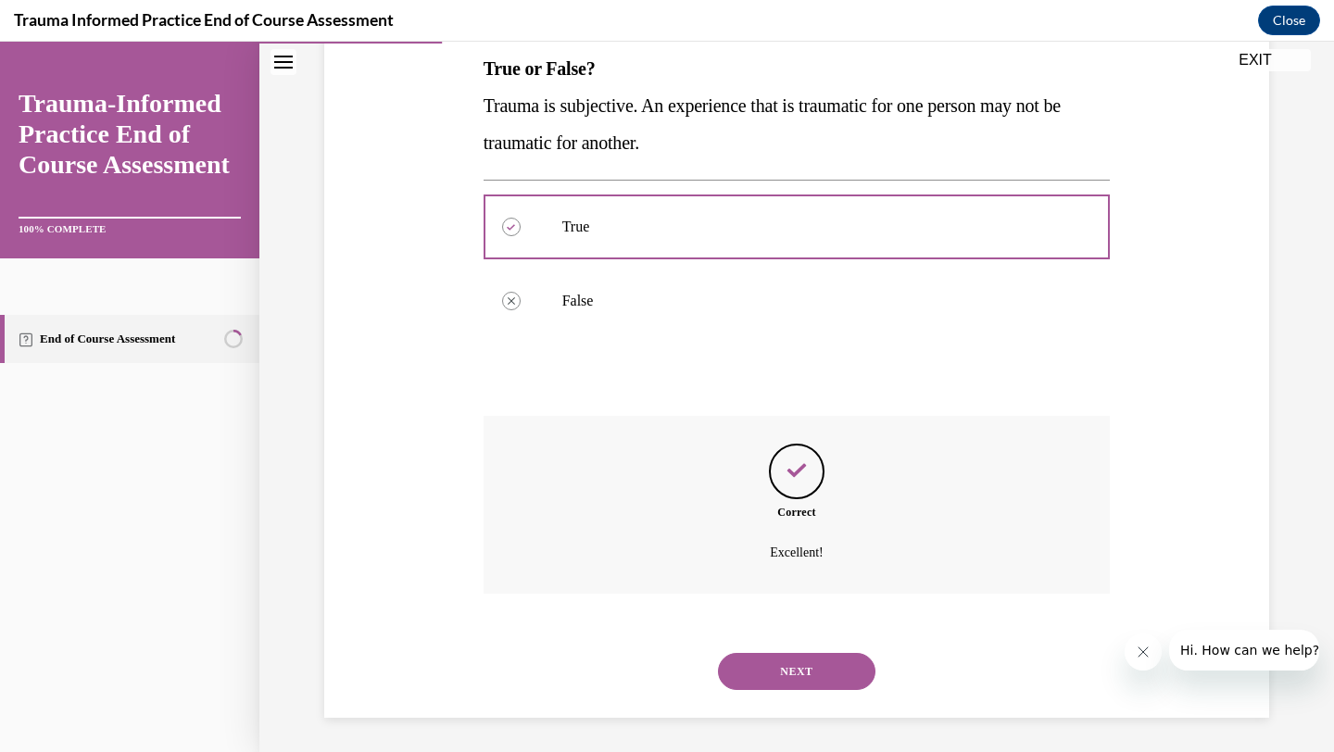
scroll to position [306, 0]
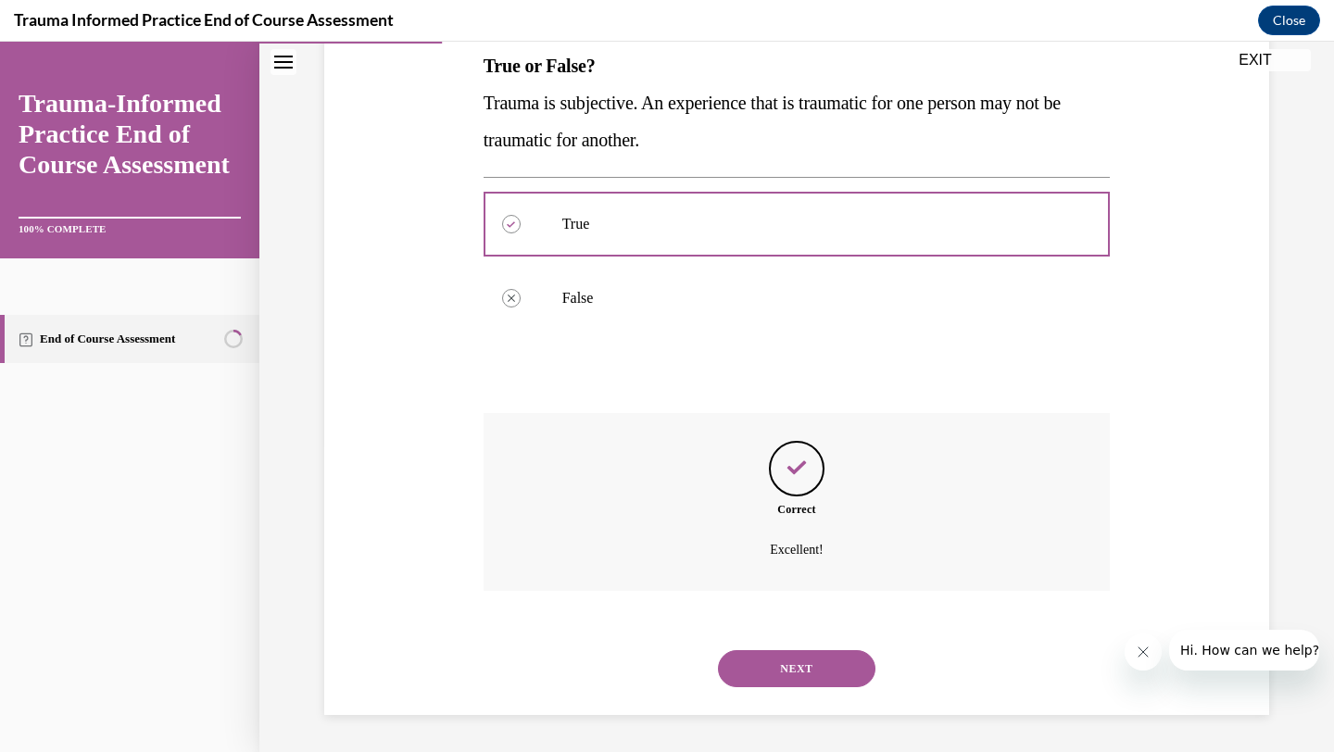
click at [787, 669] on button "NEXT" at bounding box center [796, 668] width 157 height 37
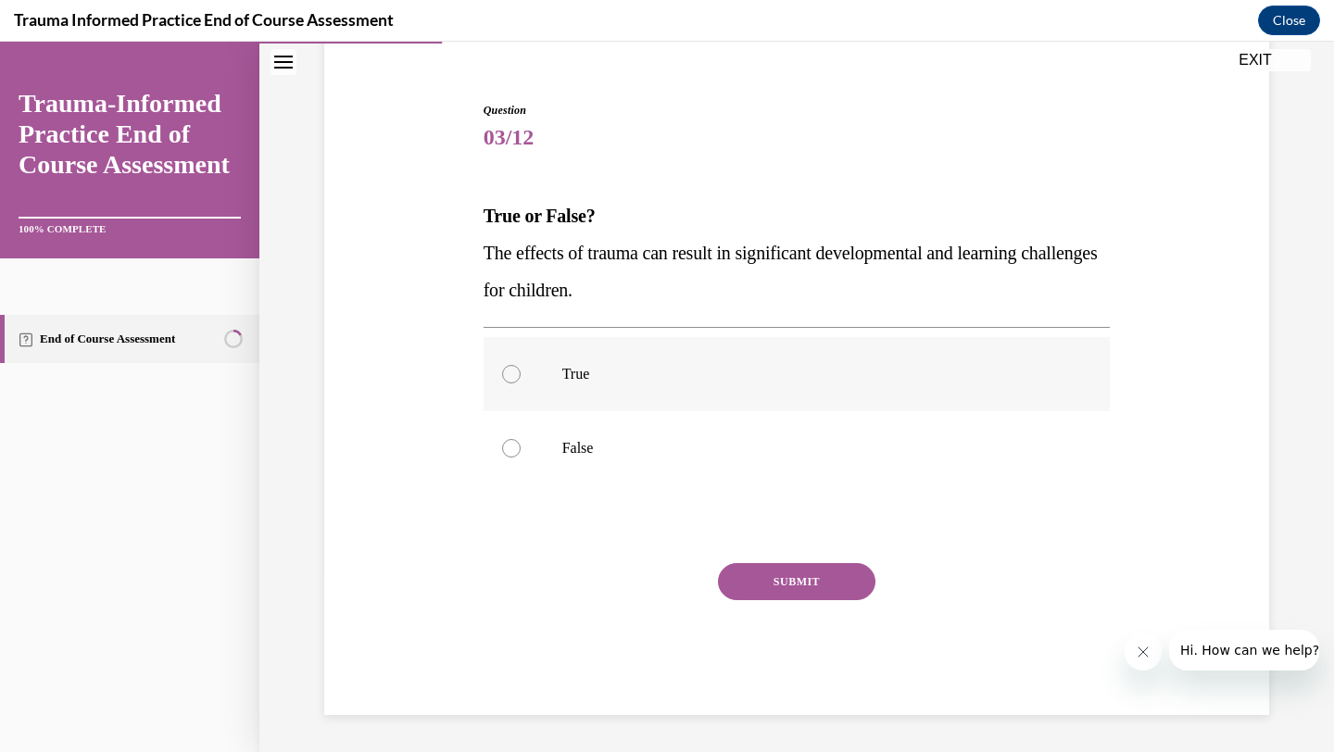
click at [502, 372] on div at bounding box center [511, 374] width 19 height 19
click at [502, 372] on input "True" at bounding box center [511, 374] width 19 height 19
radio input "true"
click at [760, 585] on button "SUBMIT" at bounding box center [796, 581] width 157 height 37
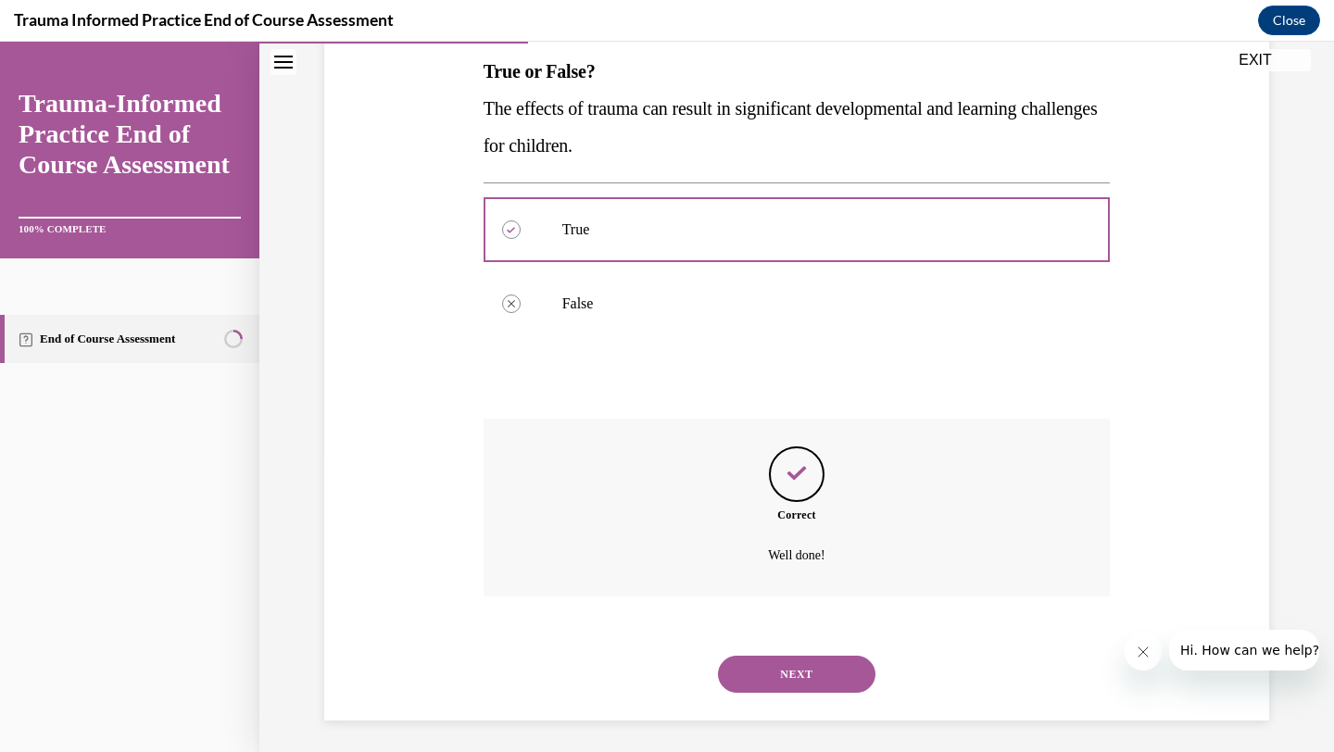
scroll to position [306, 0]
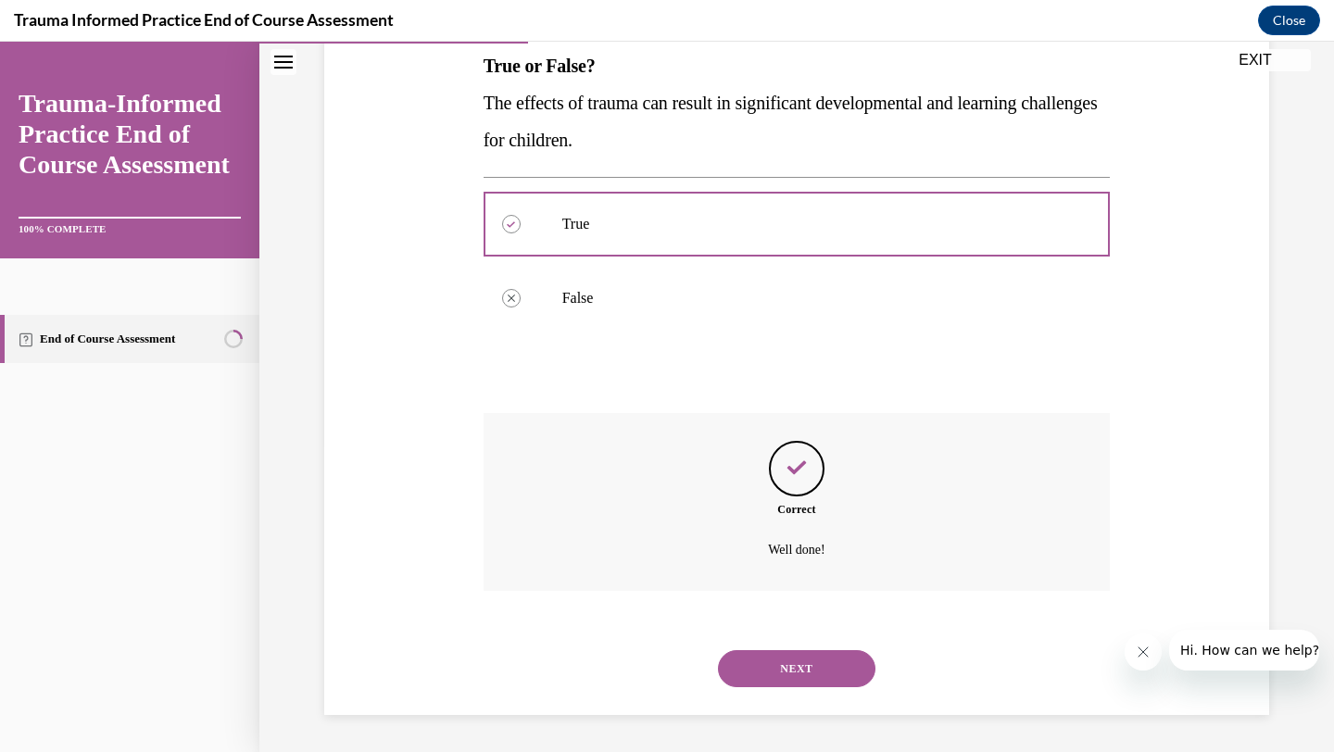
click at [783, 670] on button "NEXT" at bounding box center [796, 668] width 157 height 37
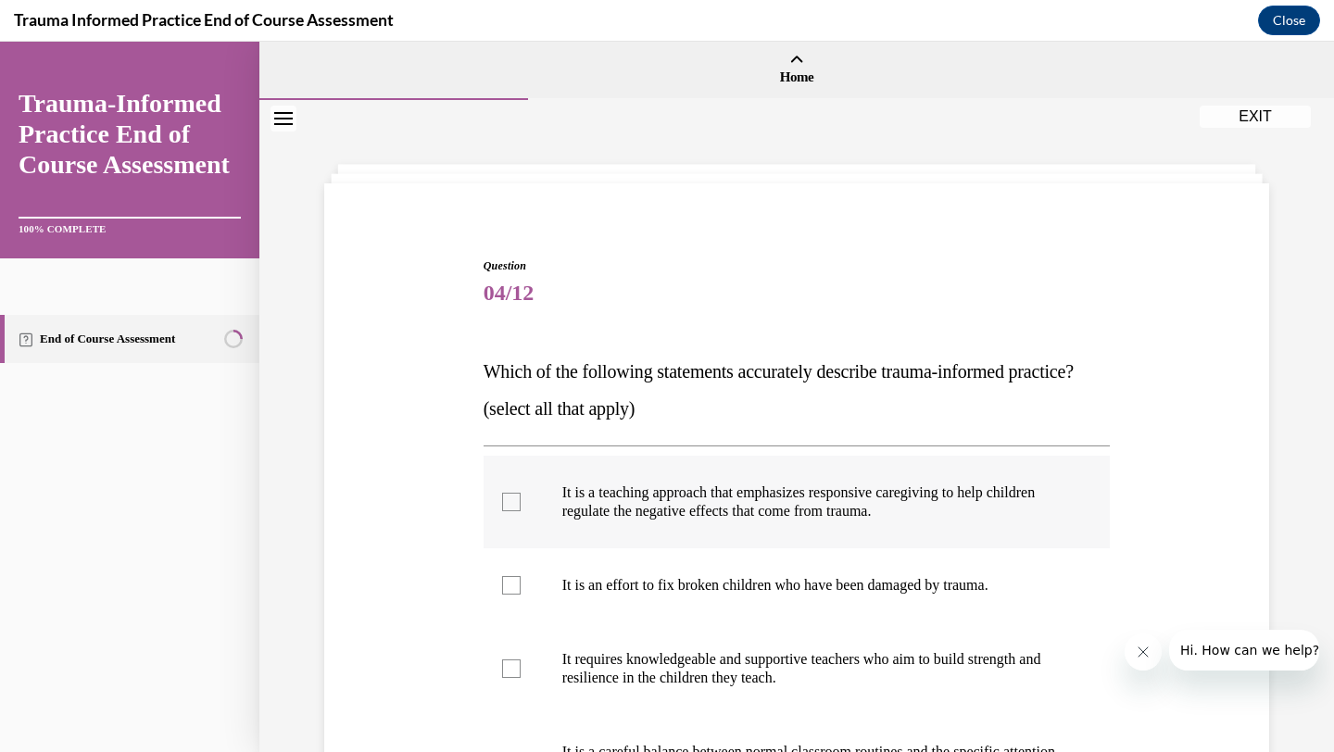
click at [511, 511] on div at bounding box center [511, 502] width 19 height 19
click at [511, 511] on input "It is a teaching approach that emphasizes responsive caregiving to help childre…" at bounding box center [511, 502] width 19 height 19
checkbox input "true"
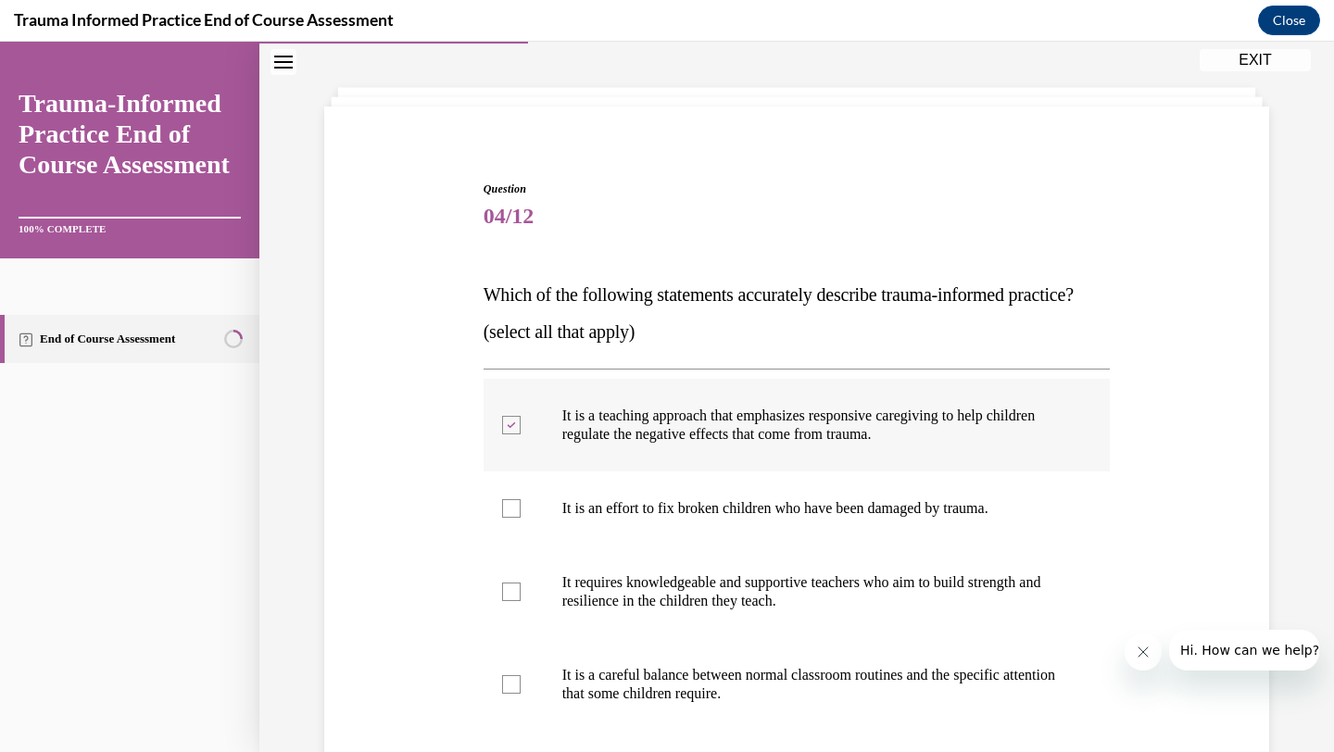
scroll to position [150, 0]
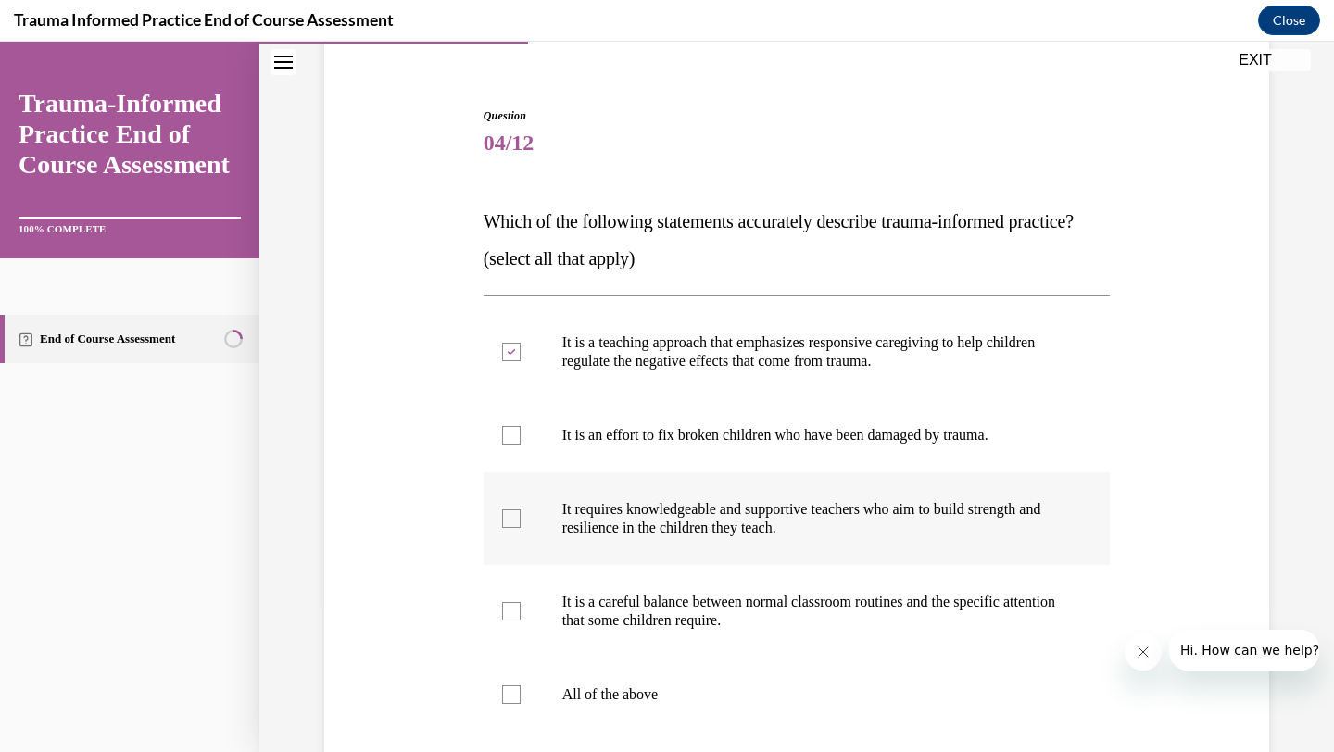
click at [506, 528] on div at bounding box center [511, 518] width 19 height 19
click at [506, 528] on input "It requires knowledgeable and supportive teachers who aim to build strength and…" at bounding box center [511, 518] width 19 height 19
checkbox input "true"
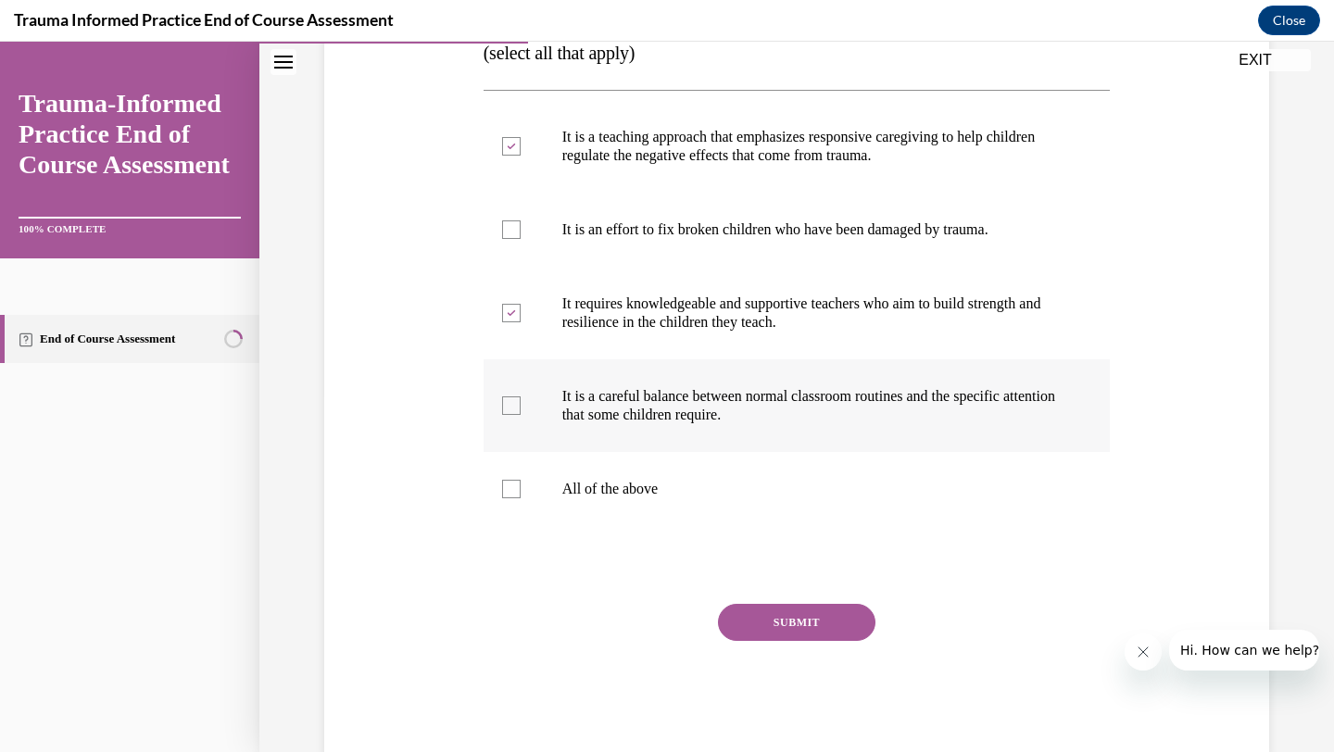
scroll to position [401, 0]
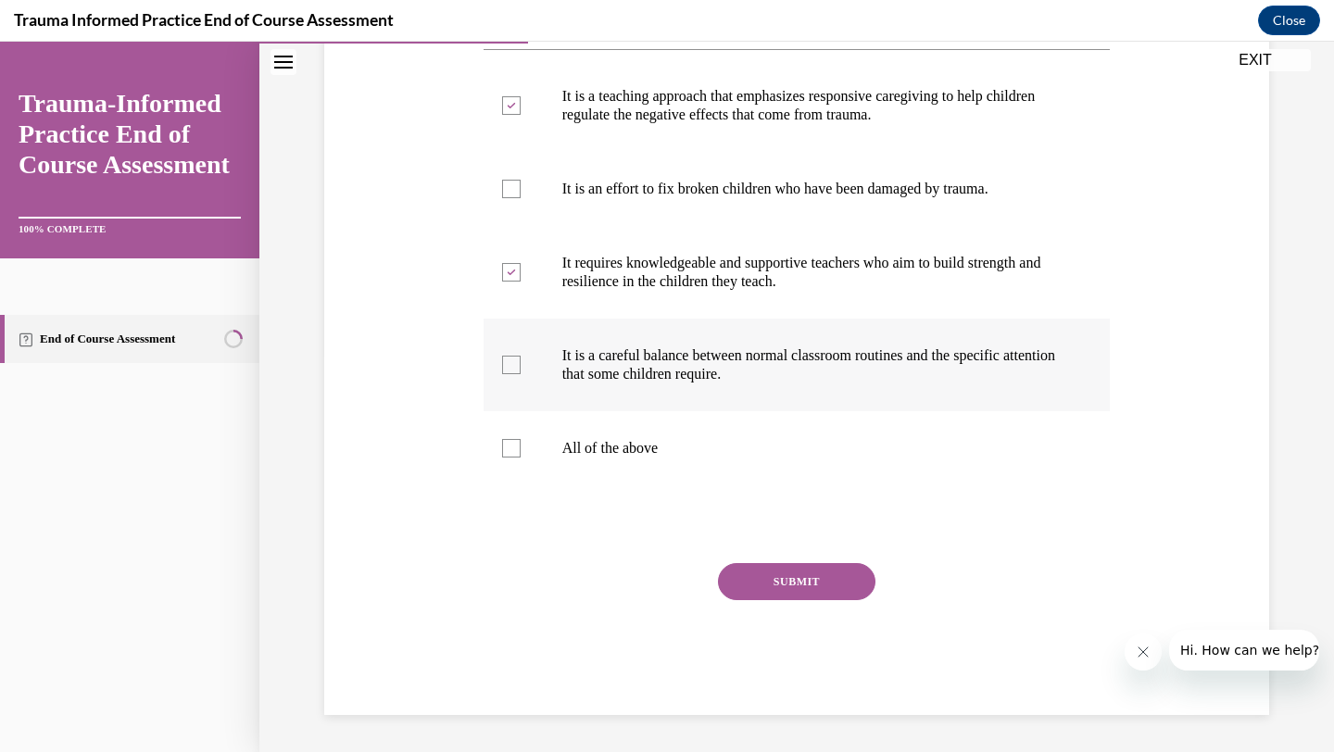
drag, startPoint x: 508, startPoint y: 397, endPoint x: 528, endPoint y: 437, distance: 44.7
click at [507, 374] on div at bounding box center [511, 365] width 19 height 19
click at [507, 374] on input "It is a careful balance between normal classroom routines and the specific atte…" at bounding box center [511, 365] width 19 height 19
checkbox input "true"
click at [775, 600] on button "SUBMIT" at bounding box center [796, 581] width 157 height 37
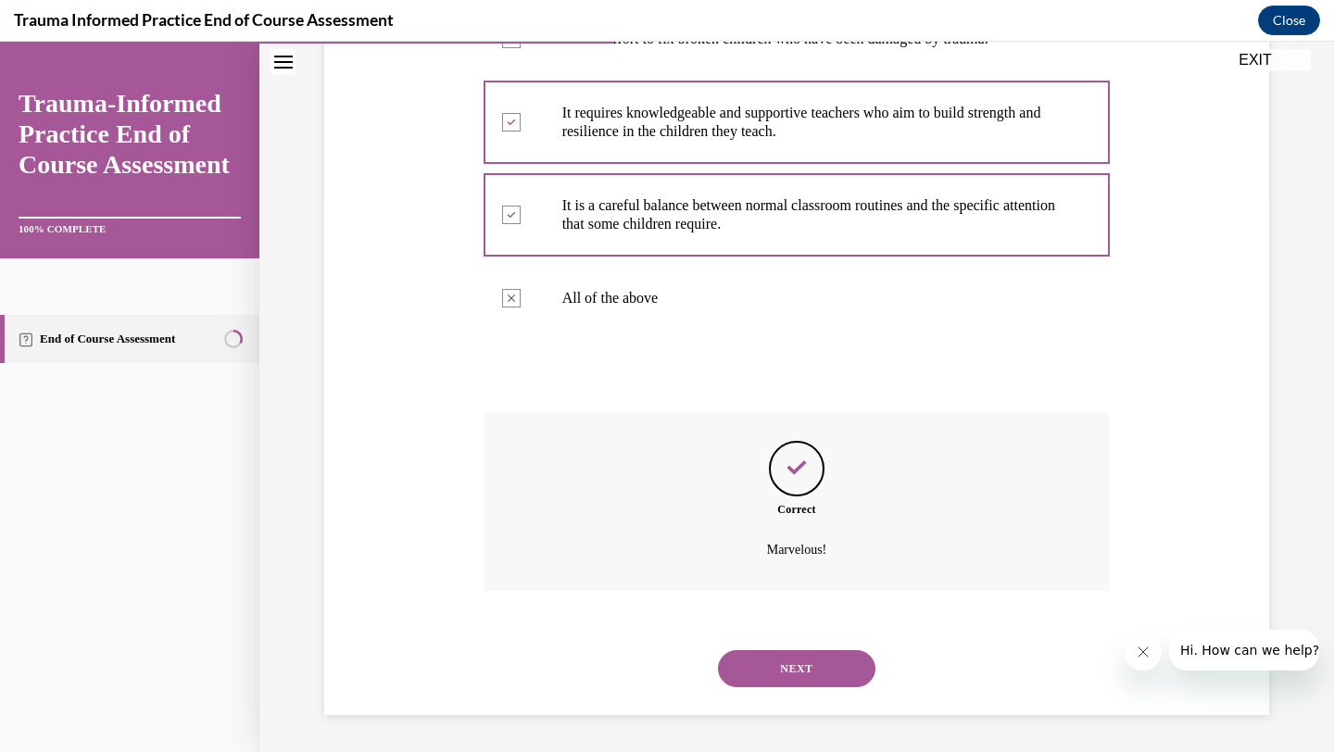
scroll to position [584, 0]
click at [805, 676] on button "NEXT" at bounding box center [796, 668] width 157 height 37
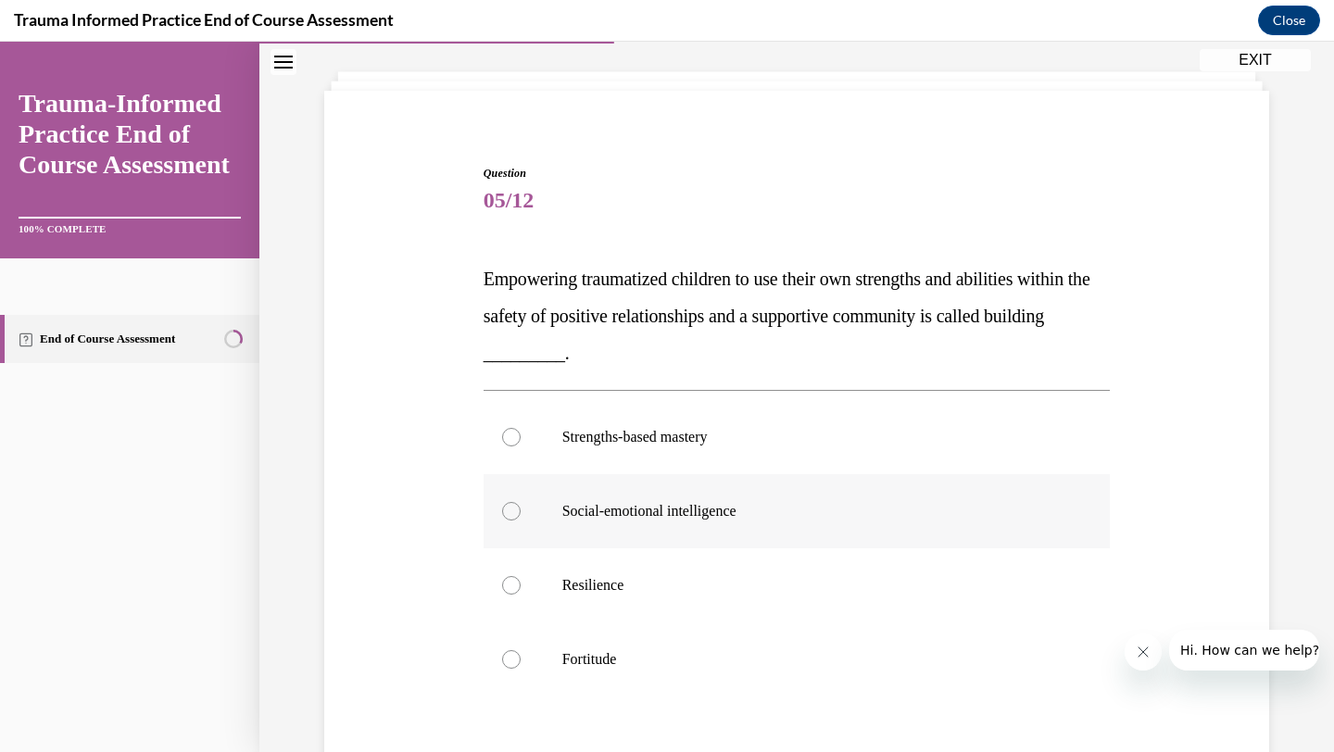
scroll to position [103, 0]
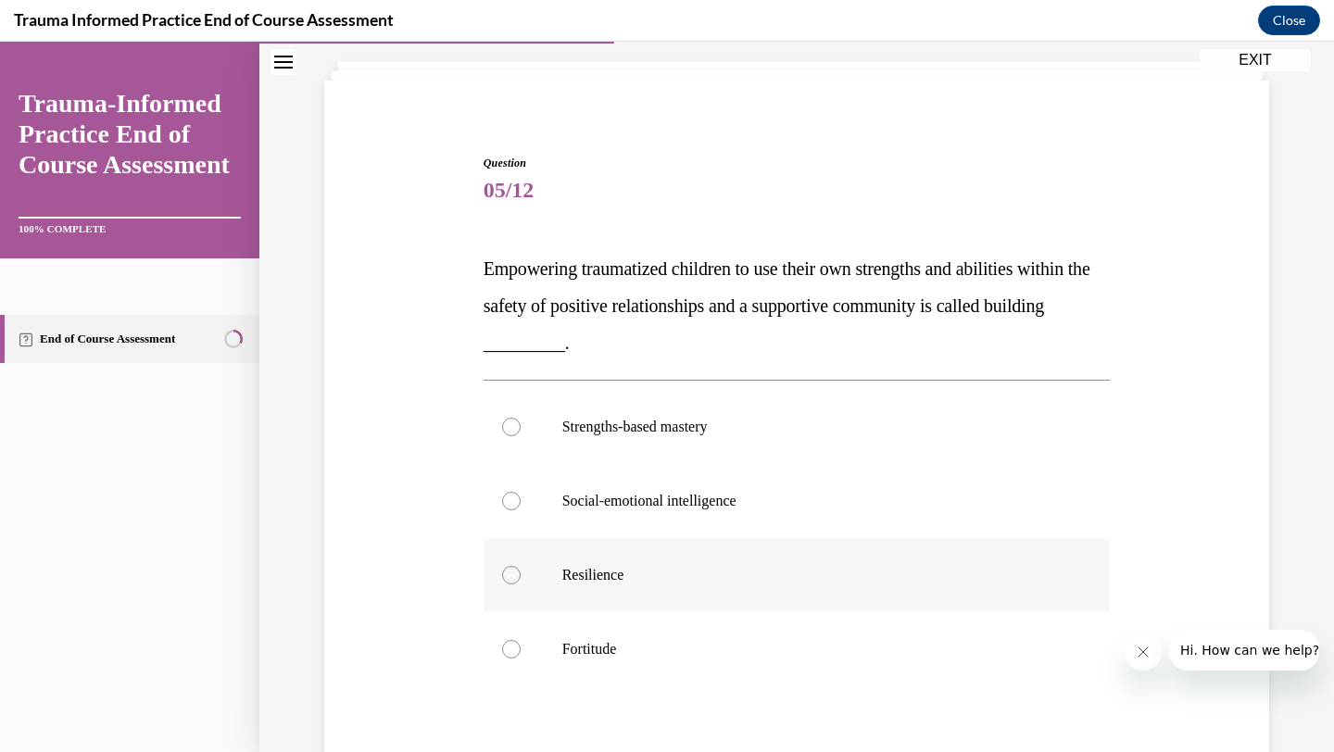
click at [546, 575] on label "Resilience" at bounding box center [796, 575] width 627 height 74
click at [521, 575] on input "Resilience" at bounding box center [511, 575] width 19 height 19
radio input "true"
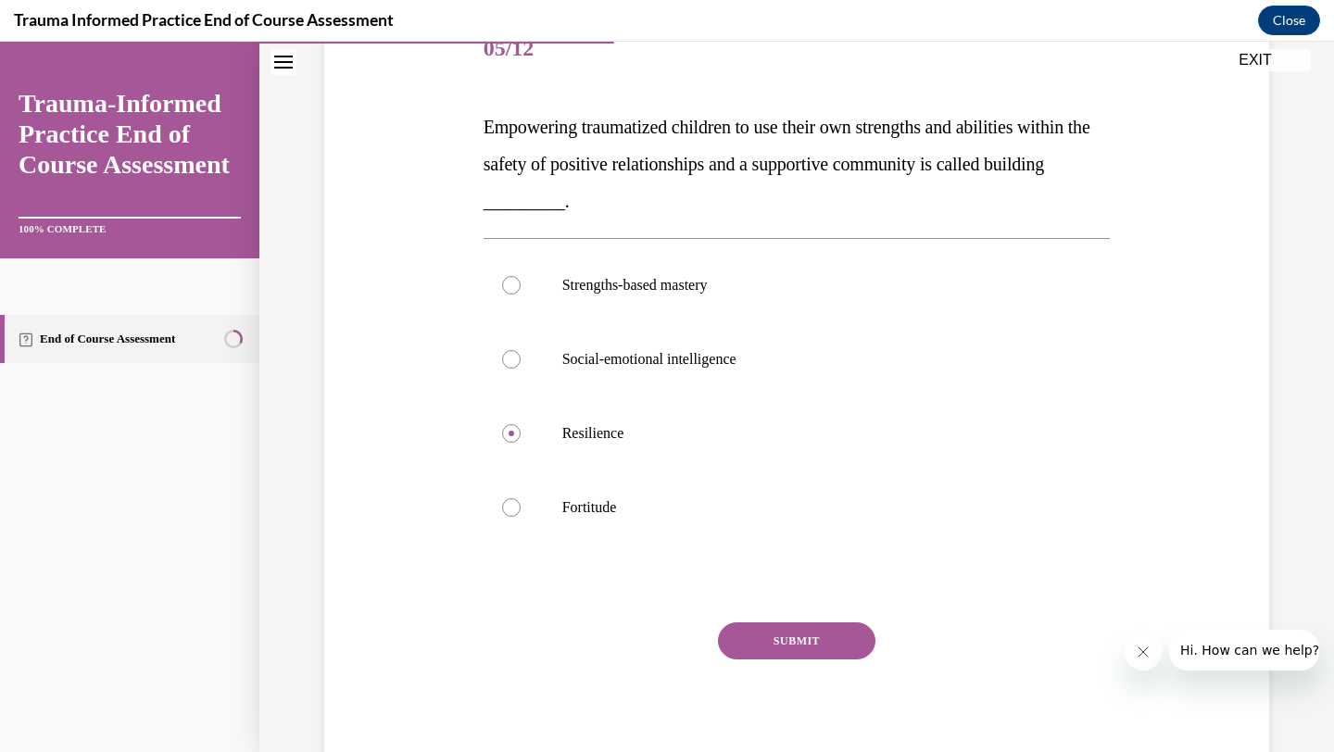
click at [791, 639] on button "SUBMIT" at bounding box center [796, 640] width 157 height 37
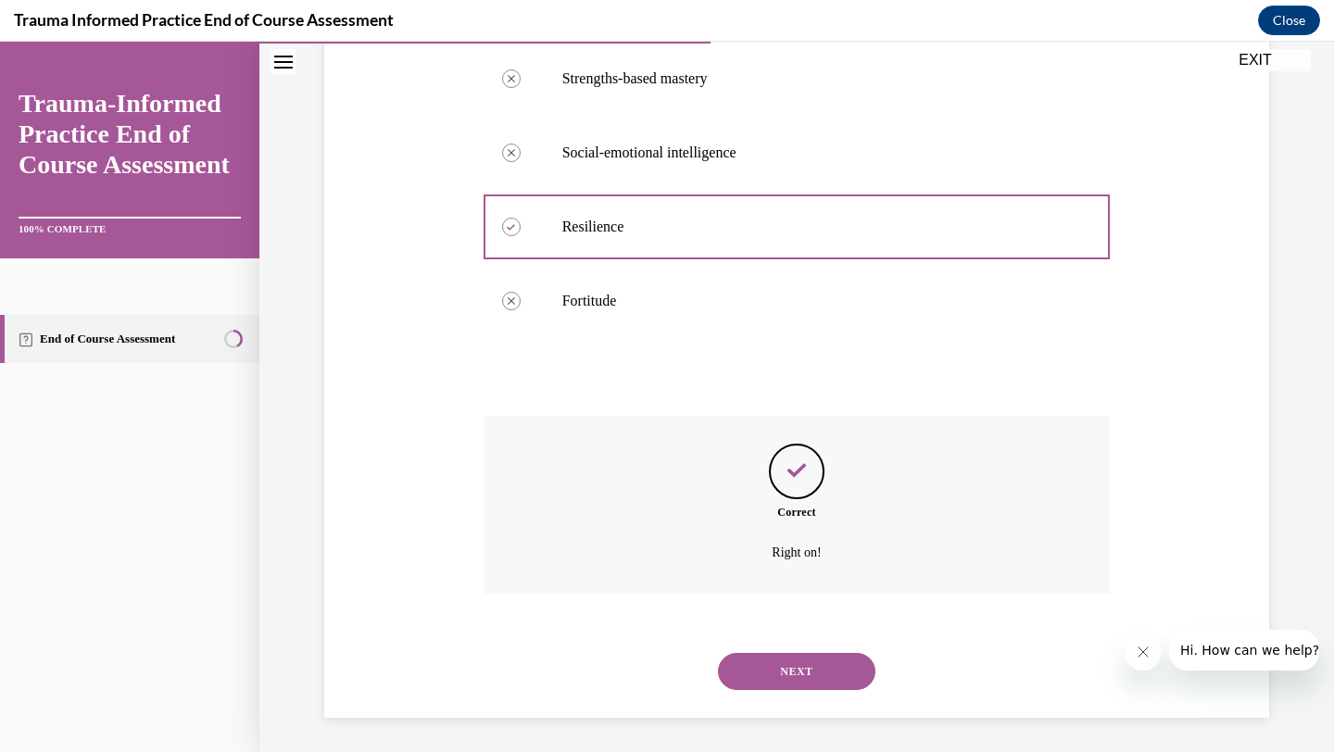
scroll to position [454, 0]
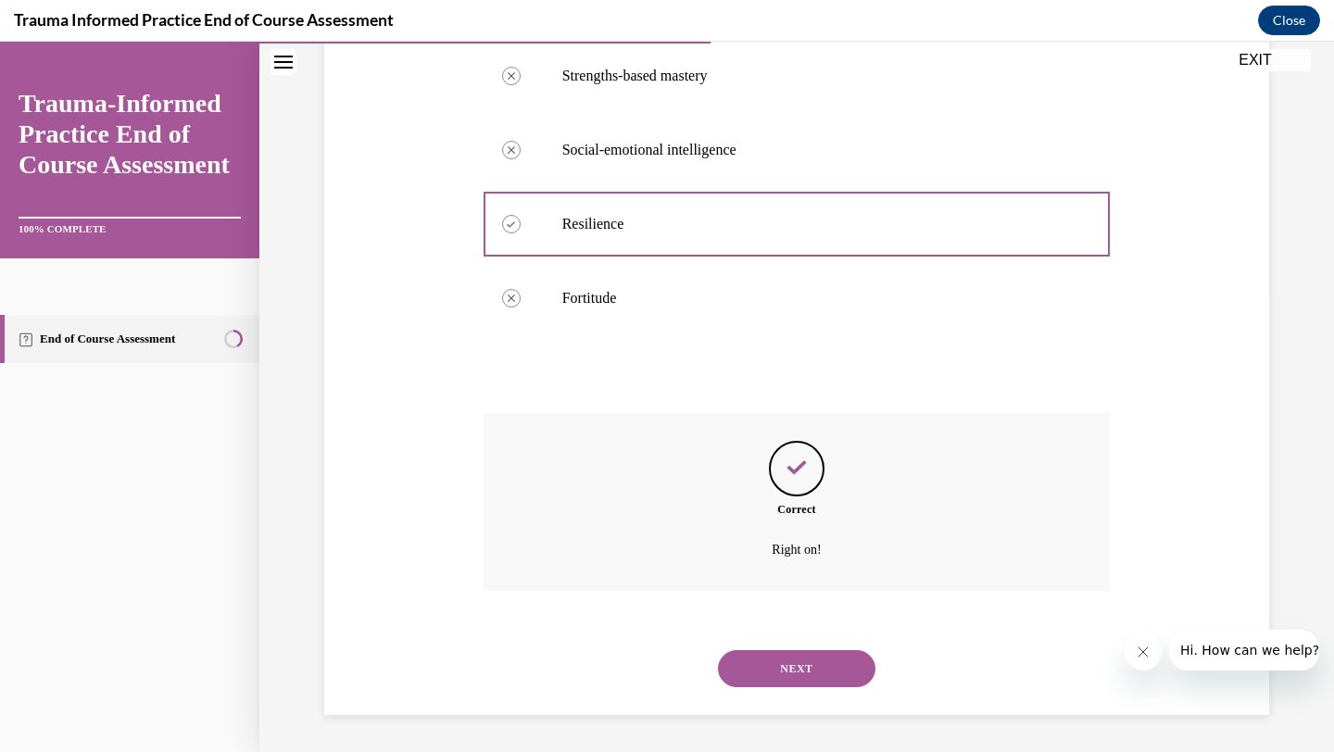
click at [809, 675] on button "NEXT" at bounding box center [796, 668] width 157 height 37
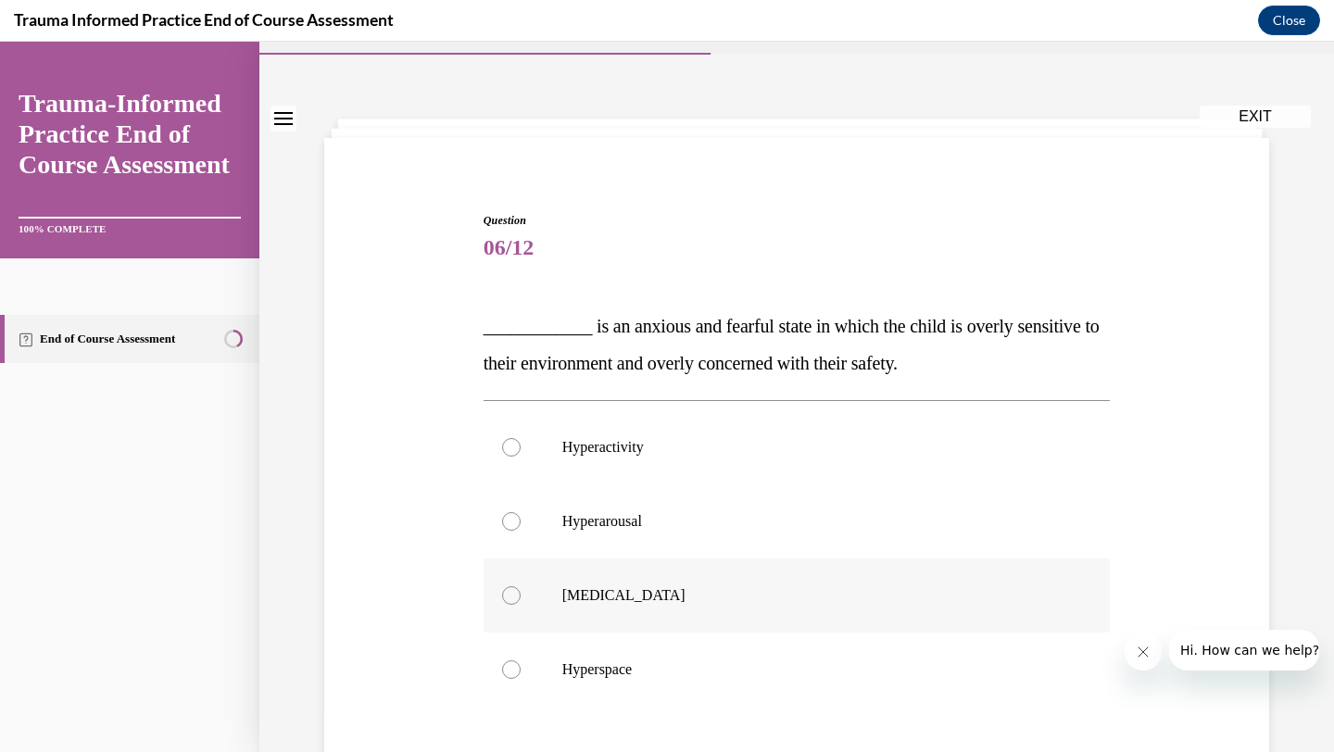
scroll to position [47, 0]
click at [518, 538] on label "Hyperarousal" at bounding box center [796, 520] width 627 height 74
click at [518, 529] on input "Hyperarousal" at bounding box center [511, 519] width 19 height 19
radio input "true"
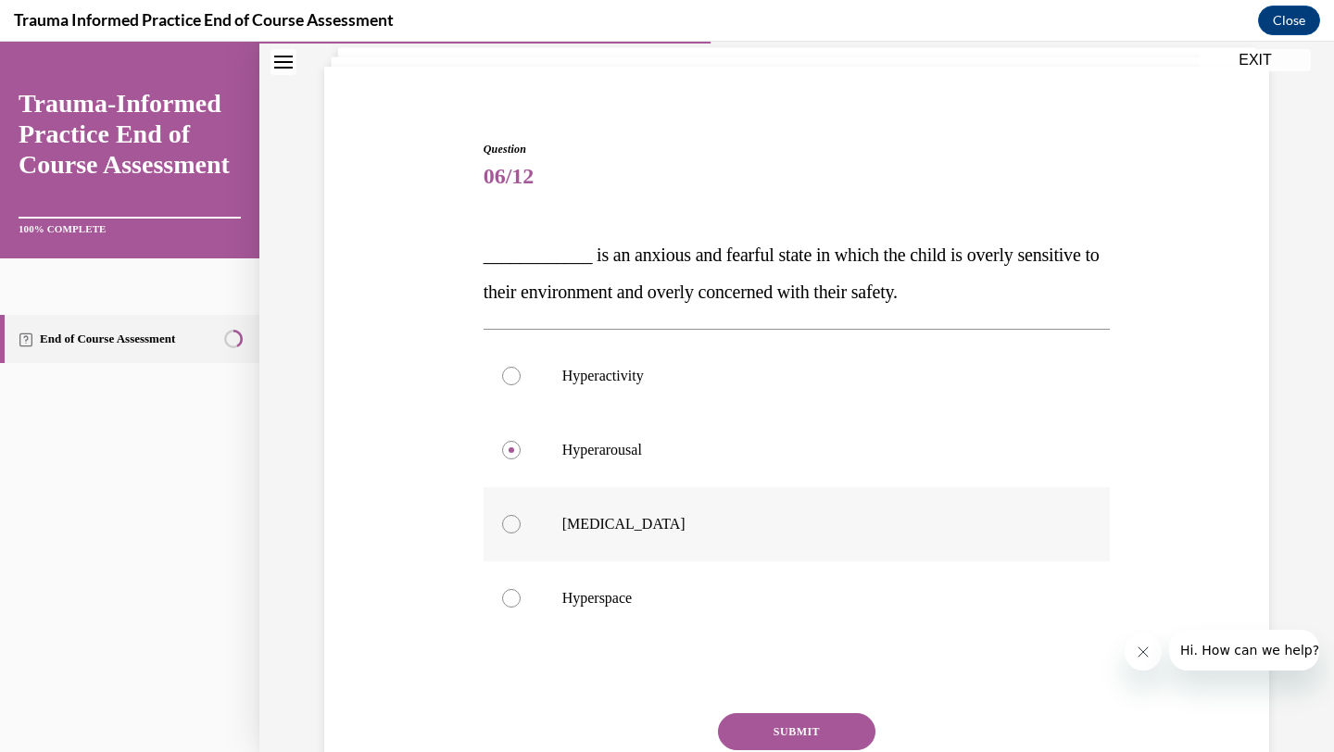
scroll to position [118, 0]
click at [821, 728] on button "SUBMIT" at bounding box center [796, 730] width 157 height 37
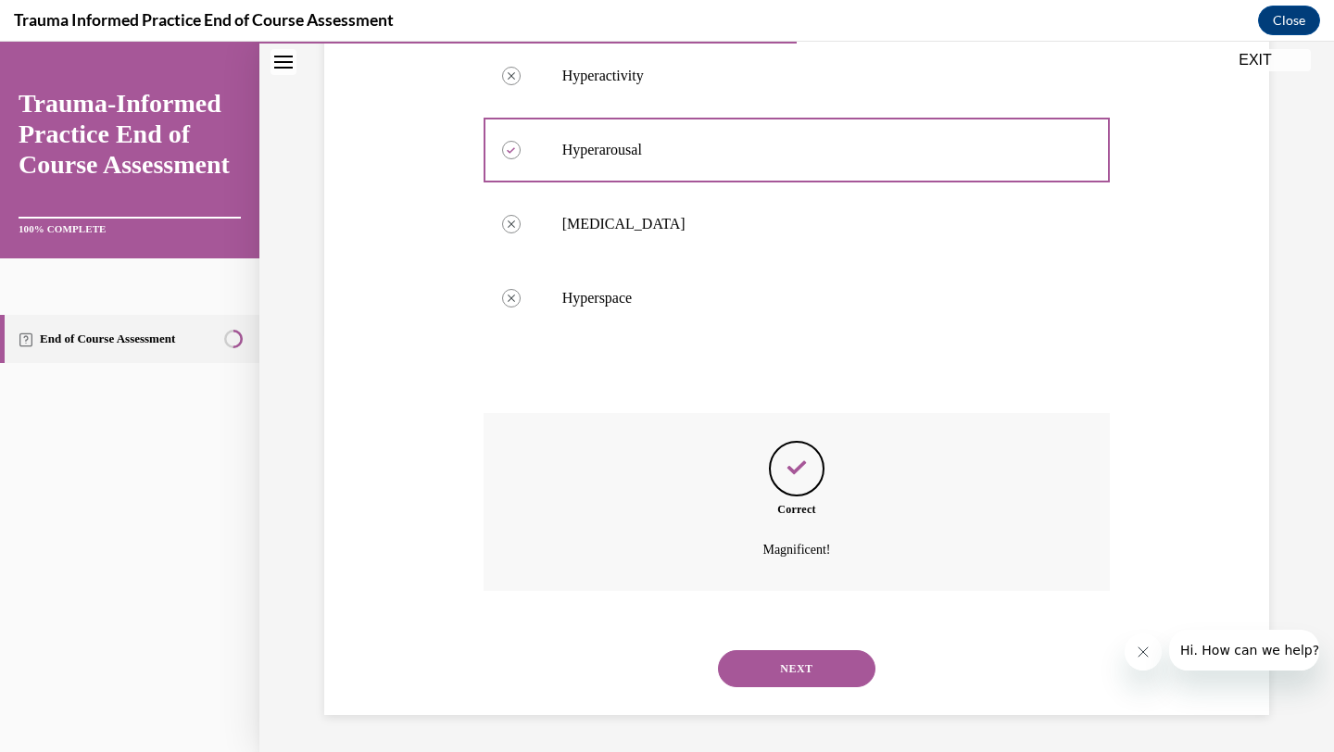
click at [798, 680] on button "NEXT" at bounding box center [796, 668] width 157 height 37
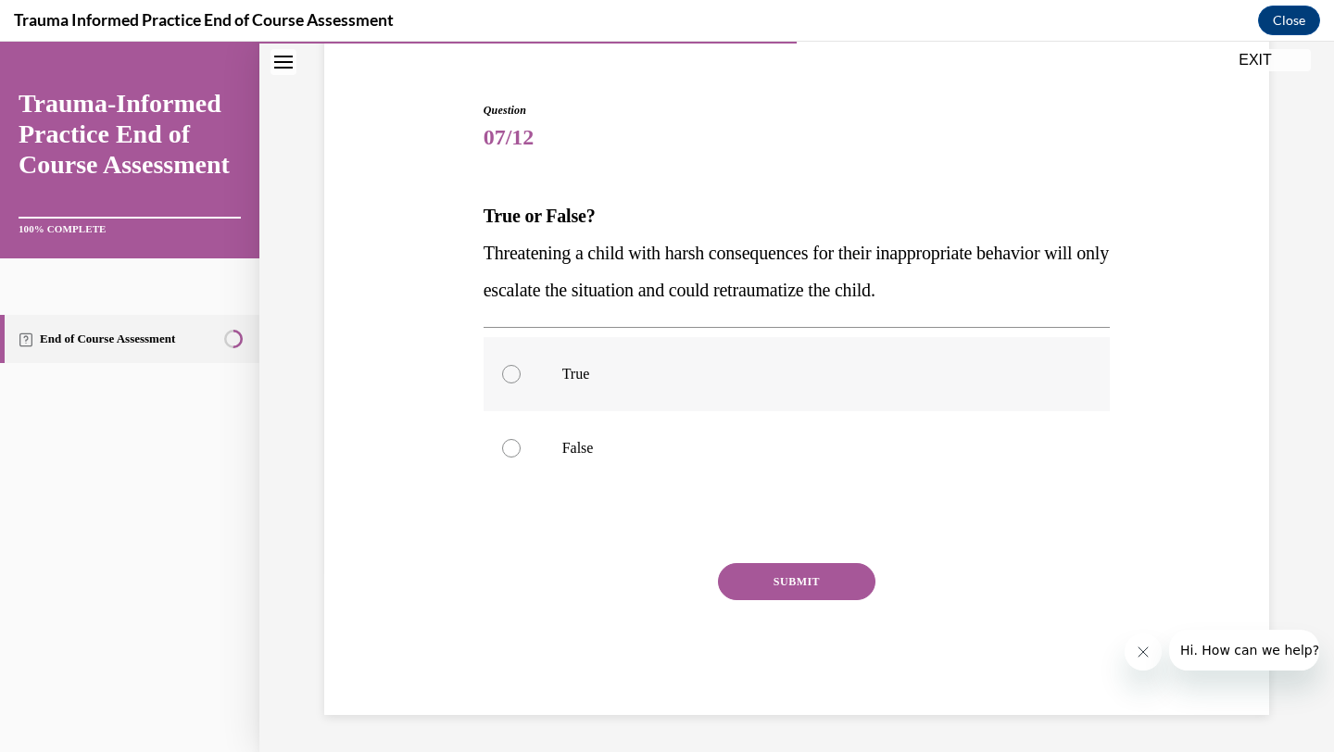
click at [524, 386] on label "True" at bounding box center [796, 374] width 627 height 74
click at [521, 383] on input "True" at bounding box center [511, 374] width 19 height 19
radio input "true"
click at [785, 585] on button "SUBMIT" at bounding box center [796, 581] width 157 height 37
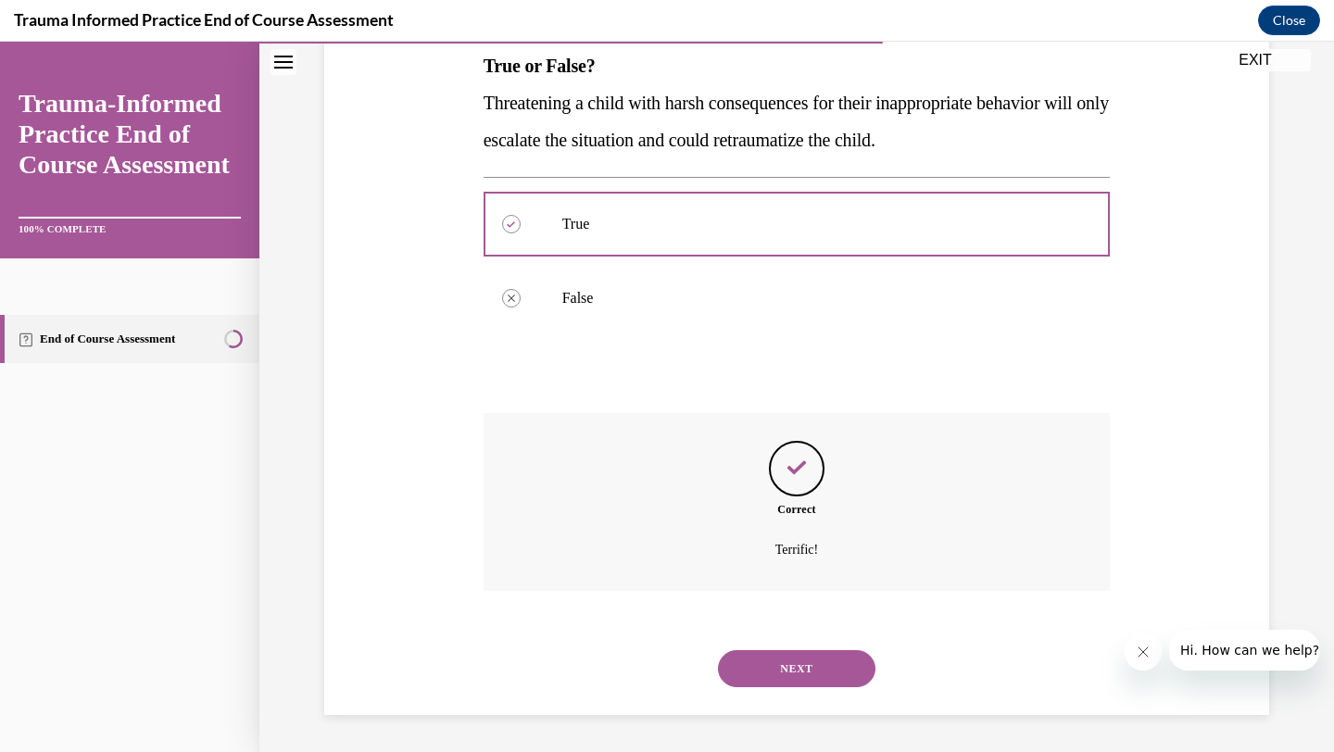
click at [799, 676] on button "NEXT" at bounding box center [796, 668] width 157 height 37
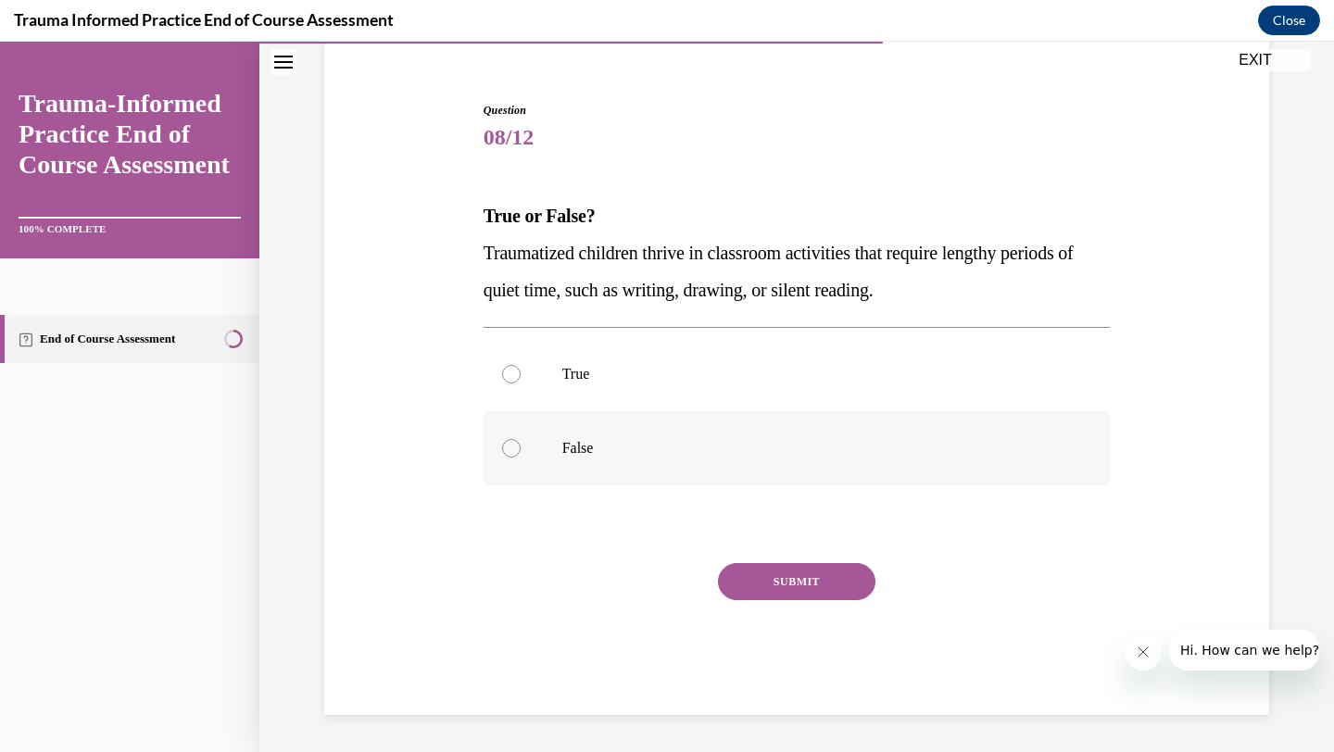
click at [484, 460] on label "False" at bounding box center [796, 448] width 627 height 74
click at [502, 458] on input "False" at bounding box center [511, 448] width 19 height 19
radio input "true"
click at [755, 571] on button "SUBMIT" at bounding box center [796, 581] width 157 height 37
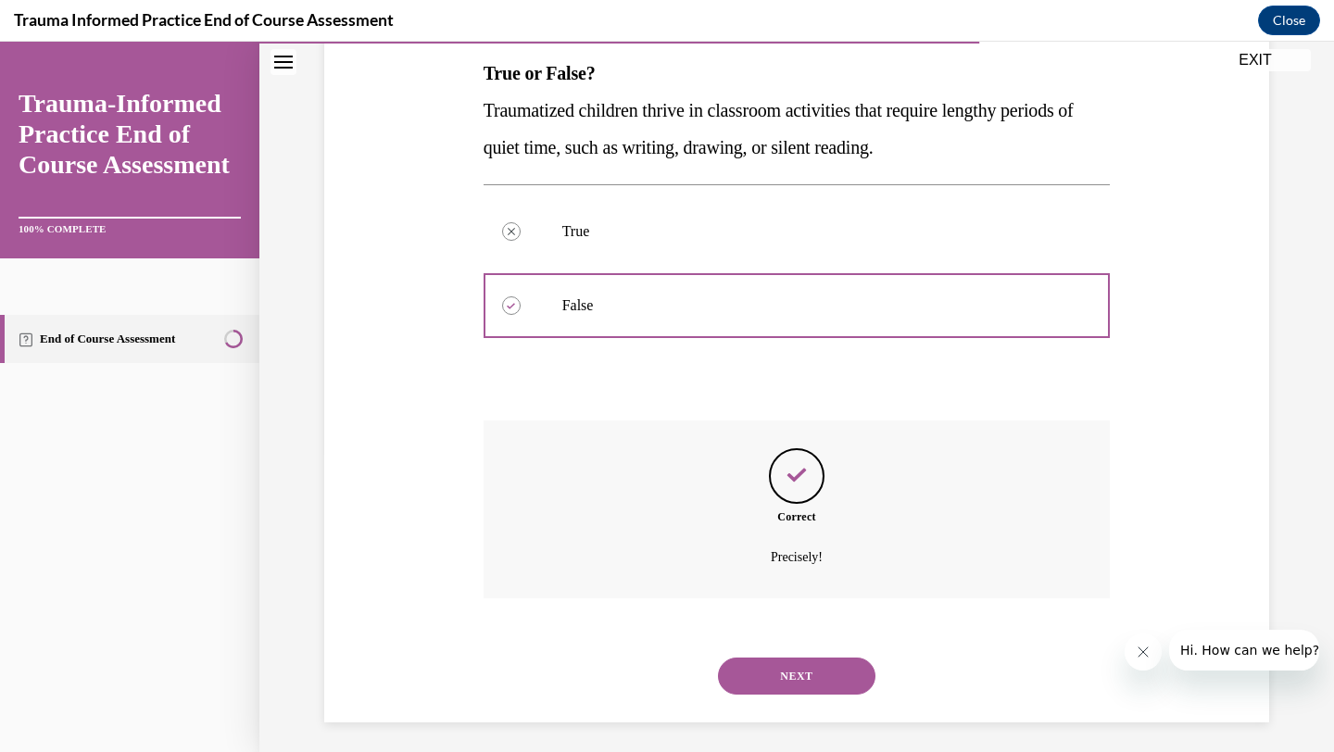
scroll to position [306, 0]
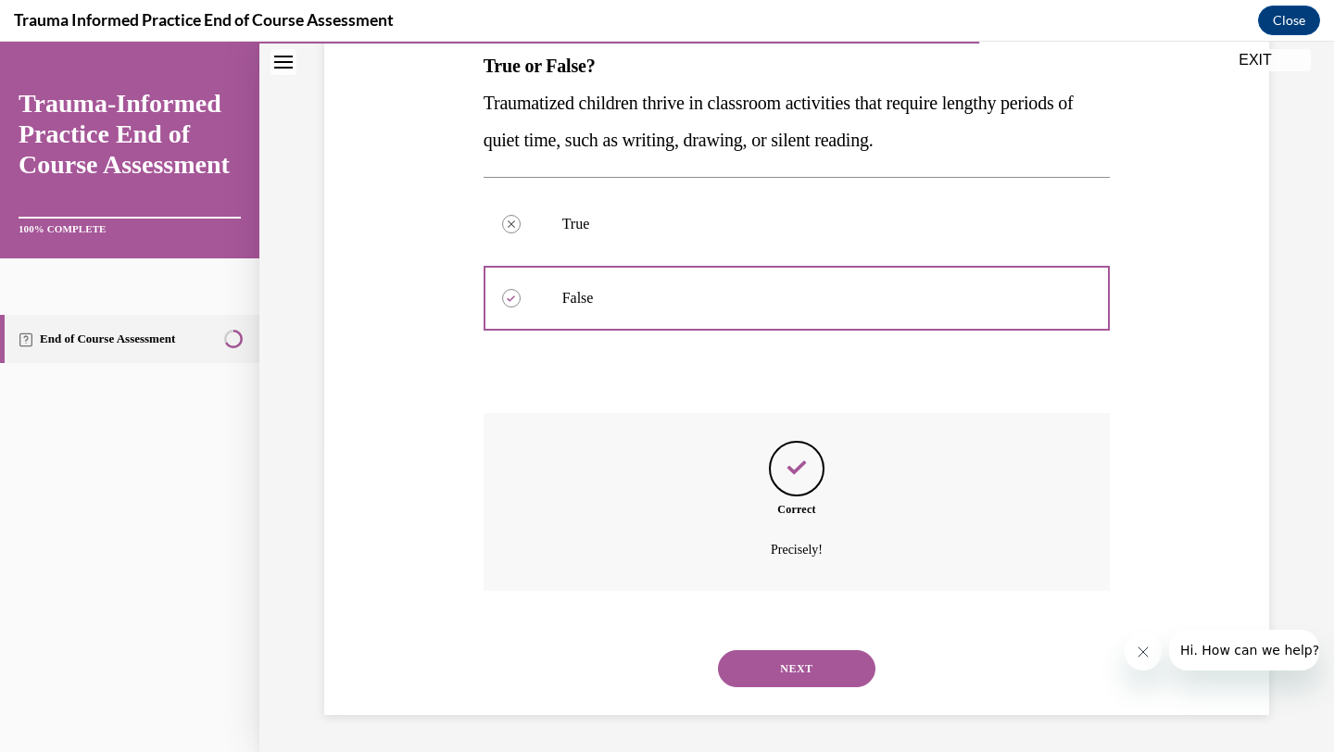
click at [787, 640] on div "NEXT" at bounding box center [796, 669] width 627 height 74
click at [790, 657] on button "NEXT" at bounding box center [796, 668] width 157 height 37
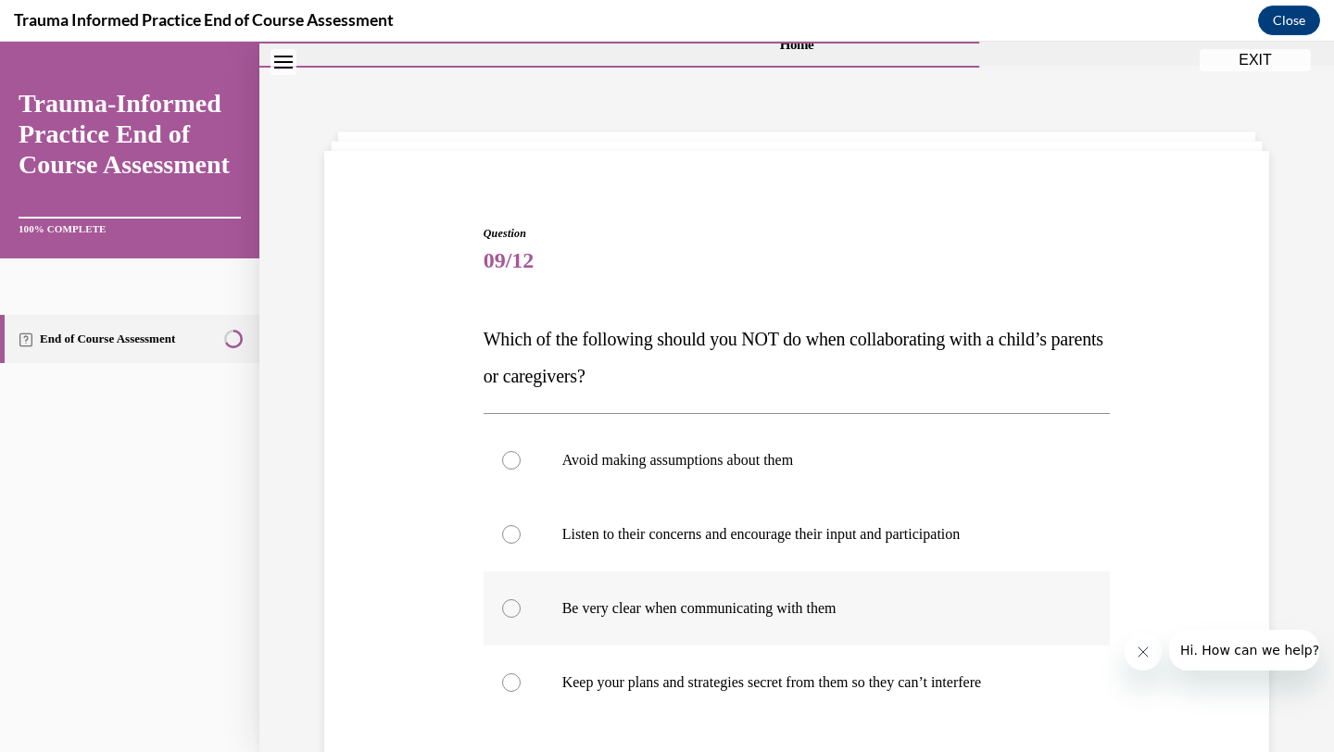
scroll to position [124, 0]
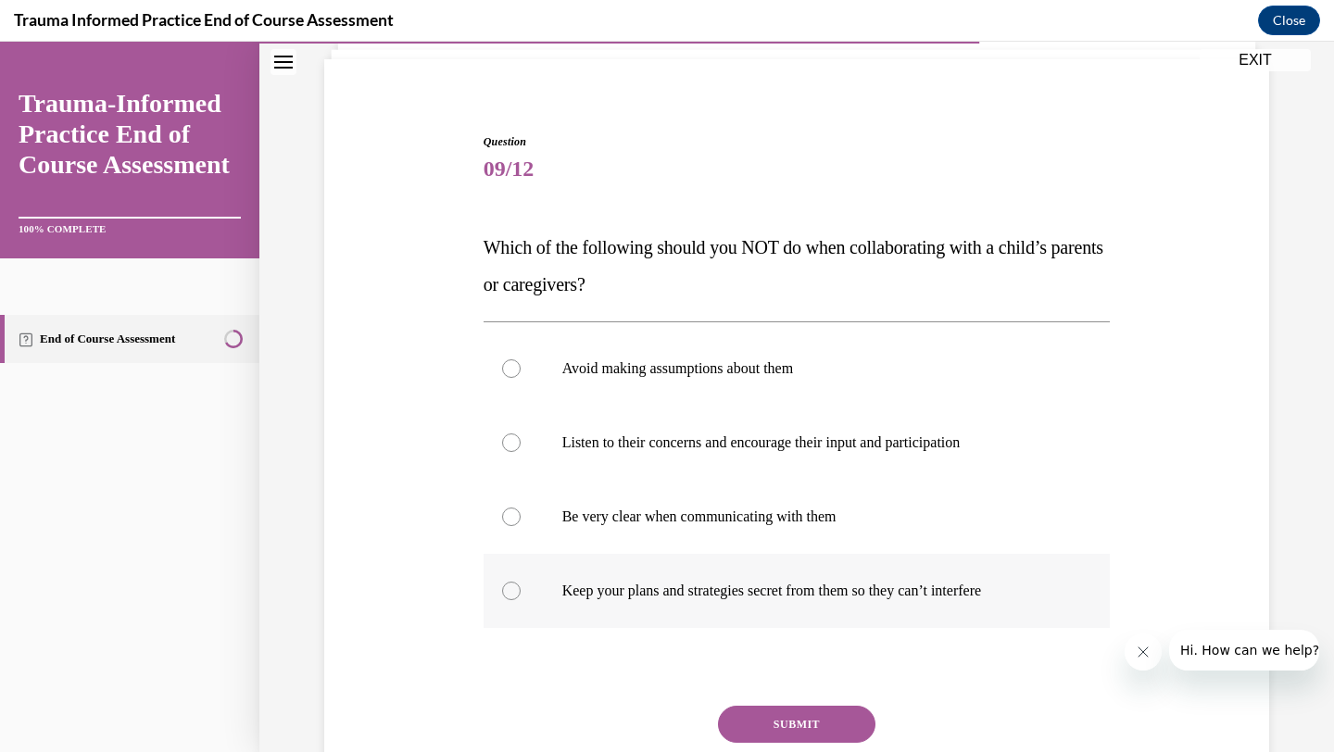
click at [483, 587] on label "Keep your plans and strategies secret from them so they can’t interfere" at bounding box center [796, 591] width 627 height 74
click at [502, 587] on input "Keep your plans and strategies secret from them so they can’t interfere" at bounding box center [511, 591] width 19 height 19
radio input "true"
click at [506, 371] on div at bounding box center [511, 368] width 19 height 19
click at [506, 371] on input "Avoid making assumptions about them" at bounding box center [511, 368] width 19 height 19
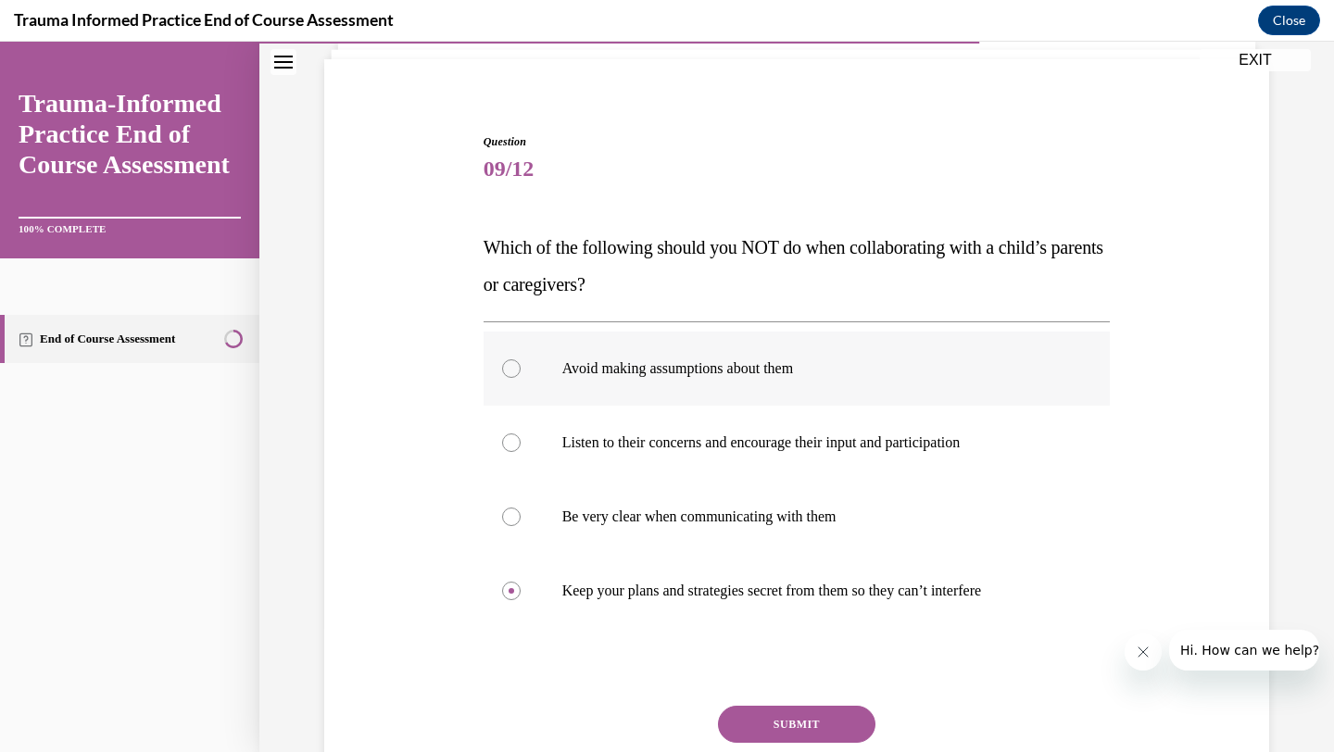
radio input "true"
click at [764, 722] on button "SUBMIT" at bounding box center [796, 724] width 157 height 37
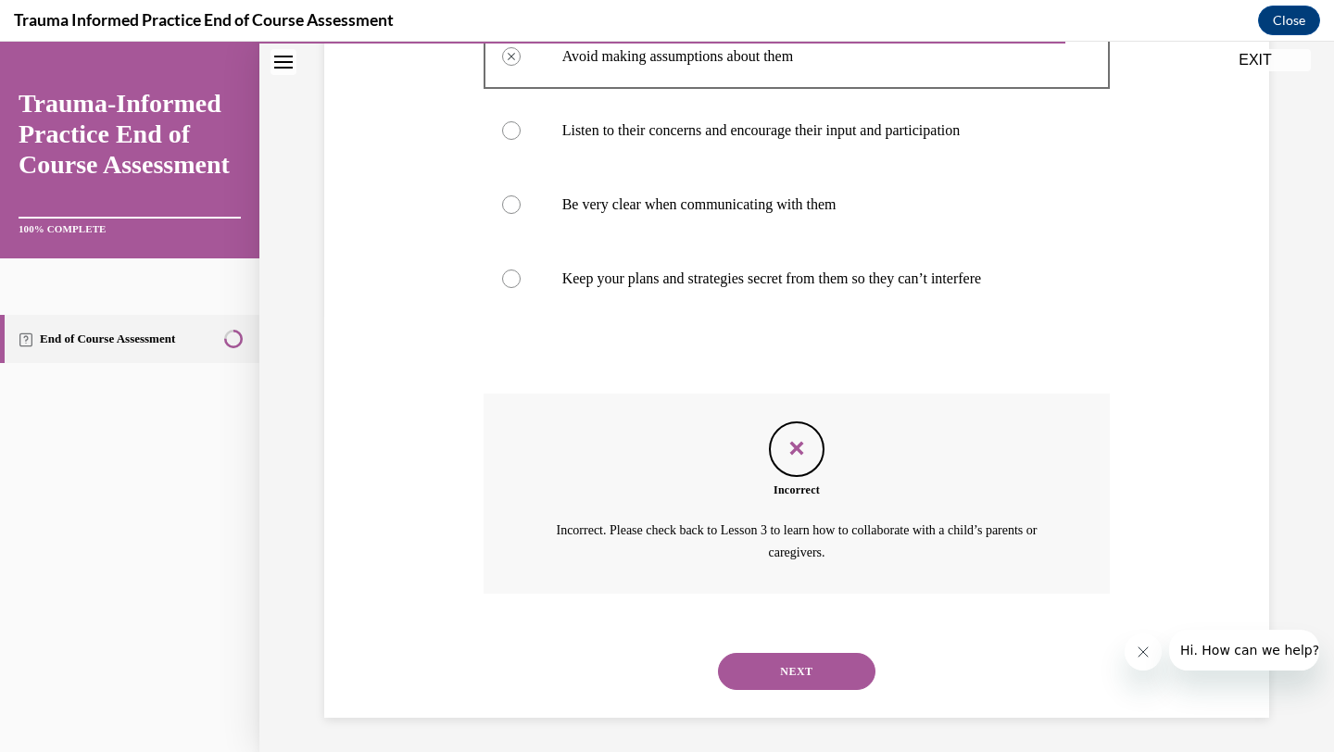
scroll to position [438, 0]
click at [803, 669] on button "NEXT" at bounding box center [796, 669] width 157 height 37
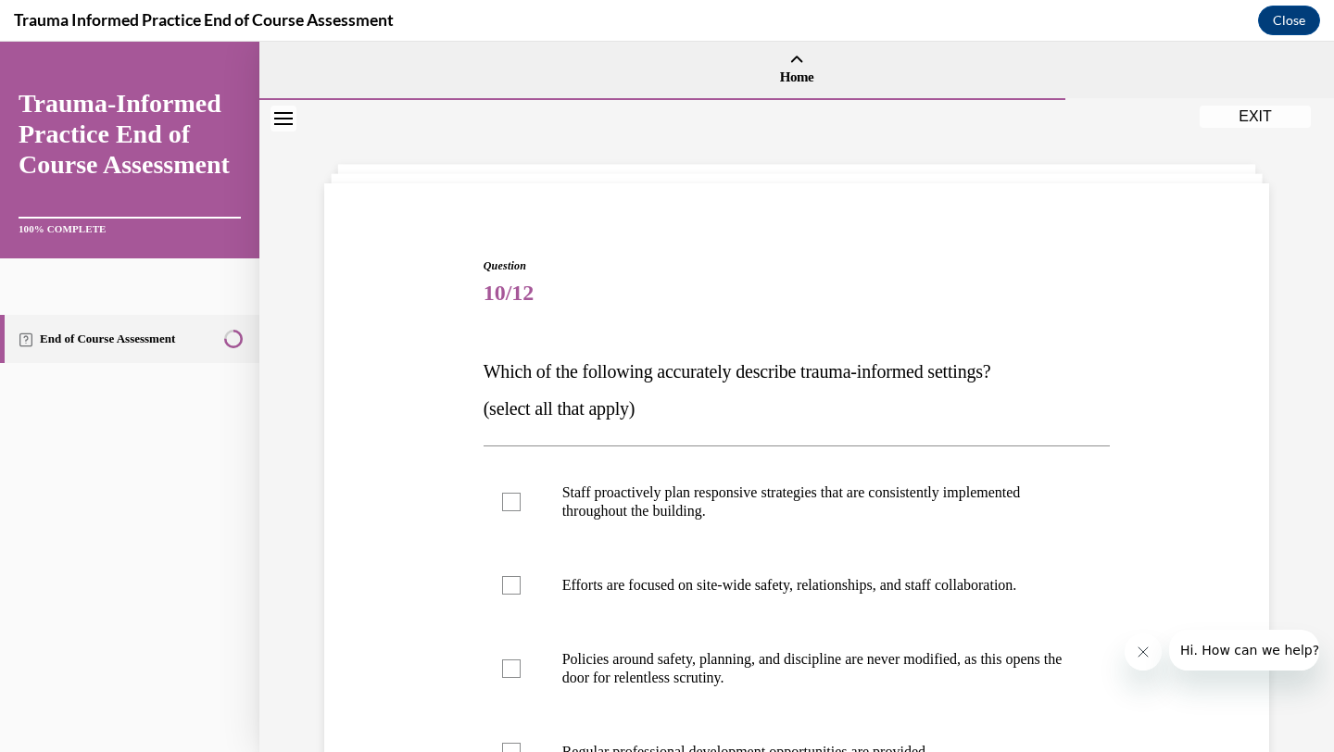
click at [471, 493] on div "Question 10/12 Which of the following accurately describe trauma-informed setti…" at bounding box center [797, 647] width 954 height 891
click at [515, 500] on label "Staff proactively plan responsive strategies that are consistently implemented …" at bounding box center [796, 502] width 627 height 93
click at [515, 500] on input "Staff proactively plan responsive strategies that are consistently implemented …" at bounding box center [511, 502] width 19 height 19
checkbox input "true"
click at [521, 584] on label "Efforts are focused on site-wide safety, relationships, and staff collaboration." at bounding box center [796, 585] width 627 height 74
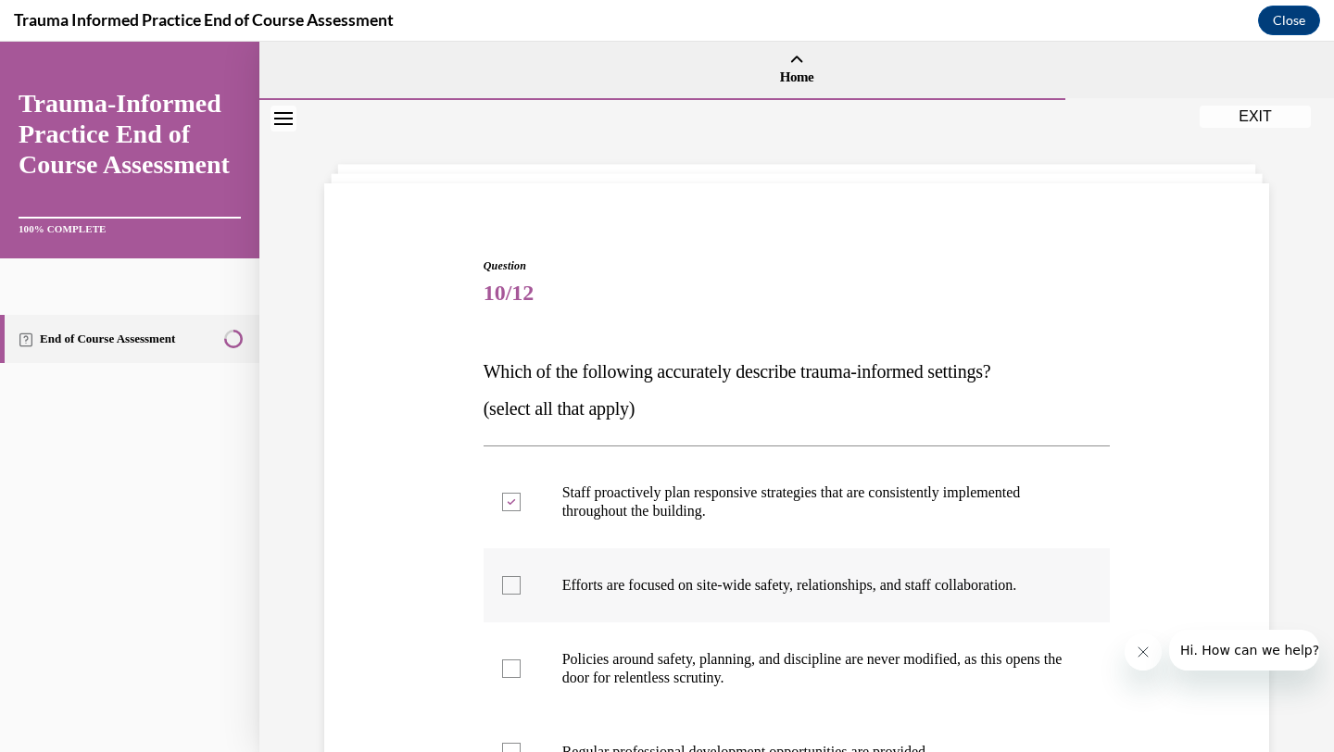
click at [521, 584] on input "Efforts are focused on site-wide safety, relationships, and staff collaboration." at bounding box center [511, 585] width 19 height 19
checkbox input "true"
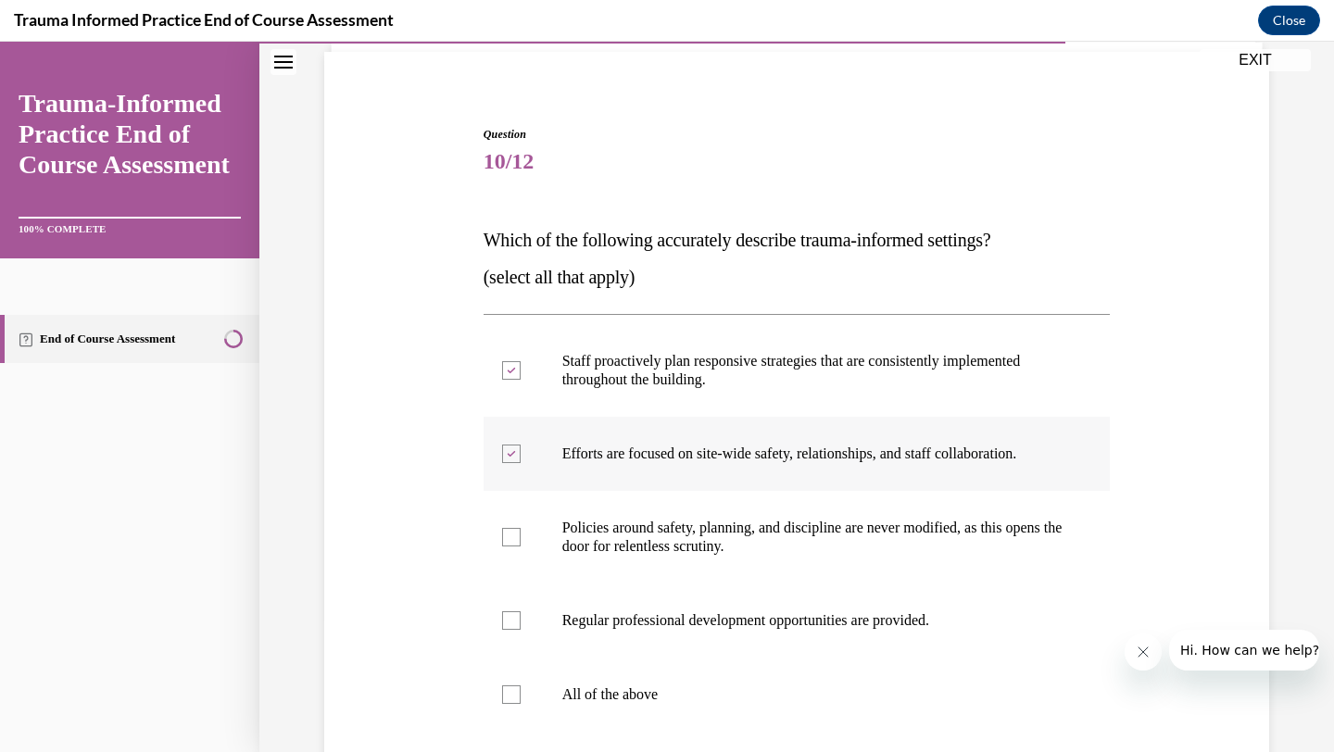
scroll to position [133, 0]
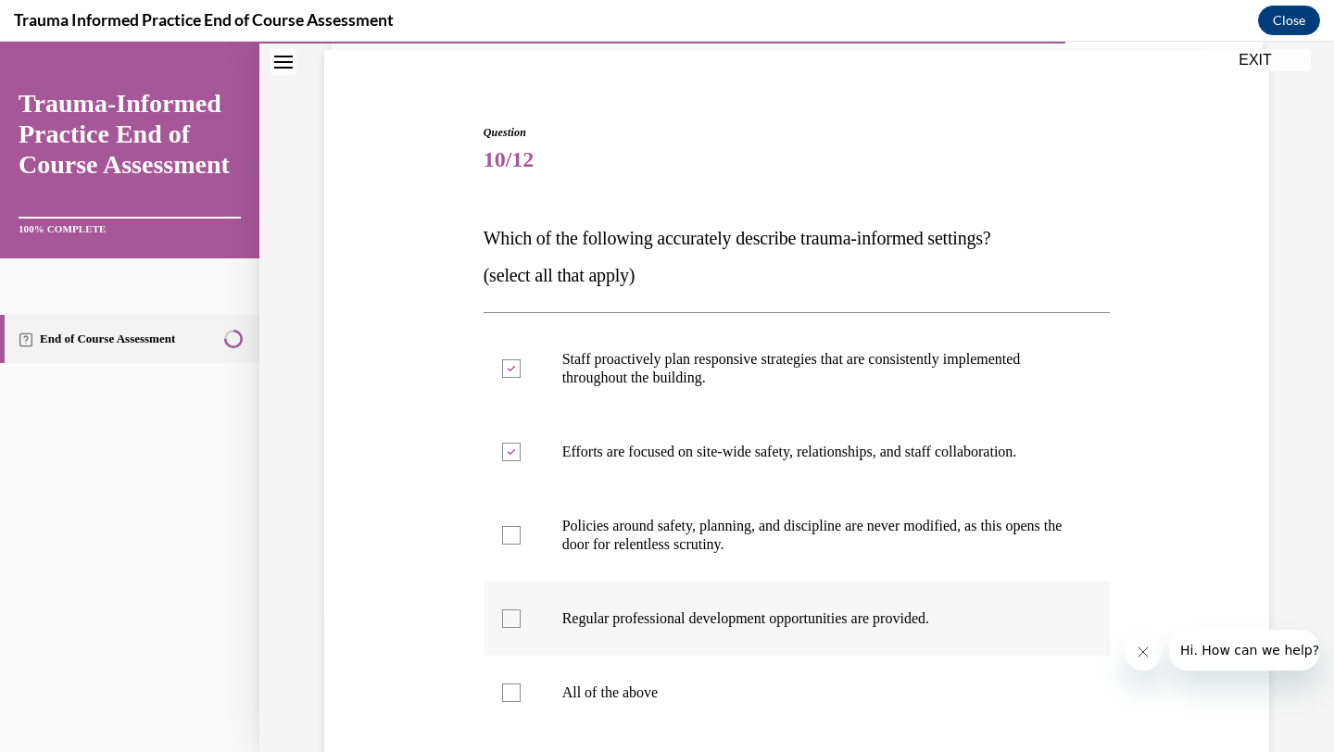
click at [514, 622] on label "Regular professional development opportunities are provided." at bounding box center [796, 619] width 627 height 74
click at [514, 622] on input "Regular professional development opportunities are provided." at bounding box center [511, 618] width 19 height 19
checkbox input "true"
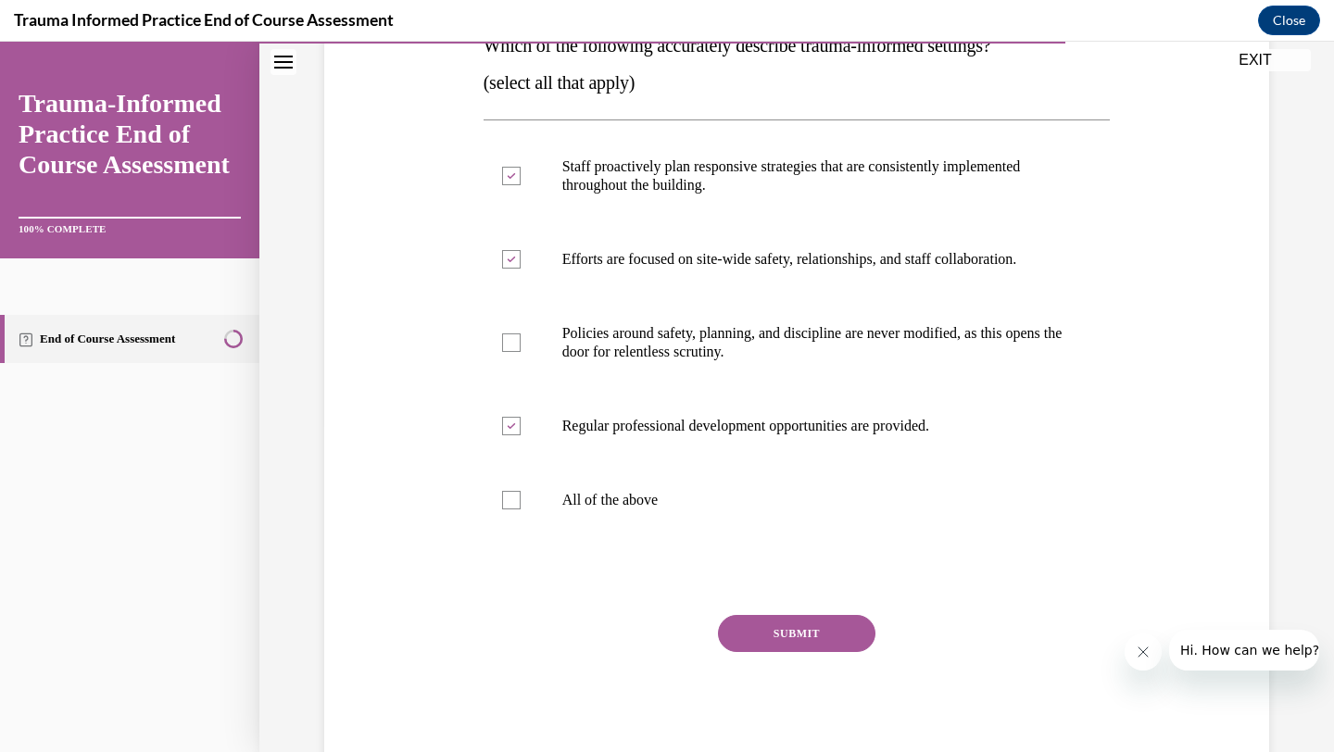
click at [808, 632] on button "SUBMIT" at bounding box center [796, 633] width 157 height 37
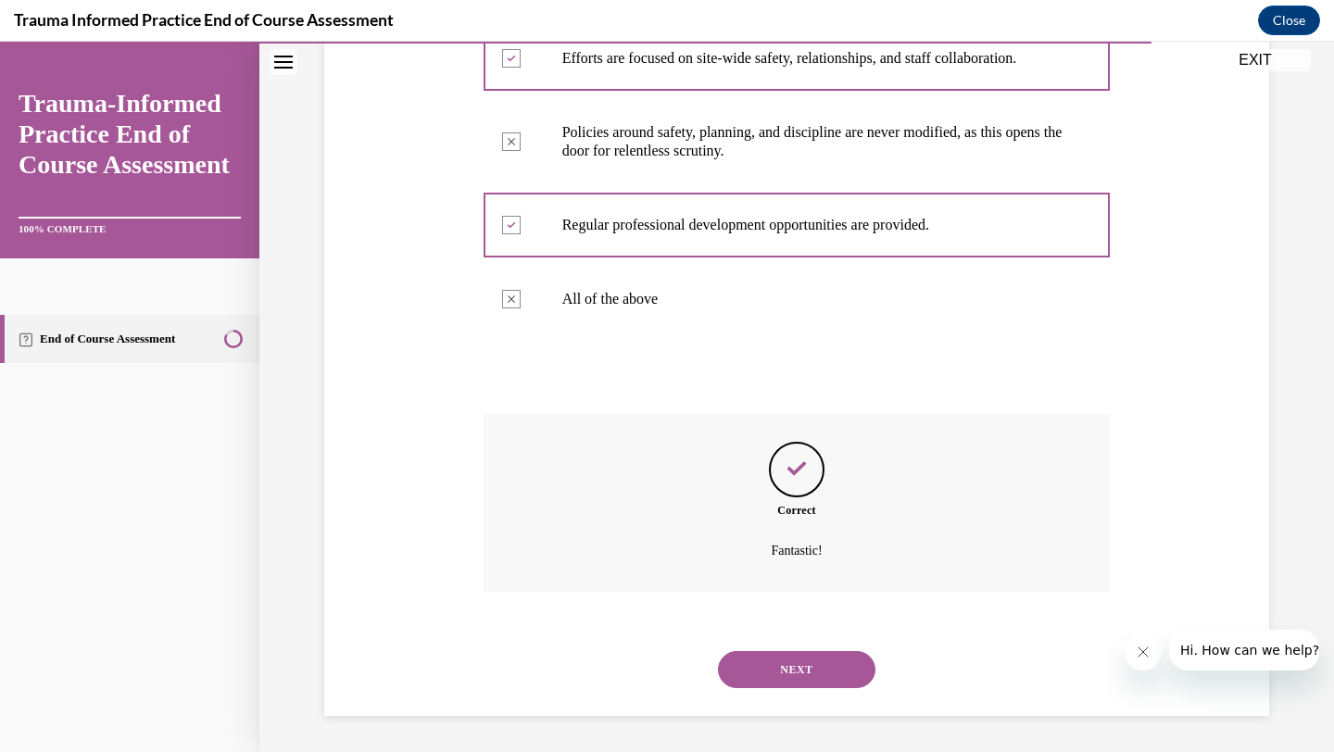
scroll to position [528, 0]
click at [796, 671] on button "NEXT" at bounding box center [796, 668] width 157 height 37
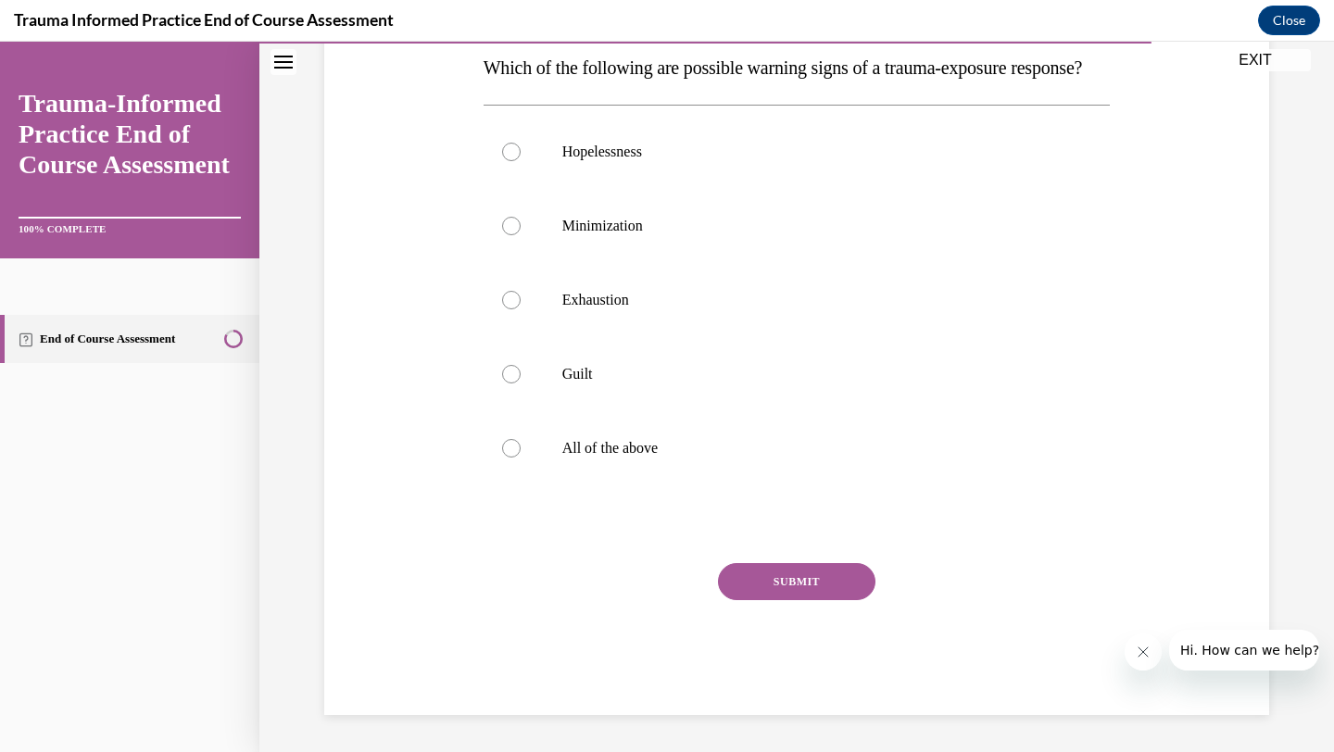
scroll to position [341, 0]
click at [513, 469] on label "All of the above" at bounding box center [796, 448] width 627 height 74
click at [513, 458] on input "All of the above" at bounding box center [511, 448] width 19 height 19
radio input "true"
click at [833, 587] on button "SUBMIT" at bounding box center [796, 581] width 157 height 37
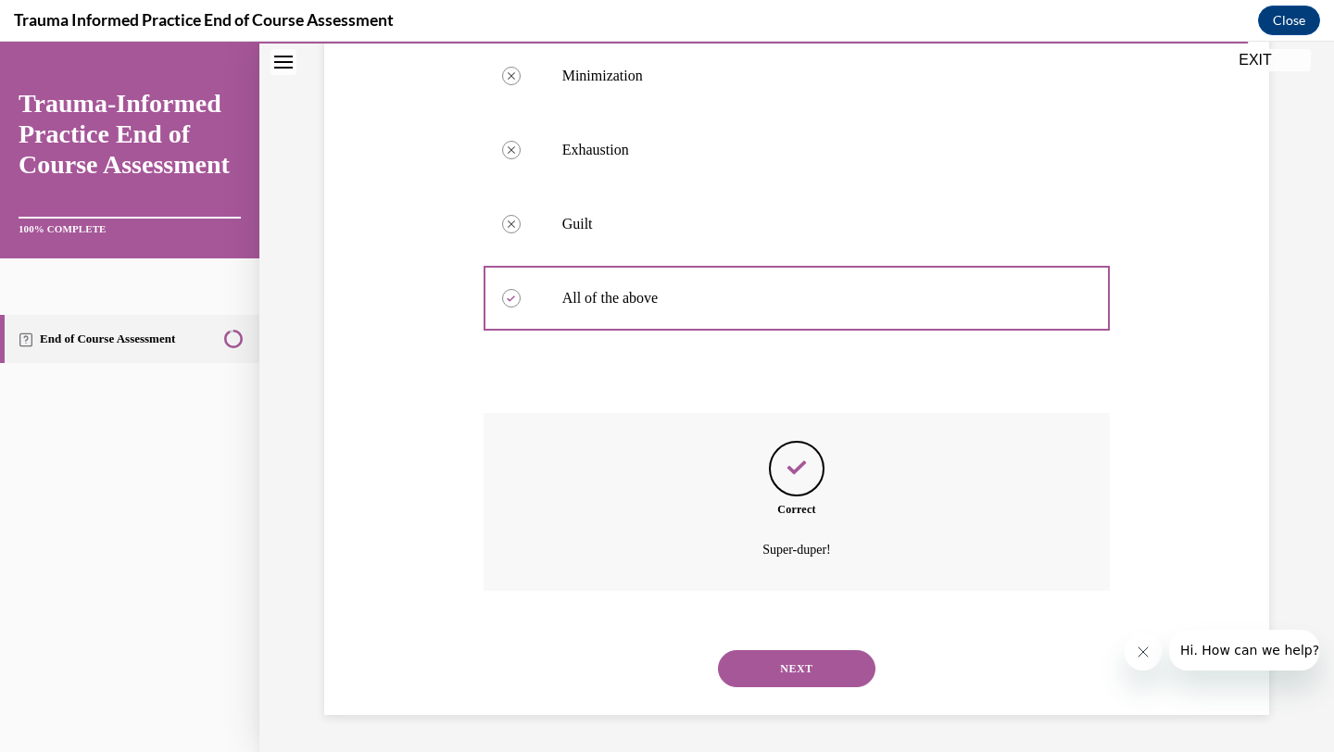
scroll to position [491, 0]
click at [803, 673] on button "NEXT" at bounding box center [796, 668] width 157 height 37
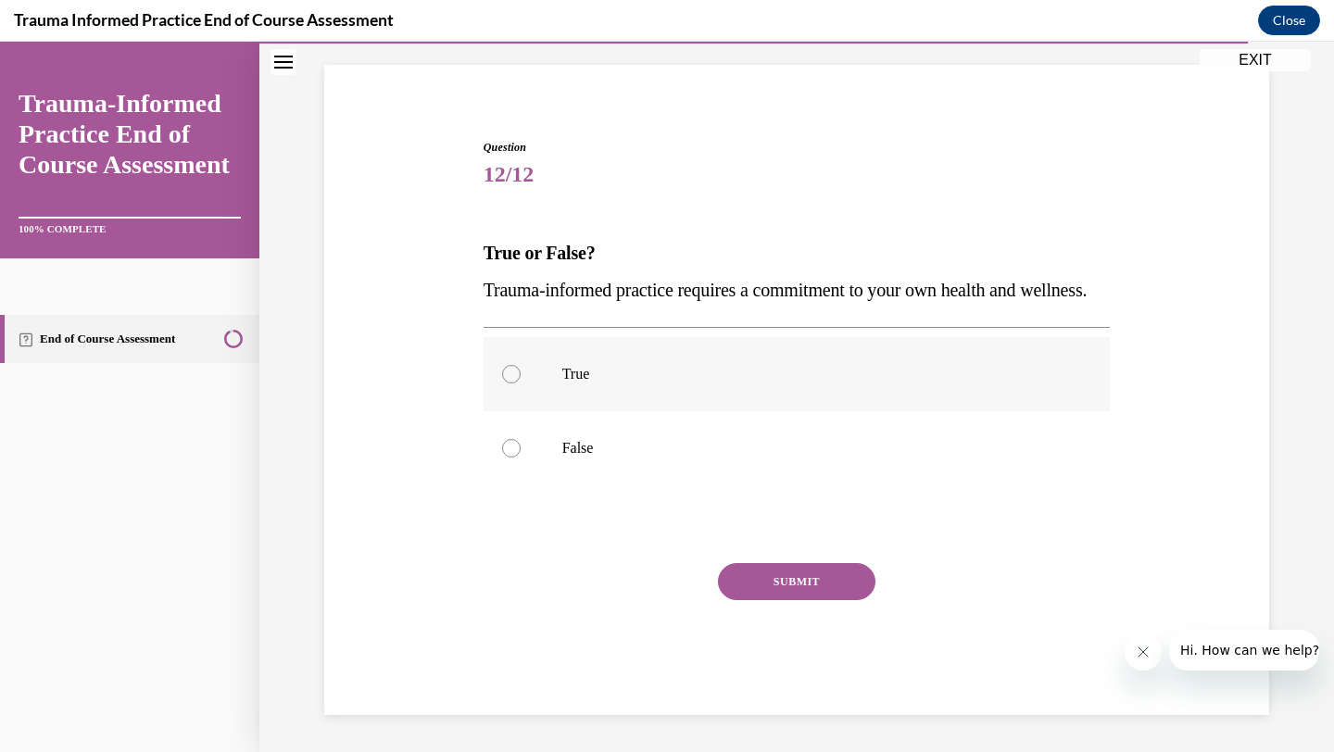
click at [545, 358] on label "True" at bounding box center [796, 374] width 627 height 74
click at [521, 365] on input "True" at bounding box center [511, 374] width 19 height 19
radio input "true"
click at [868, 592] on div "SUBMIT" at bounding box center [796, 609] width 627 height 93
click at [852, 589] on button "SUBMIT" at bounding box center [796, 581] width 157 height 37
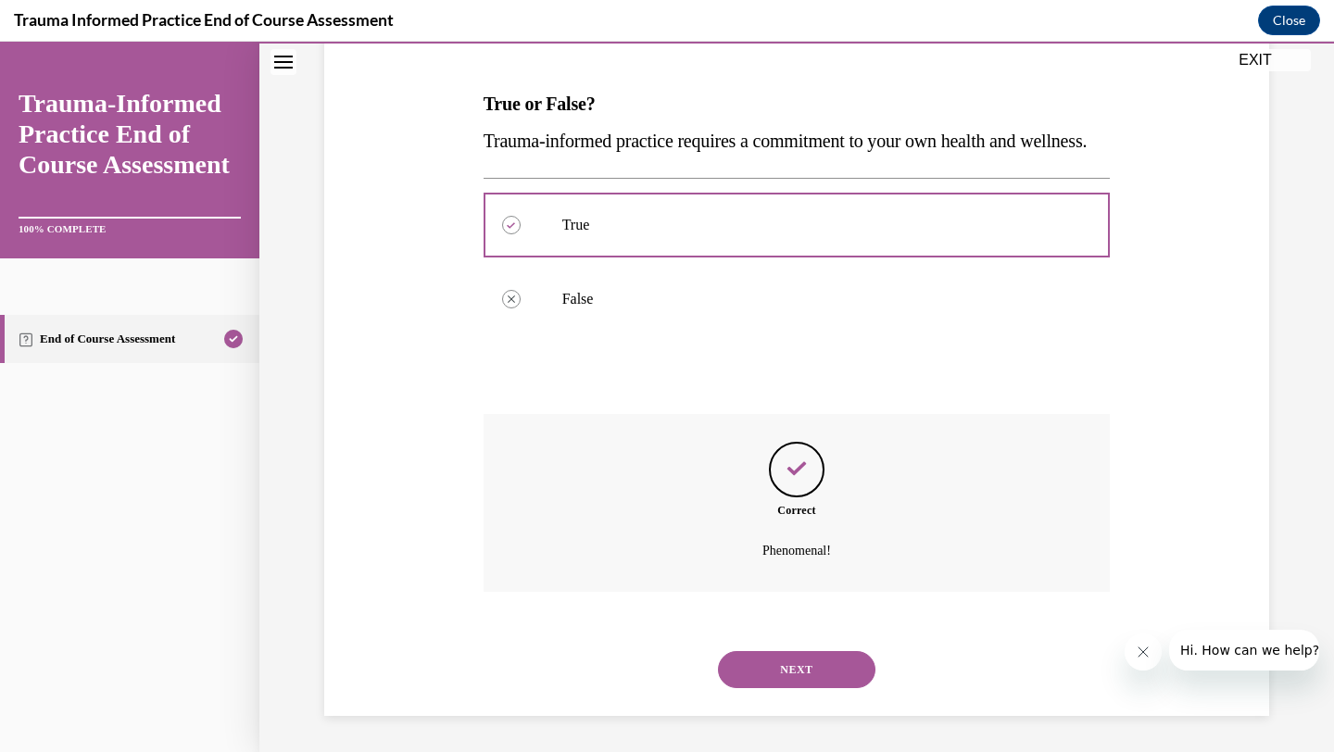
scroll to position [306, 0]
click at [799, 668] on button "NEXT" at bounding box center [796, 668] width 157 height 37
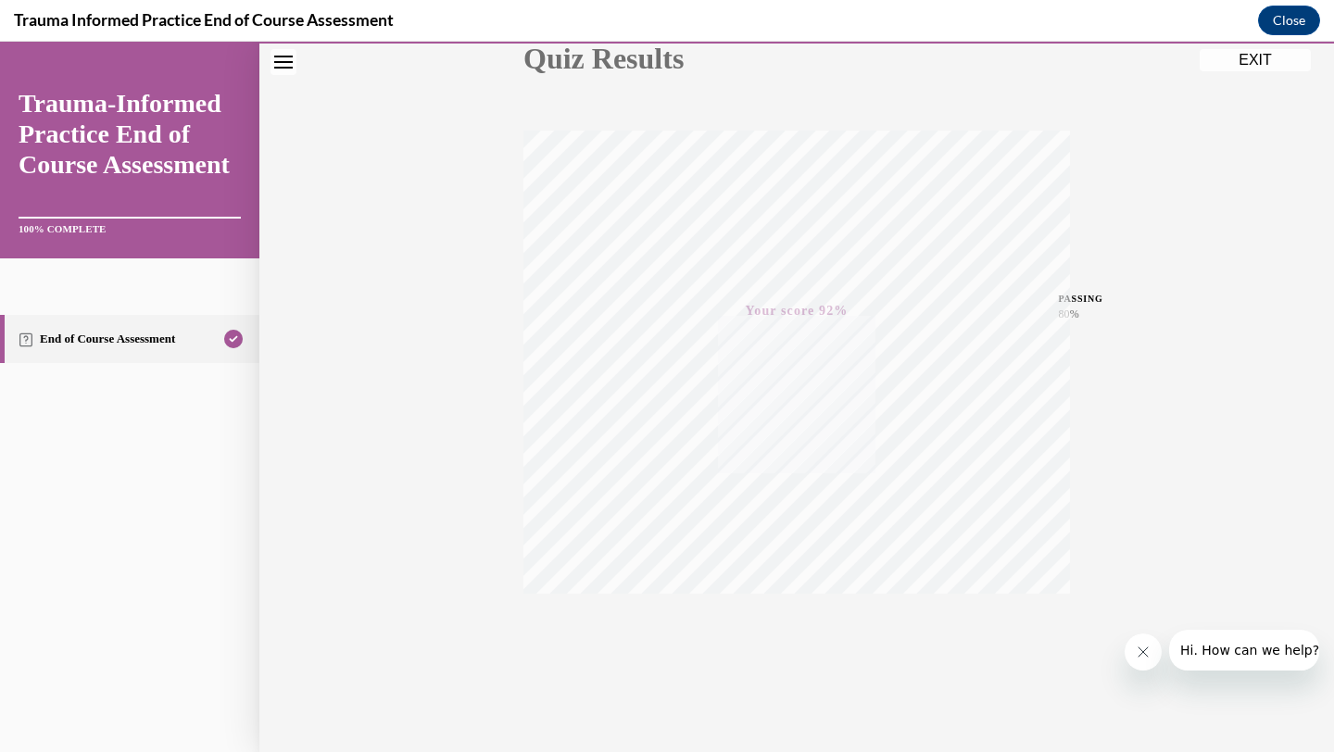
scroll to position [239, 0]
click at [1286, 62] on button "EXIT" at bounding box center [1254, 60] width 111 height 22
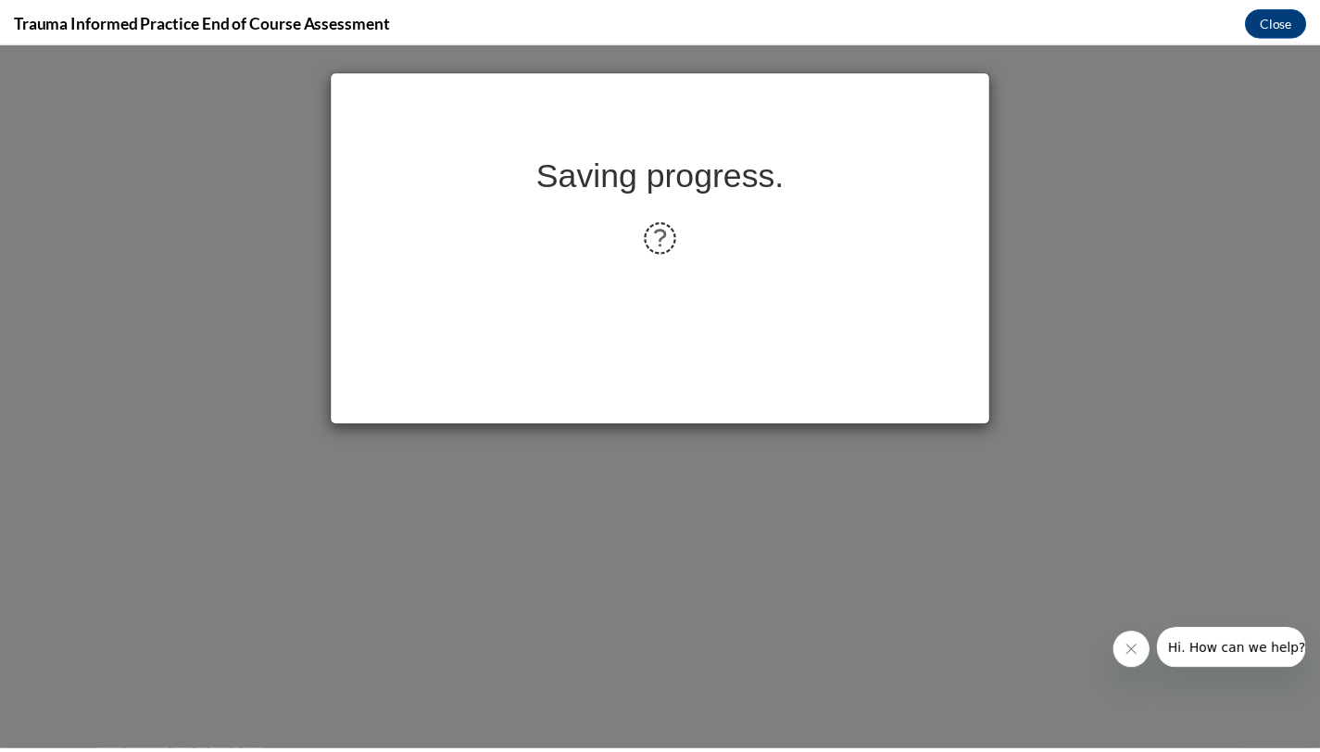
scroll to position [0, 0]
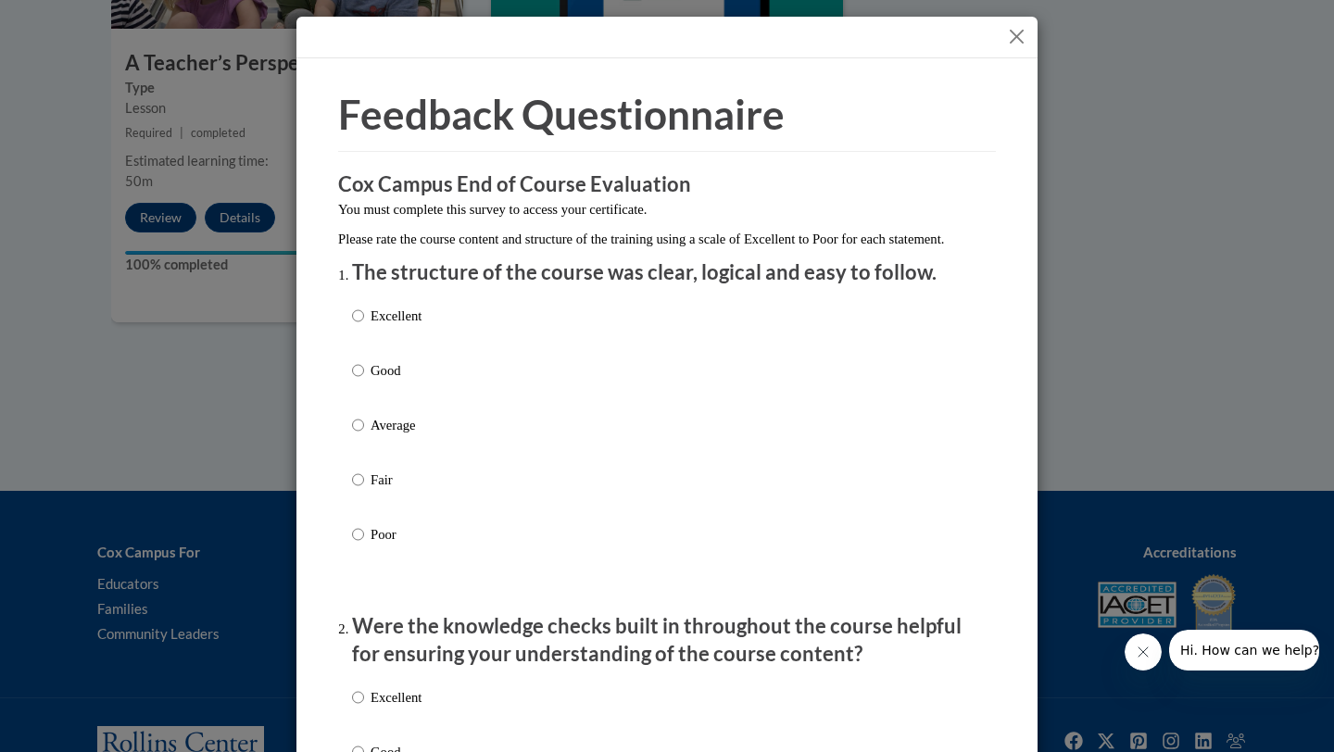
click at [1019, 37] on button "Close" at bounding box center [1016, 36] width 23 height 23
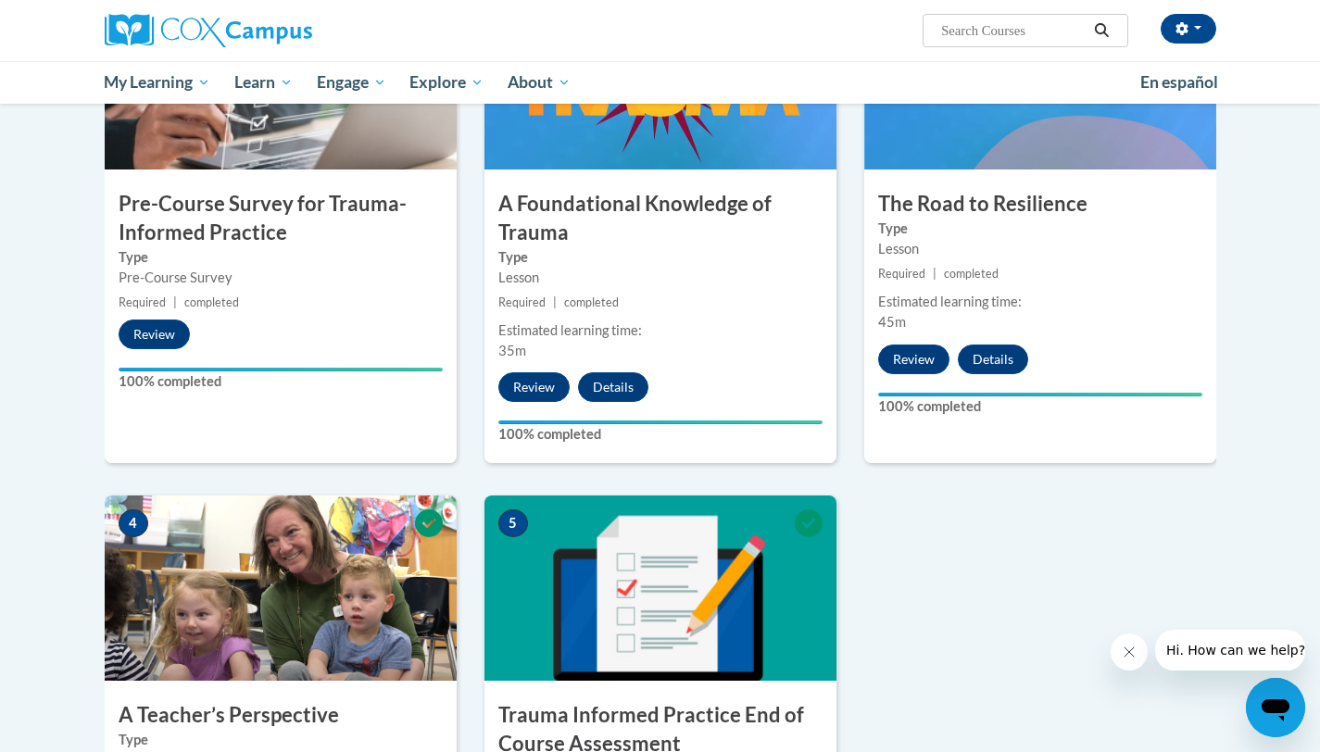
scroll to position [132, 0]
